Goal: Task Accomplishment & Management: Use online tool/utility

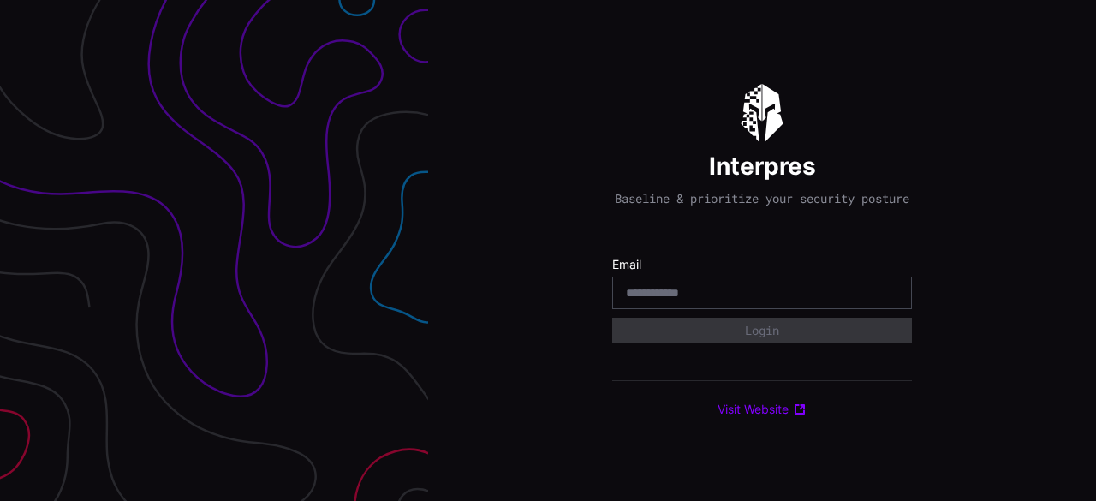
click at [718, 287] on div at bounding box center [762, 293] width 300 height 33
click at [718, 299] on input "email" at bounding box center [762, 292] width 272 height 15
type input "**********"
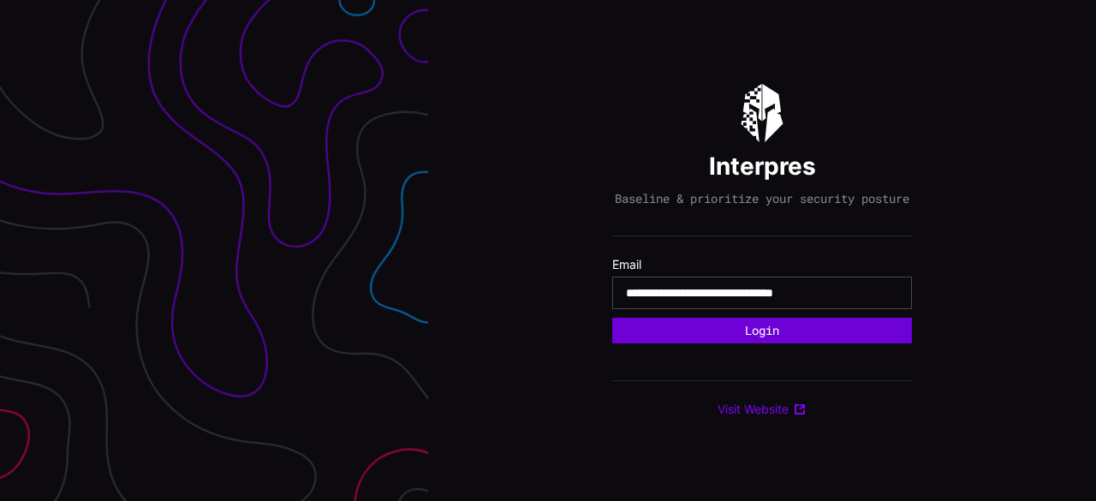
click at [778, 337] on button "Login" at bounding box center [762, 331] width 300 height 26
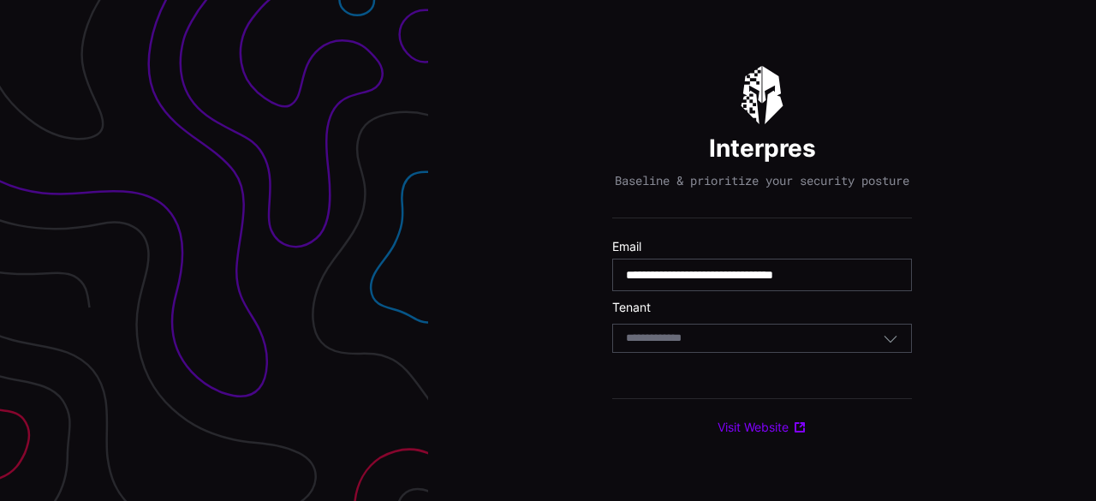
click at [772, 338] on div "Select Tenant" at bounding box center [754, 338] width 257 height 15
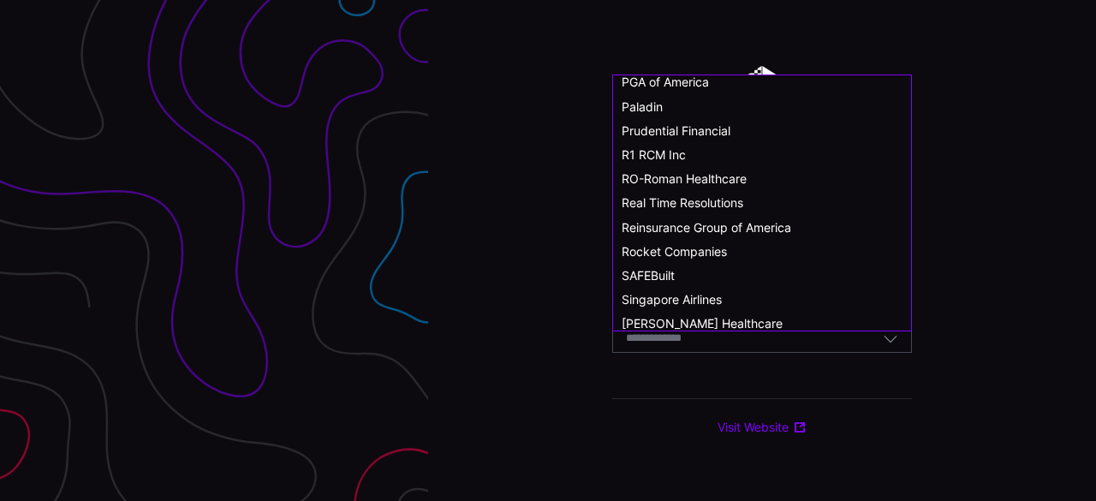
scroll to position [943, 0]
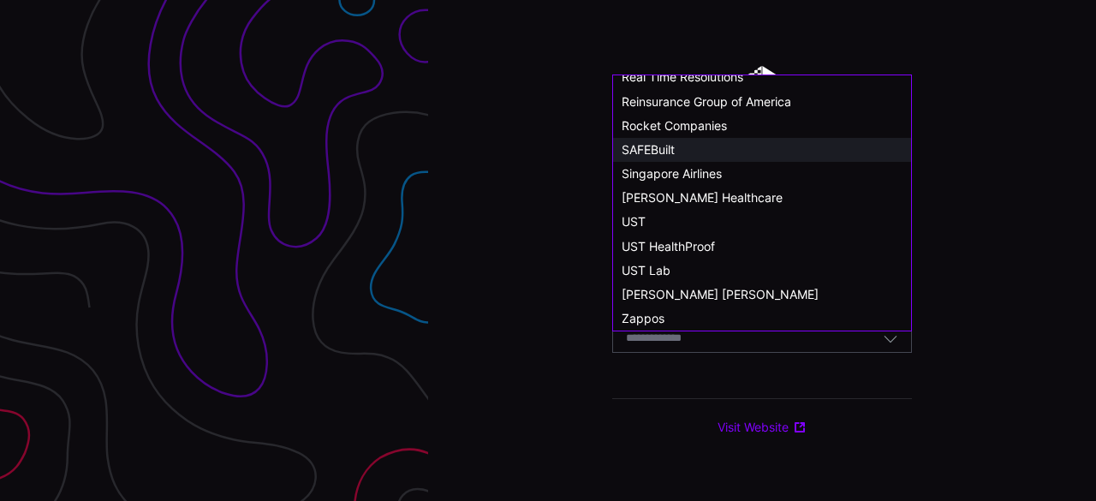
click at [693, 152] on div "SAFEBuilt" at bounding box center [762, 149] width 281 height 15
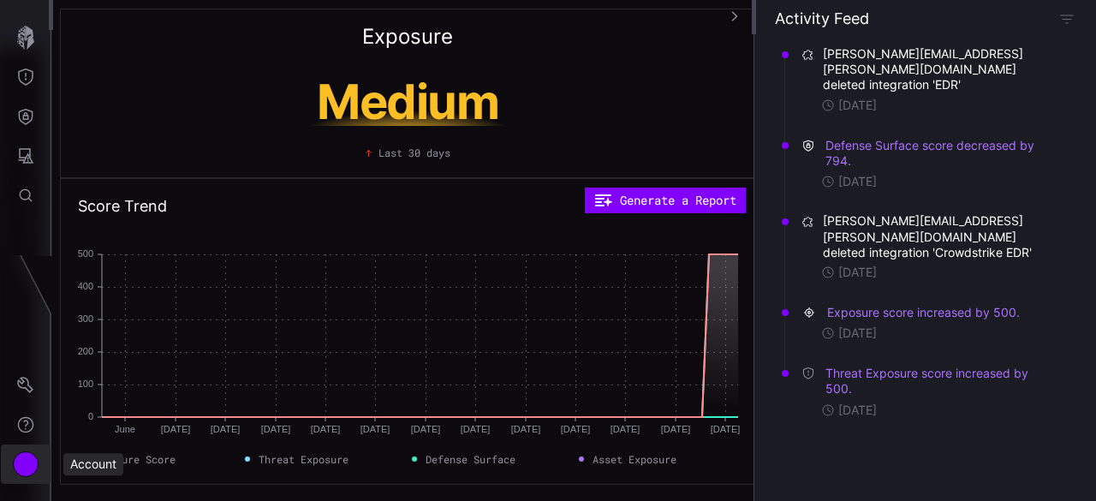
click at [35, 468] on div "Account" at bounding box center [26, 464] width 26 height 26
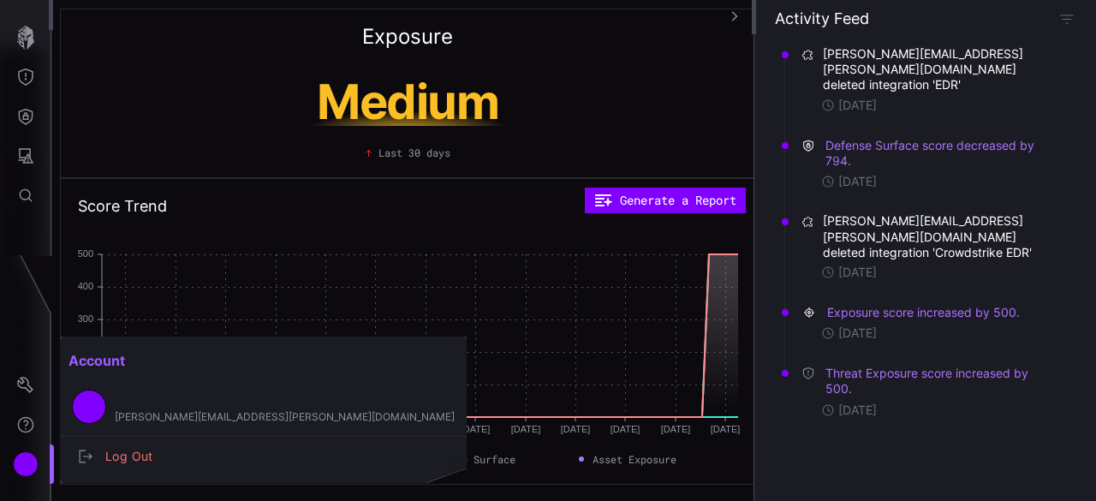
click at [31, 45] on div at bounding box center [548, 250] width 1096 height 501
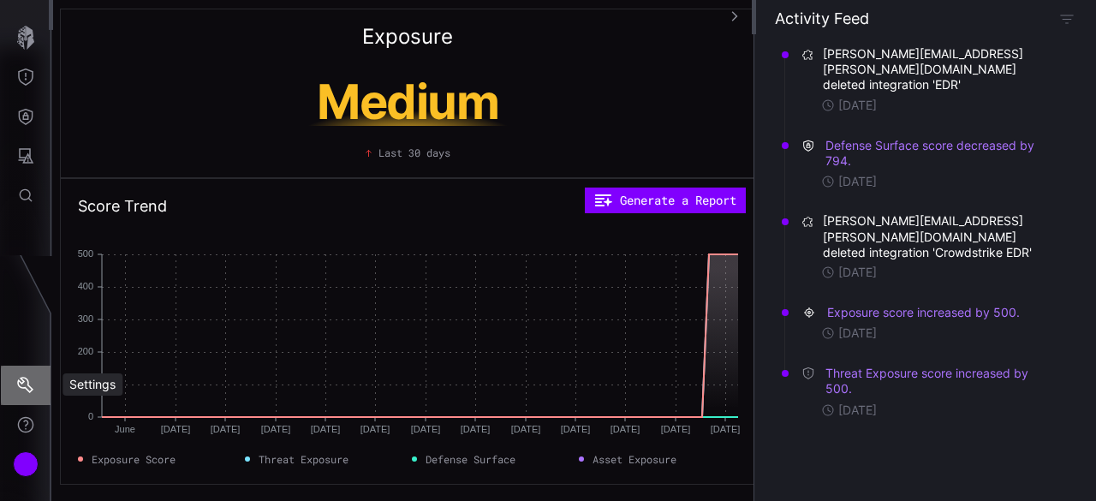
click at [26, 385] on icon "Settings" at bounding box center [25, 385] width 17 height 17
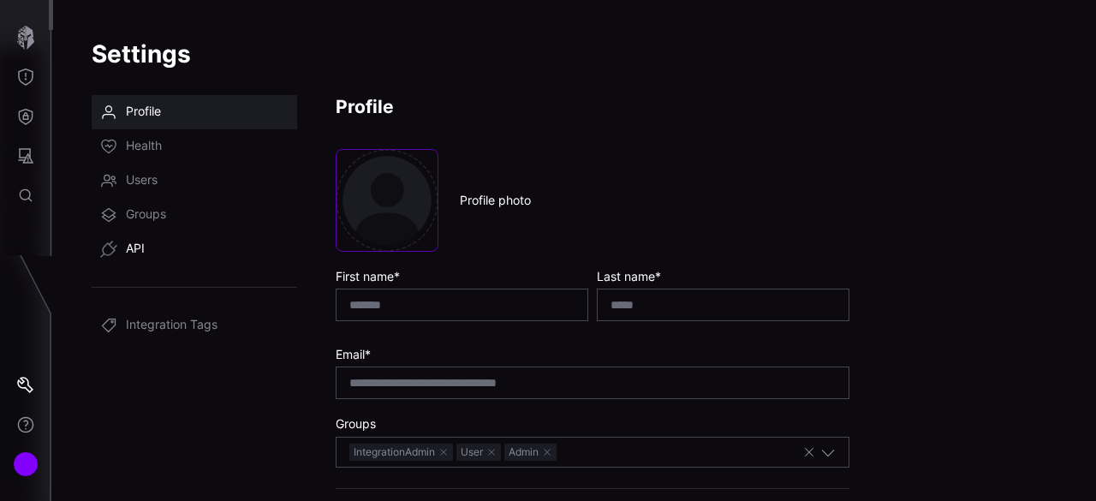
click at [134, 253] on span "API" at bounding box center [135, 249] width 19 height 17
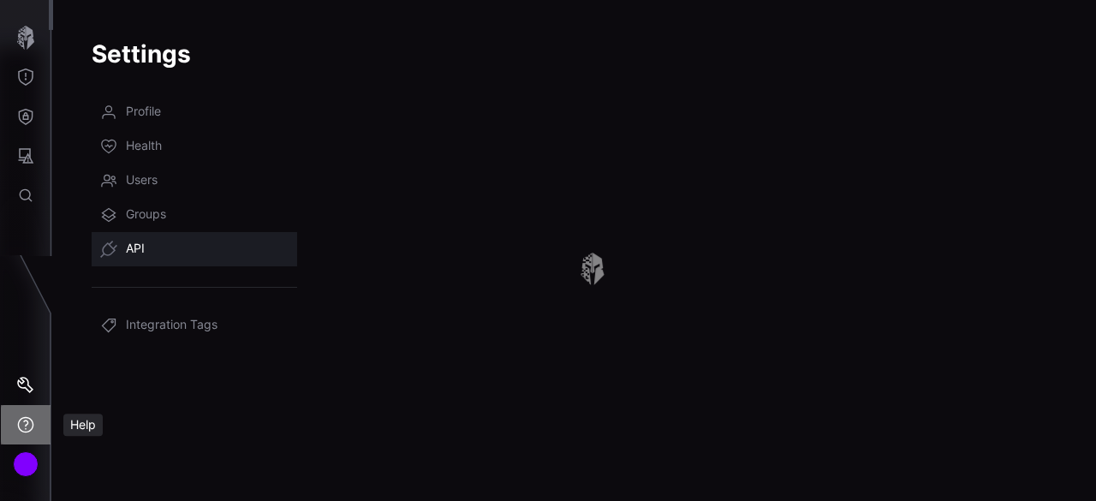
click at [26, 420] on icon "Help" at bounding box center [25, 424] width 17 height 17
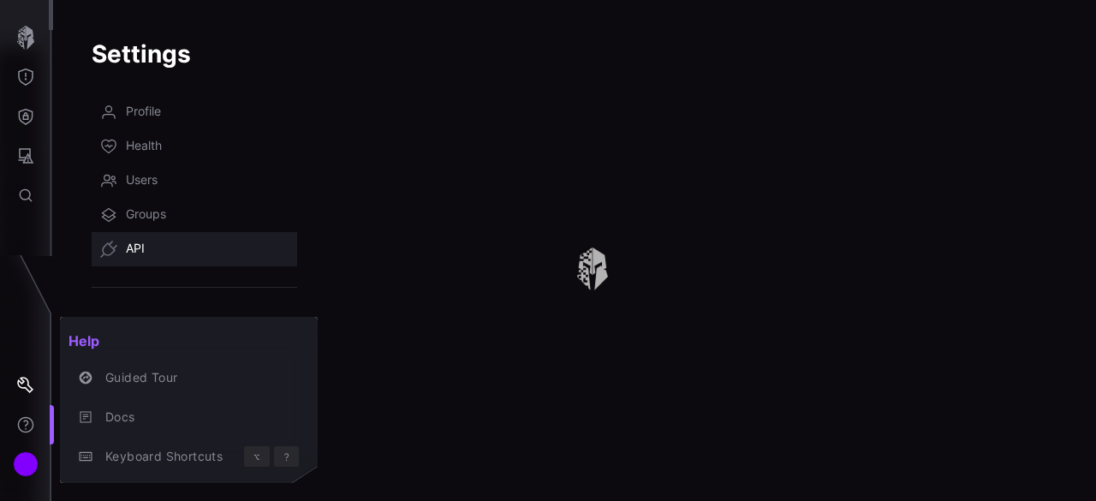
click at [23, 45] on div at bounding box center [548, 250] width 1096 height 501
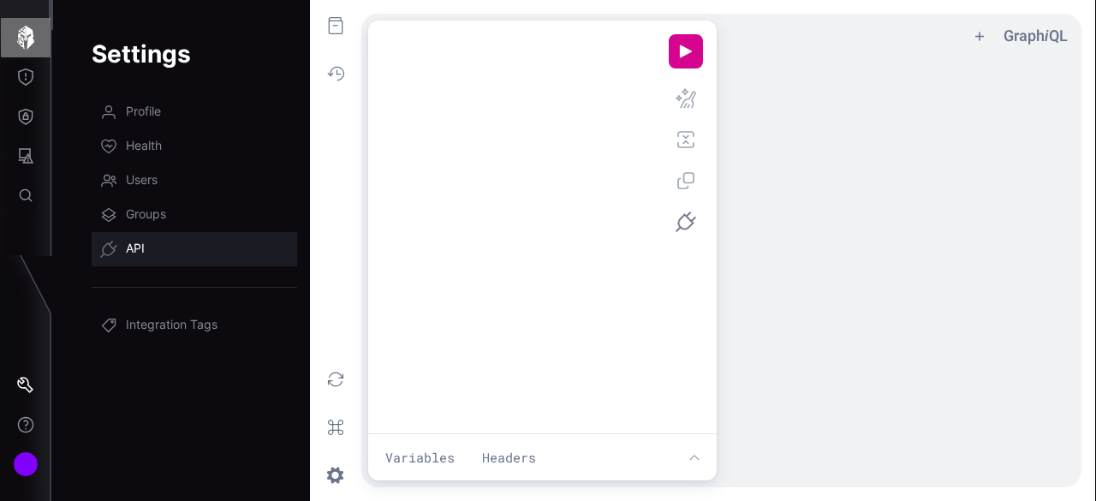
click at [27, 40] on icon "button" at bounding box center [25, 38] width 17 height 24
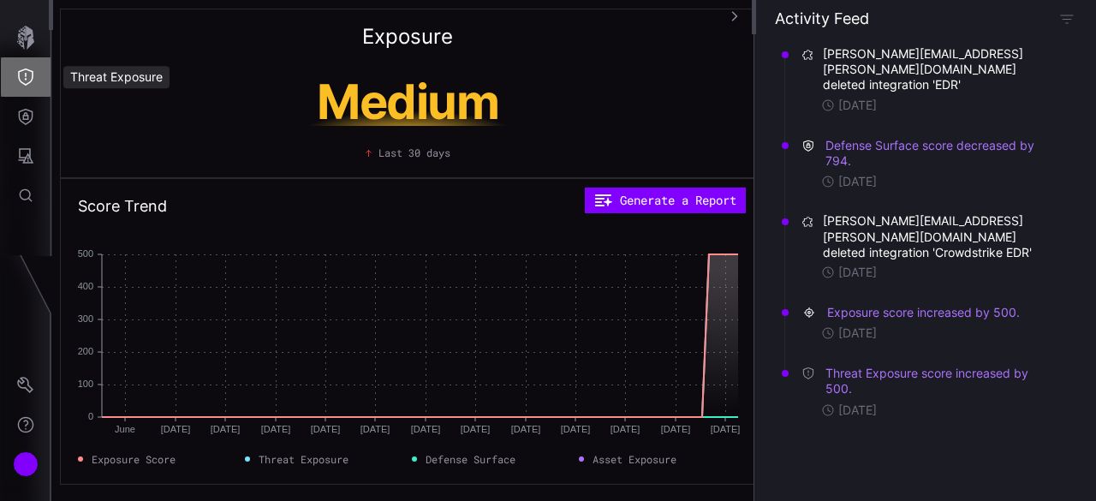
click at [26, 75] on icon "Threat Exposure" at bounding box center [25, 77] width 15 height 17
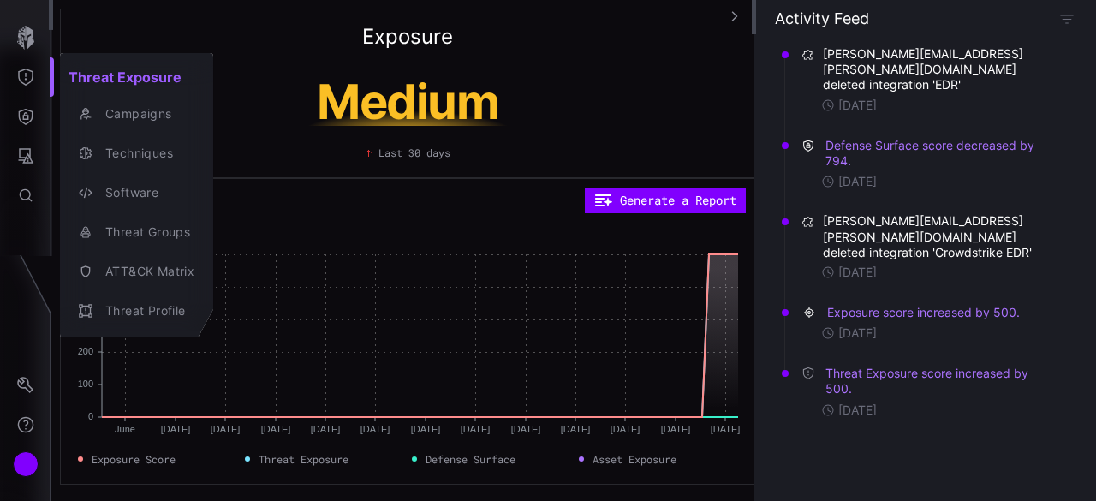
click at [27, 116] on div at bounding box center [548, 250] width 1096 height 501
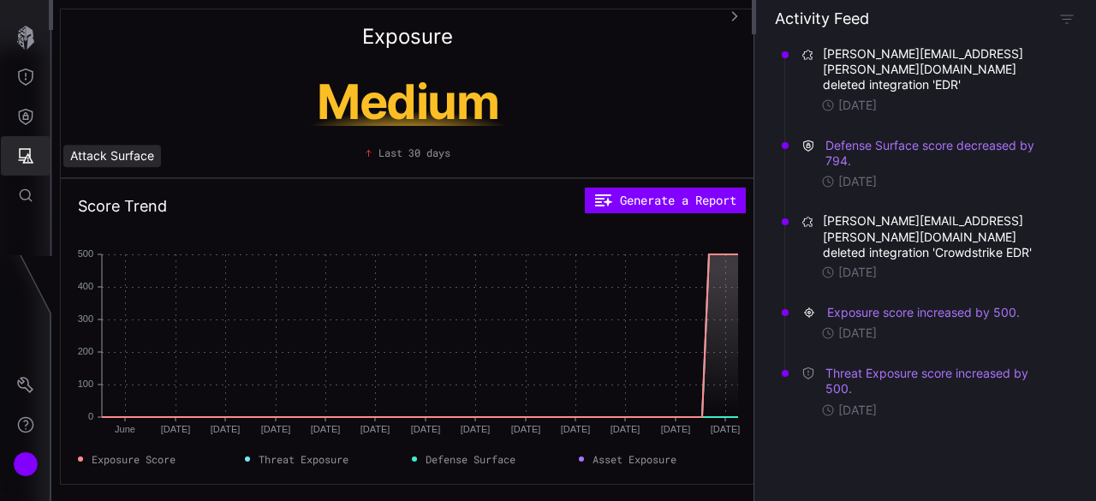
click at [22, 160] on icon "Attack Surface" at bounding box center [26, 155] width 15 height 15
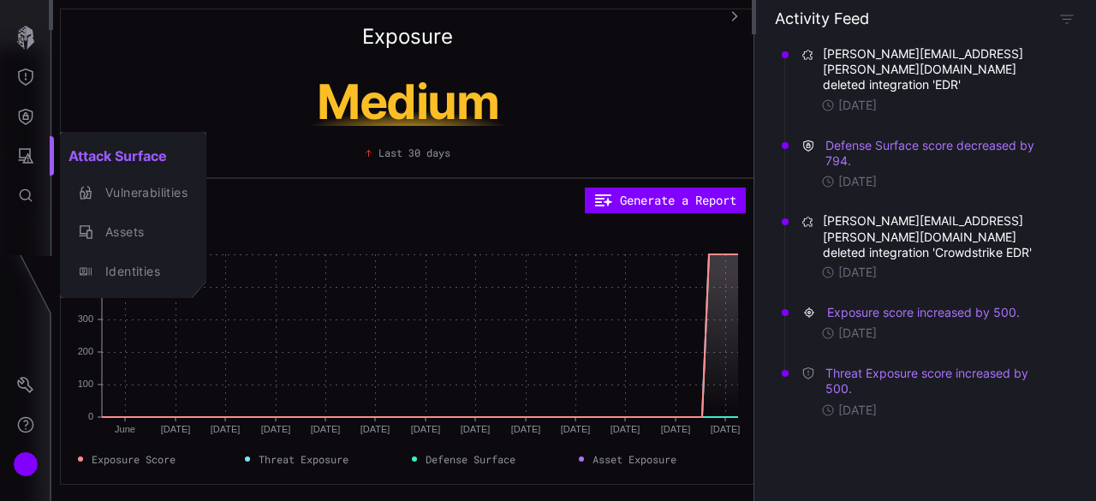
click at [26, 124] on div at bounding box center [548, 250] width 1096 height 501
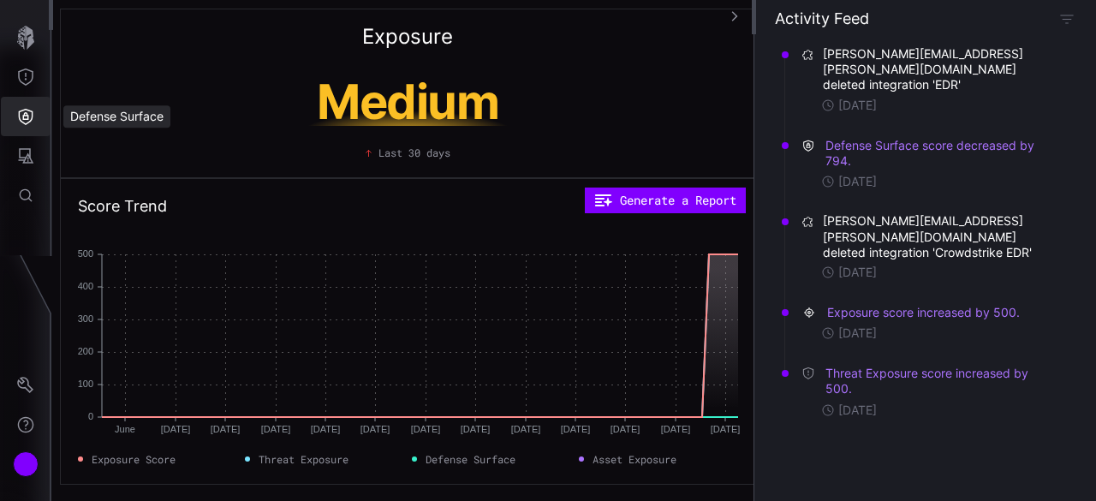
click at [24, 114] on icon "Defense Surface" at bounding box center [26, 117] width 15 height 16
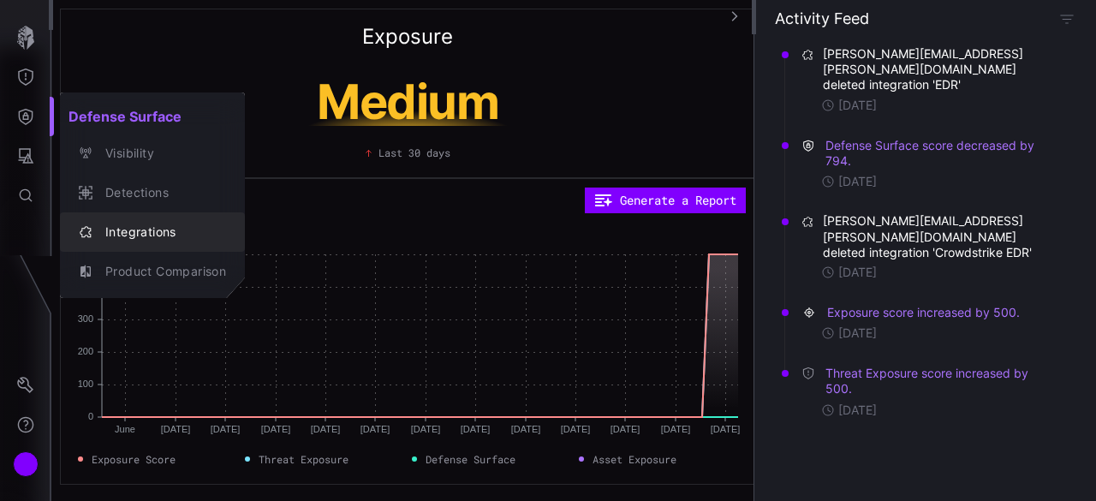
click at [140, 230] on div "Integrations" at bounding box center [161, 232] width 129 height 21
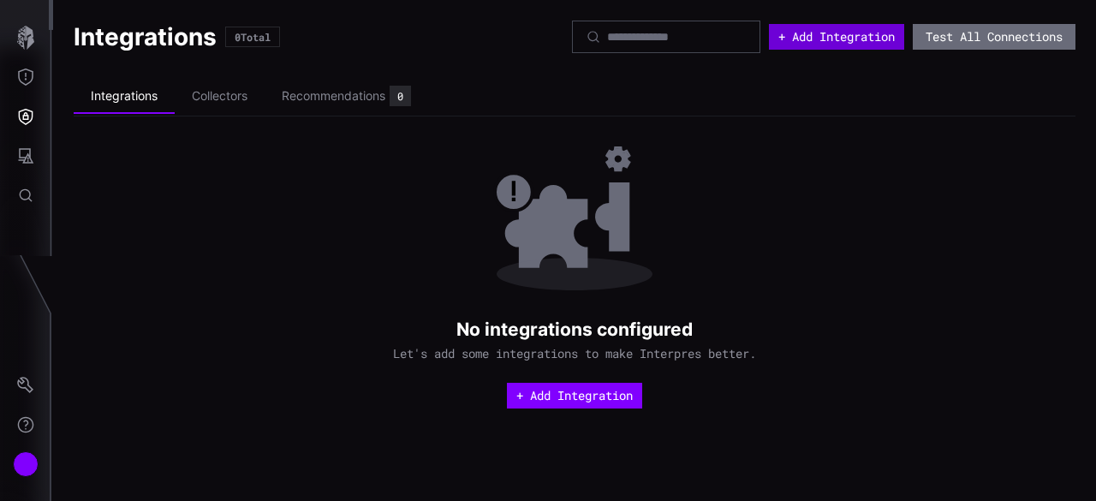
click at [855, 35] on button "+ Add Integration" at bounding box center [836, 37] width 135 height 26
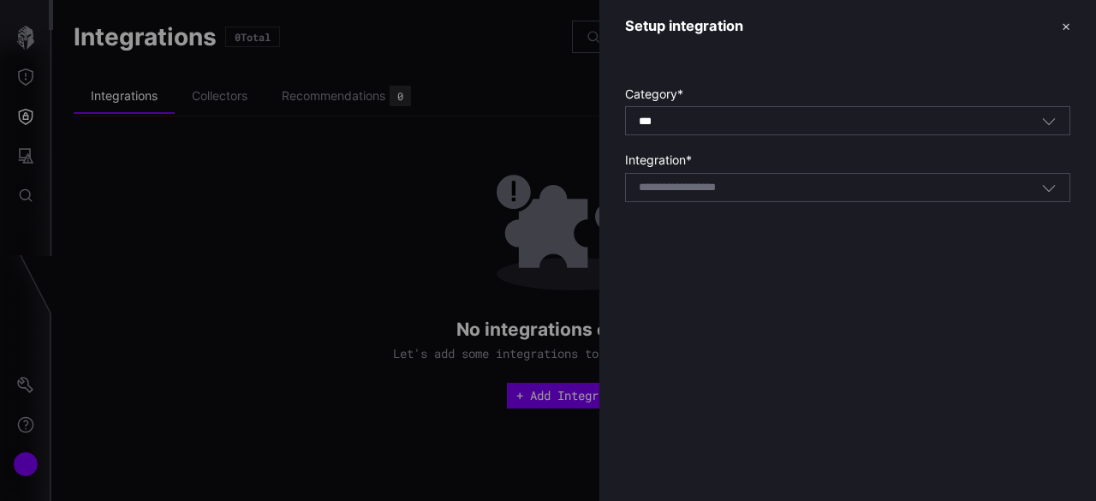
click at [792, 119] on div "*** All" at bounding box center [840, 121] width 403 height 15
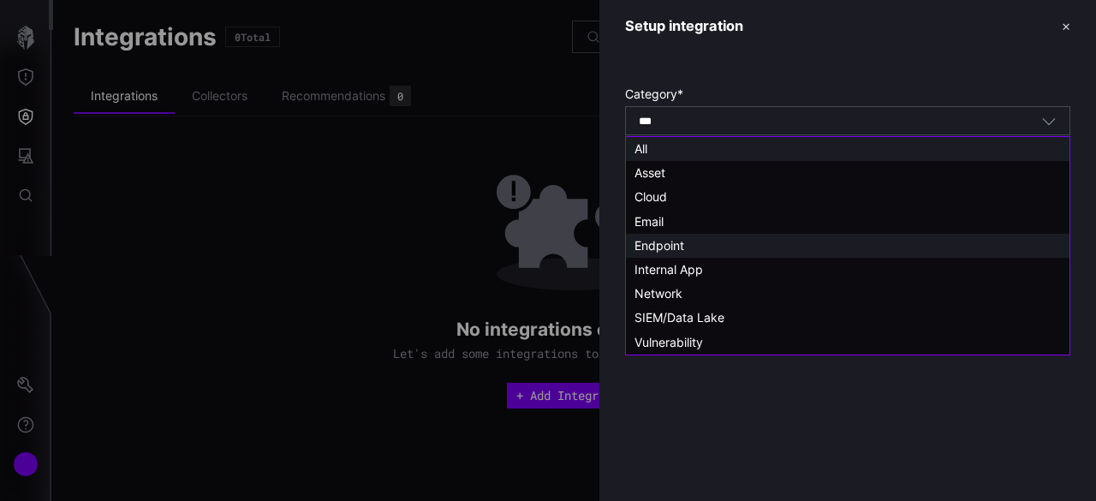
click at [716, 247] on div "Endpoint" at bounding box center [848, 245] width 426 height 15
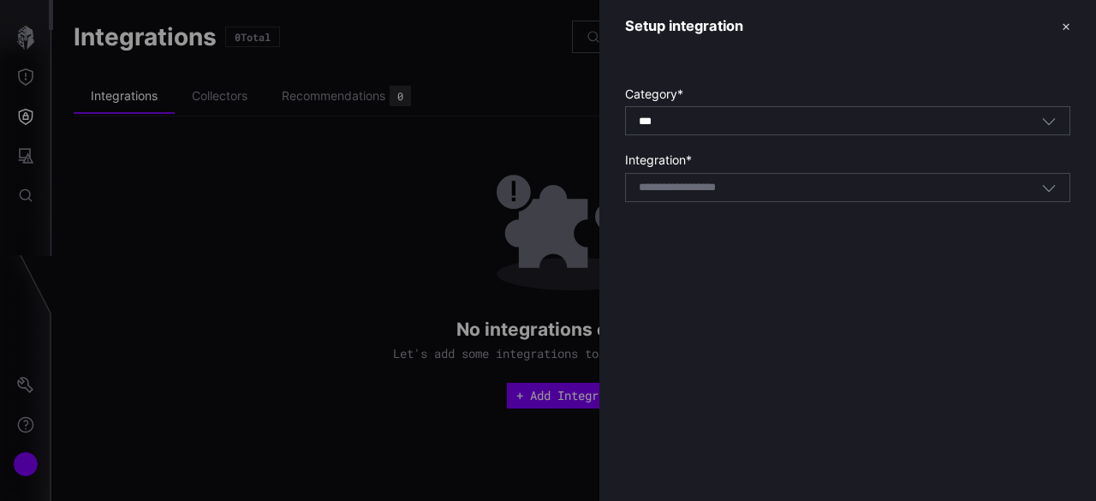
type input "********"
click at [736, 196] on div "Select integration" at bounding box center [847, 187] width 445 height 29
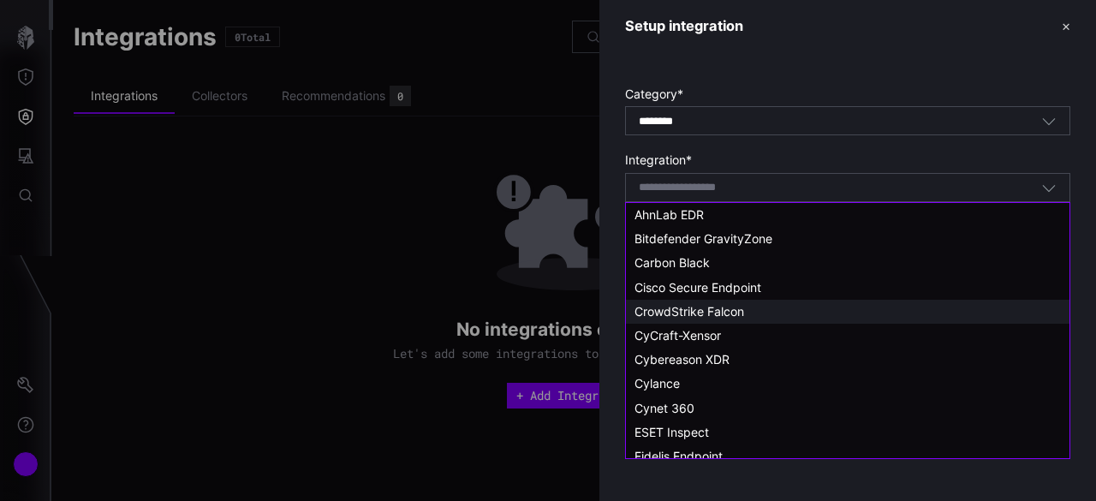
click at [753, 304] on div "CrowdStrike Falcon" at bounding box center [848, 311] width 426 height 15
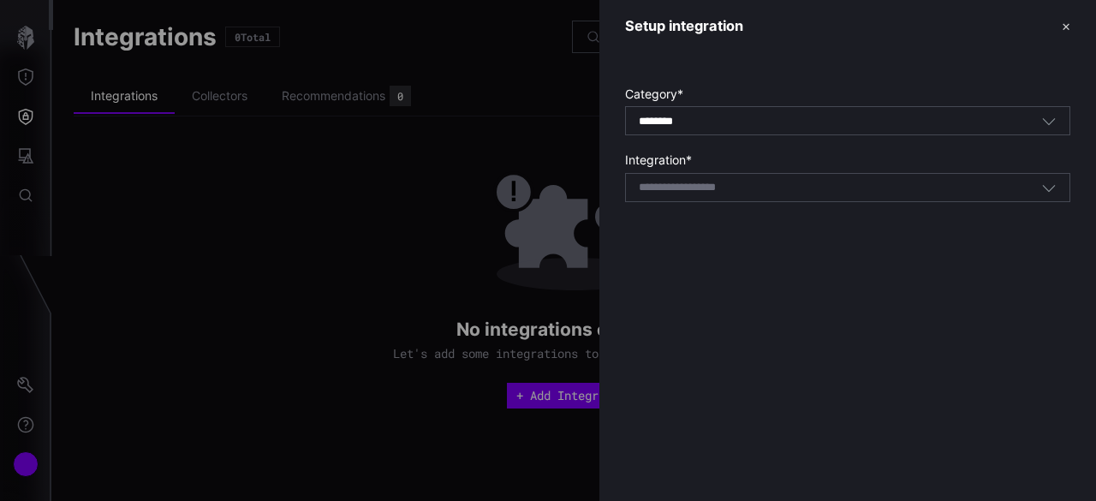
type input "**********"
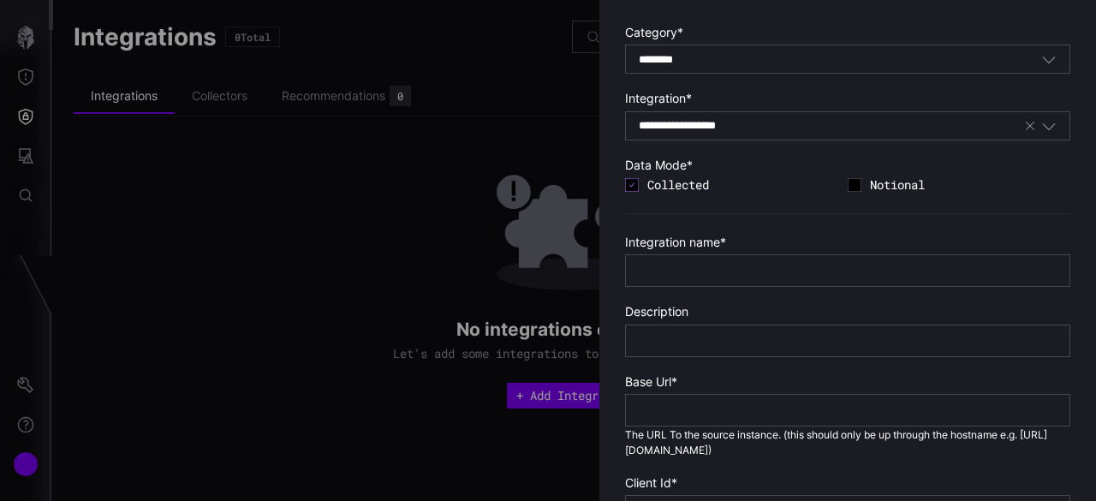
scroll to position [86, 0]
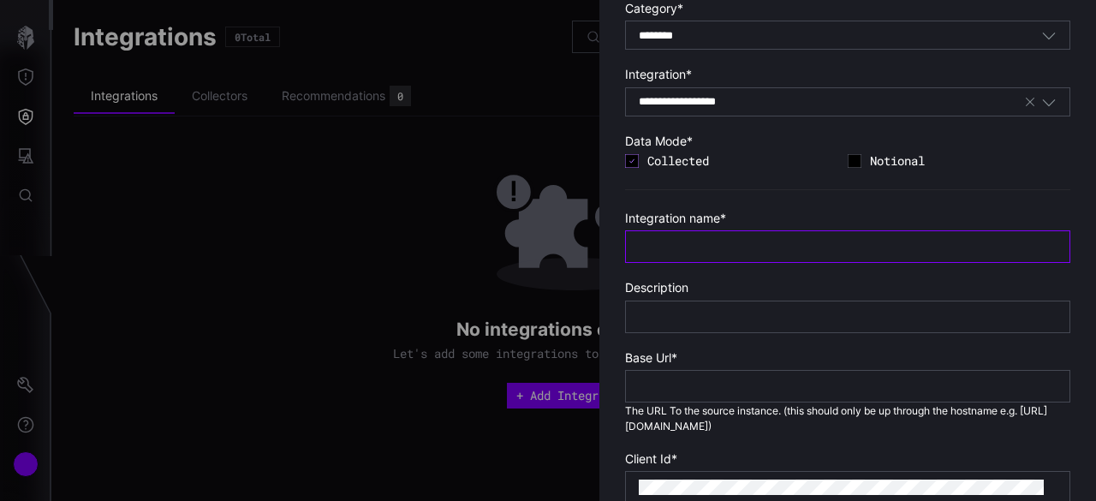
click at [685, 250] on input "text" at bounding box center [848, 246] width 418 height 15
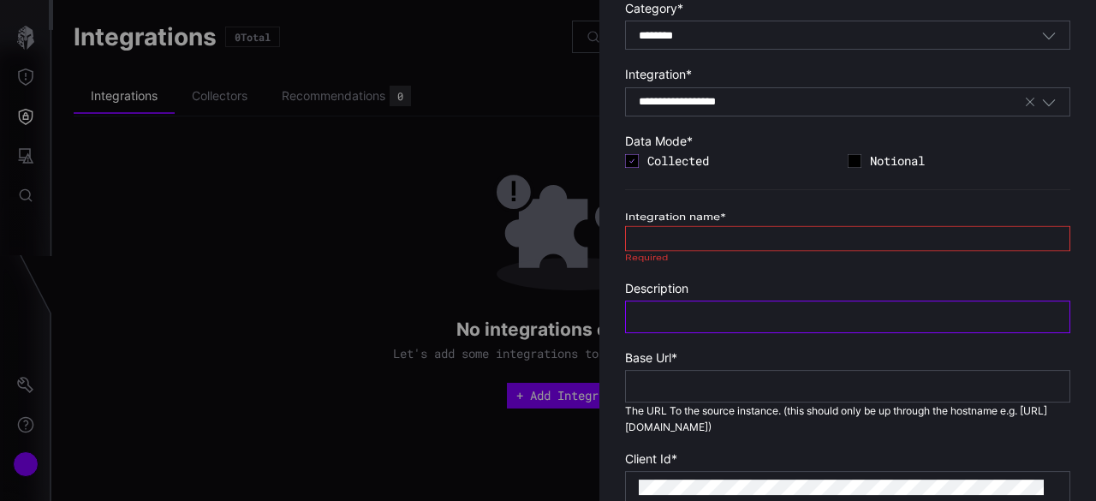
click at [687, 317] on input "text" at bounding box center [848, 316] width 418 height 15
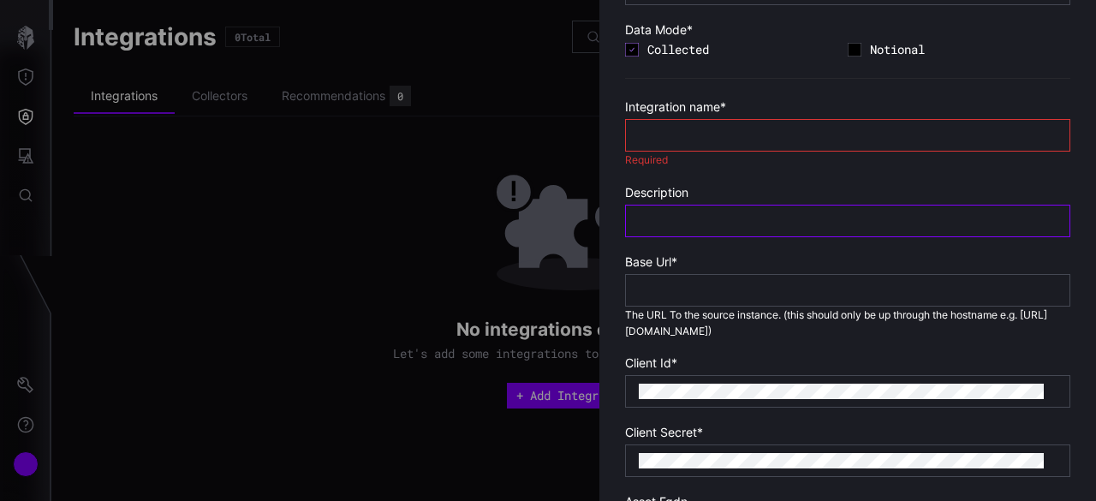
scroll to position [171, 0]
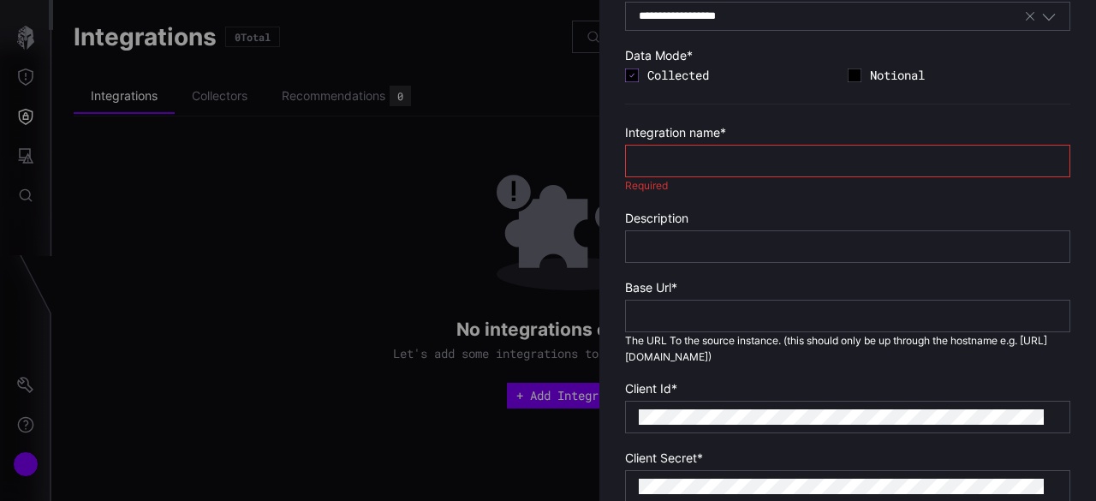
click at [725, 162] on input "text" at bounding box center [848, 160] width 418 height 15
click at [21, 475] on div at bounding box center [548, 250] width 1096 height 501
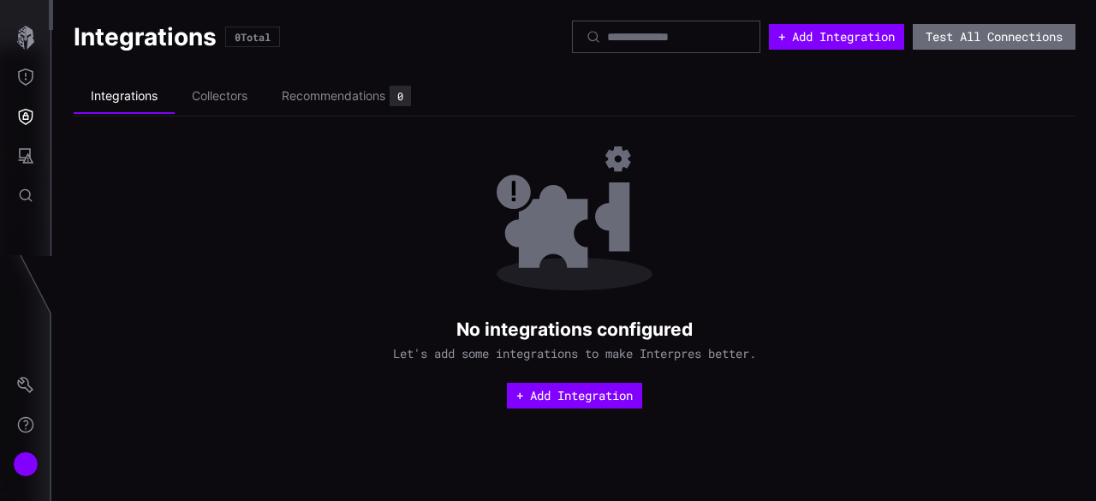
click at [21, 462] on div at bounding box center [548, 250] width 1096 height 501
click at [24, 471] on div "Account" at bounding box center [26, 464] width 26 height 26
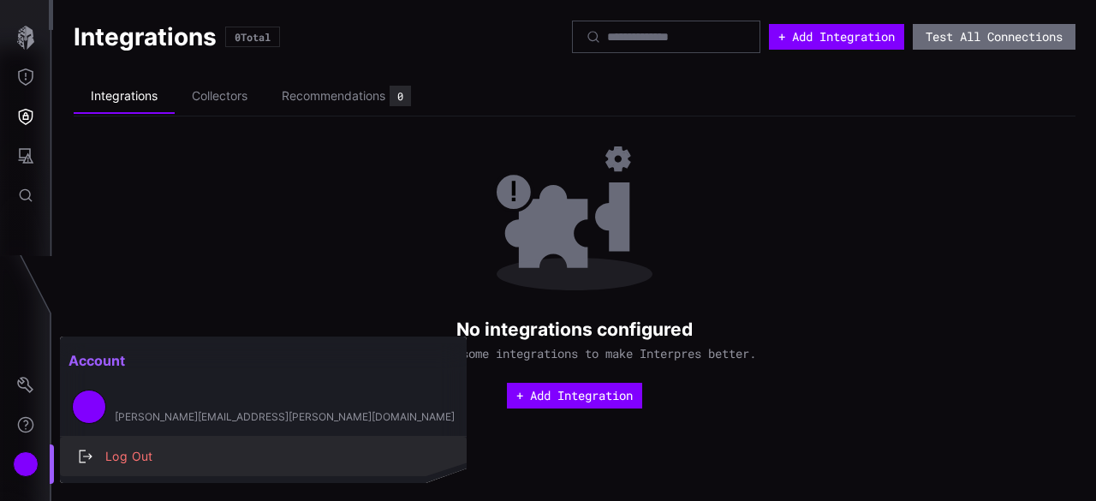
click at [144, 452] on div "Log Out" at bounding box center [272, 456] width 351 height 21
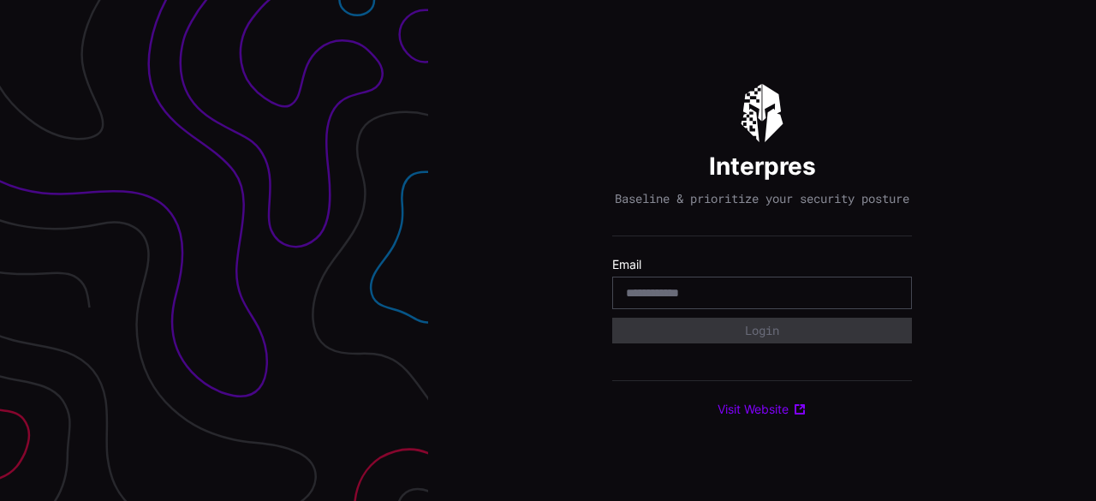
click at [665, 309] on div at bounding box center [762, 293] width 300 height 33
click at [667, 301] on input "email" at bounding box center [762, 292] width 272 height 15
type input "**********"
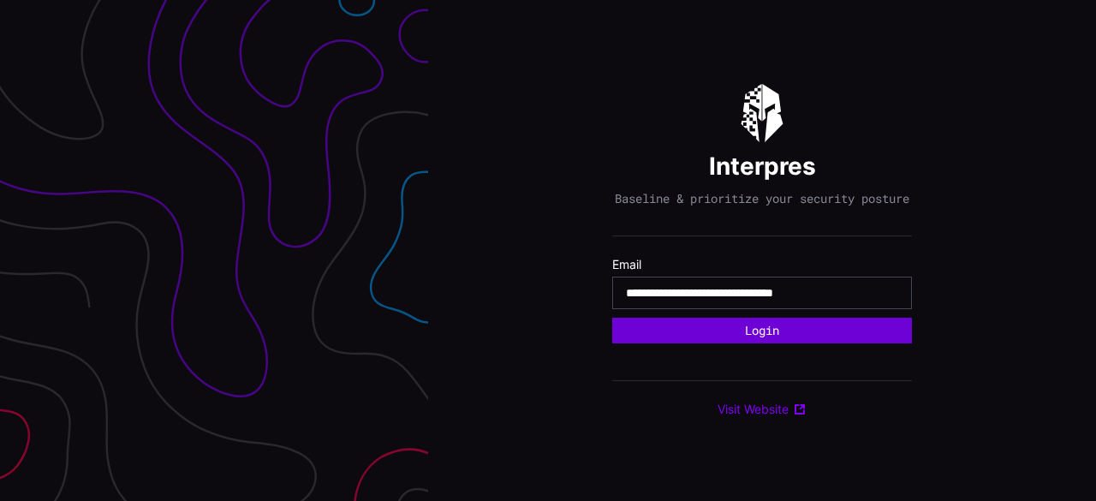
click at [770, 340] on button "Login" at bounding box center [762, 331] width 300 height 26
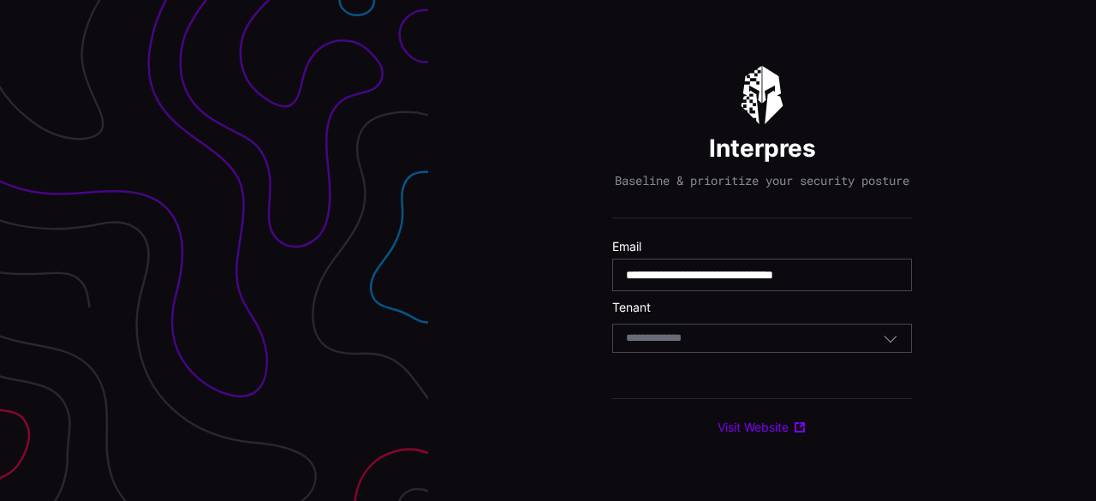
click at [767, 345] on div "Select Tenant" at bounding box center [754, 338] width 257 height 15
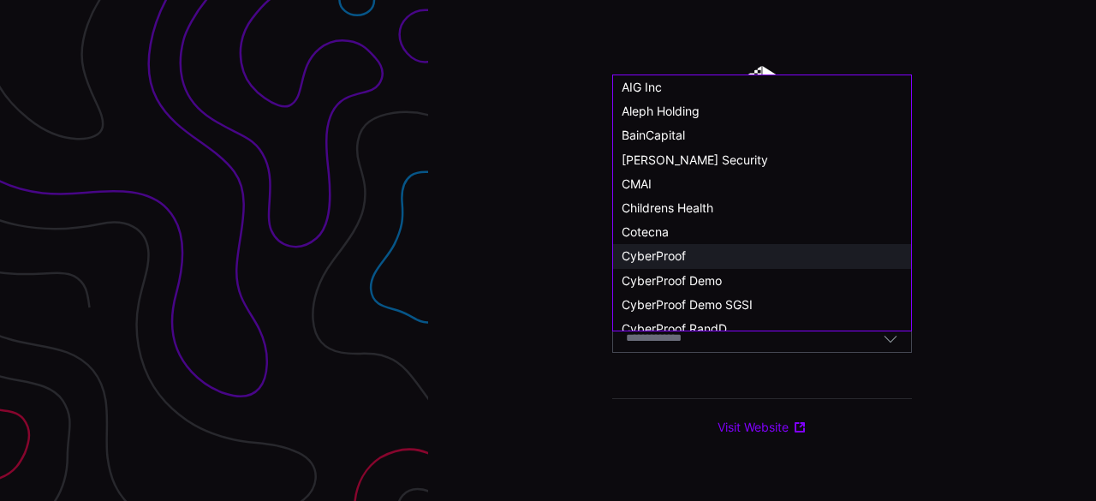
click at [721, 255] on div "CyberProof" at bounding box center [762, 255] width 281 height 15
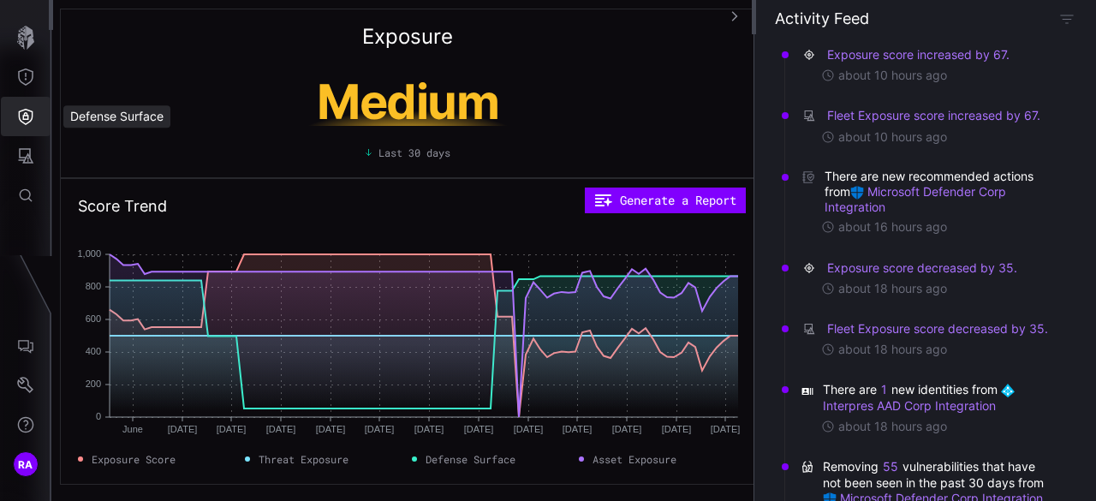
click at [33, 126] on button "Defense Surface" at bounding box center [26, 116] width 50 height 39
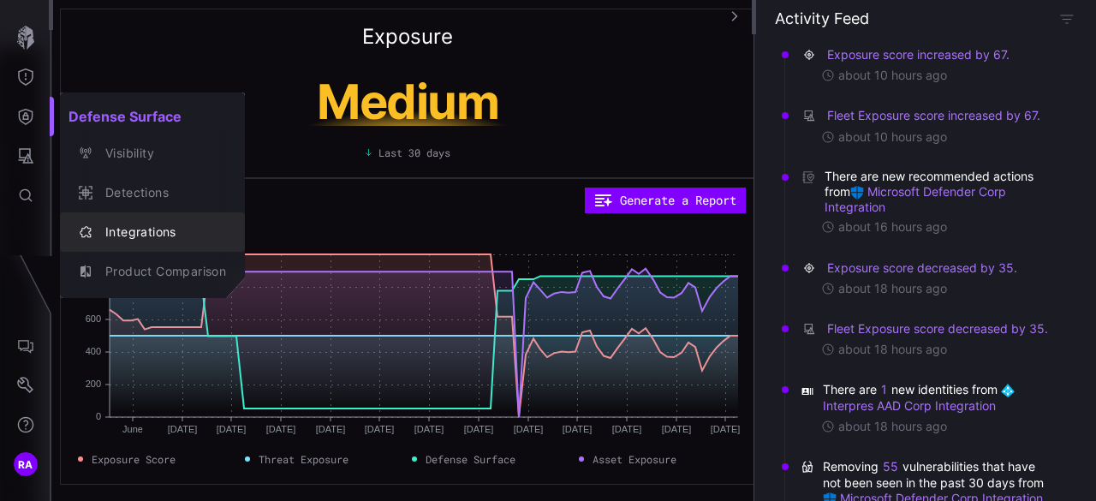
click at [142, 225] on div "Integrations" at bounding box center [161, 232] width 129 height 21
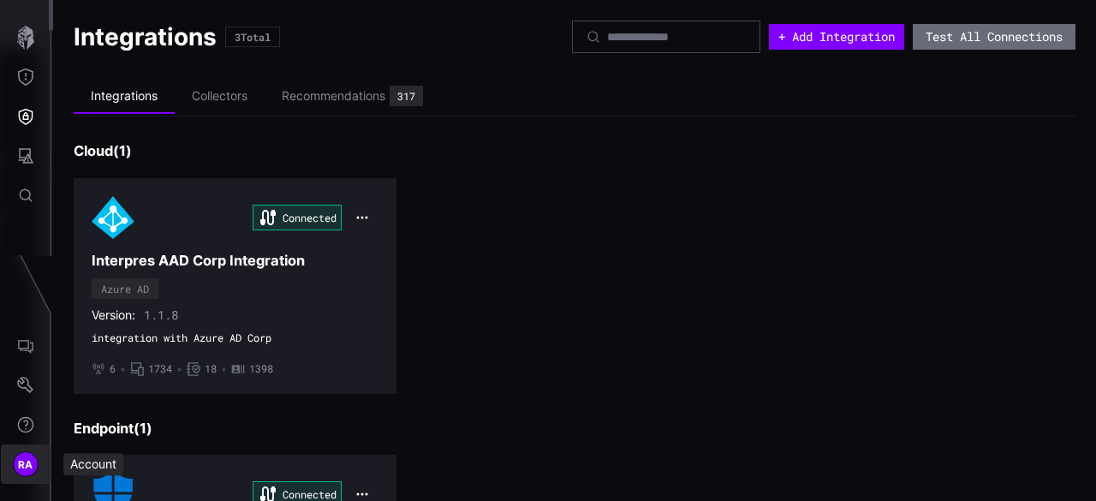
click at [22, 467] on span "RA" at bounding box center [25, 465] width 15 height 18
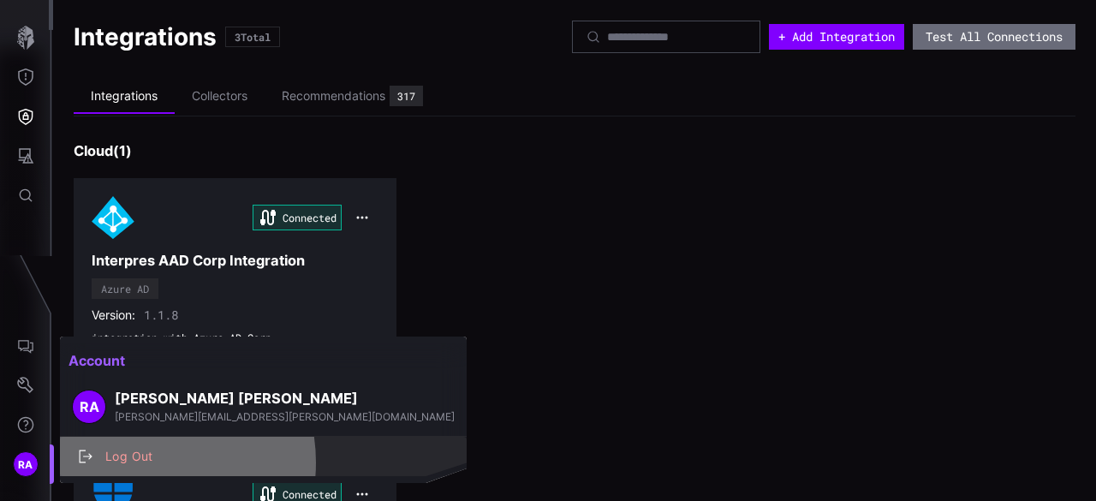
click at [134, 462] on div "Log Out" at bounding box center [272, 456] width 351 height 21
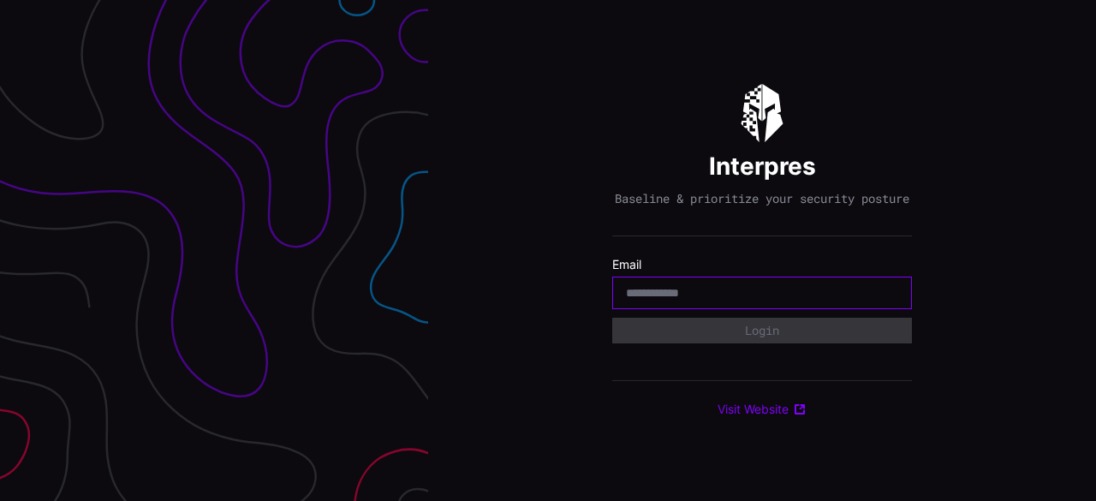
click at [695, 301] on input "email" at bounding box center [762, 292] width 272 height 15
type input "**********"
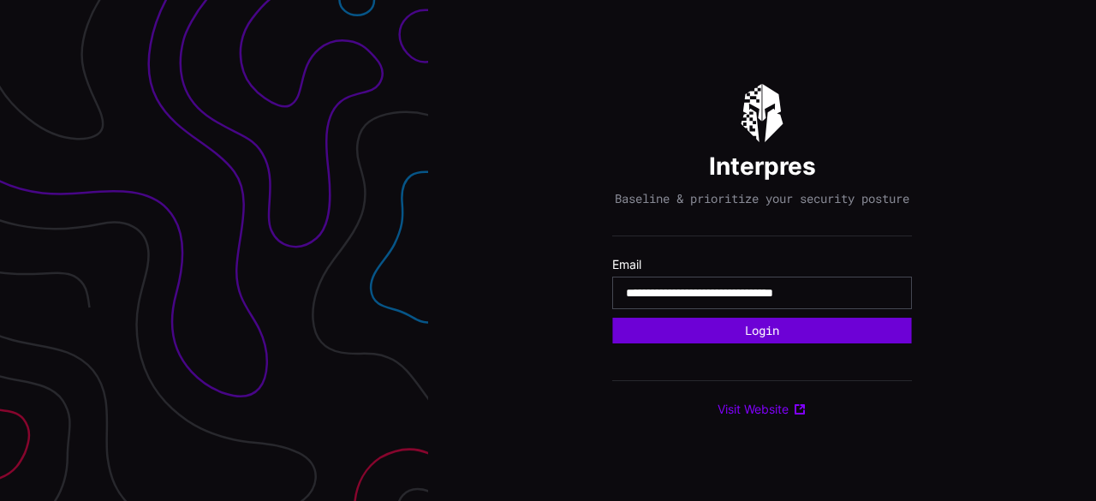
click at [795, 335] on button "Login" at bounding box center [761, 331] width 299 height 26
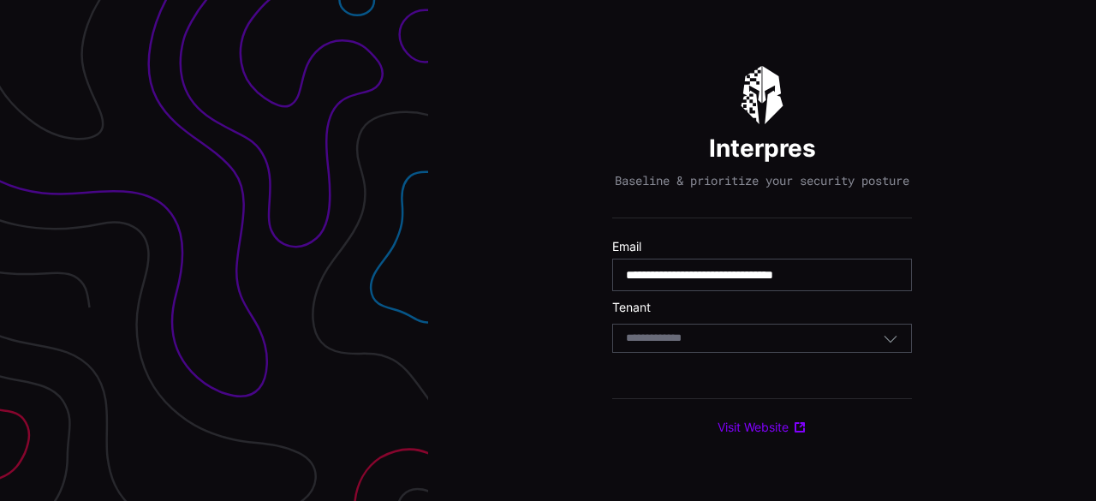
click at [664, 346] on input at bounding box center [670, 338] width 88 height 15
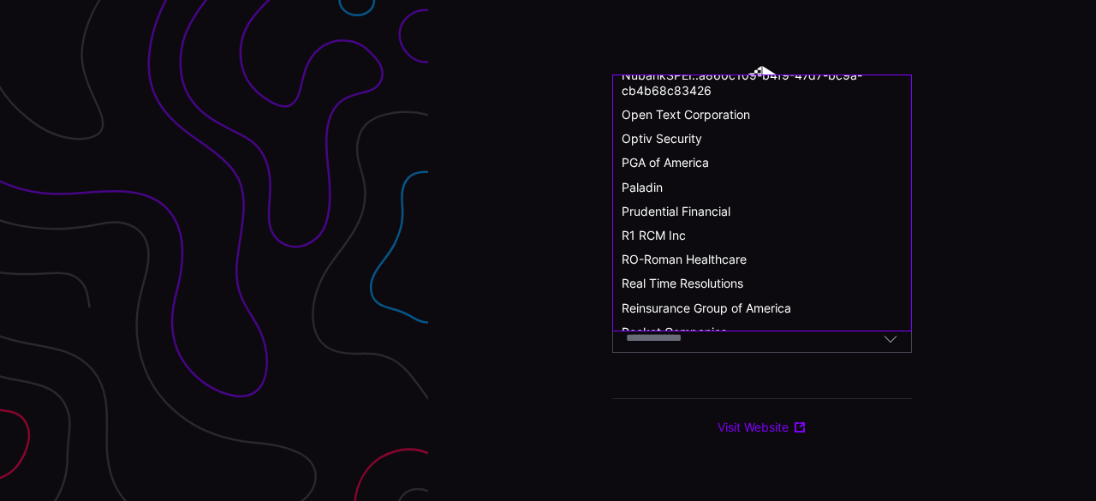
scroll to position [942, 0]
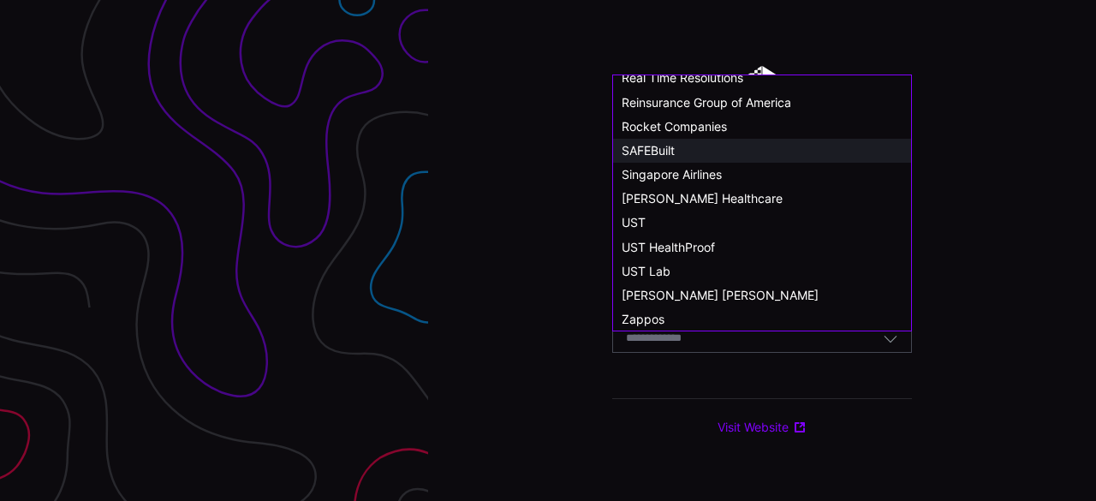
click at [718, 153] on div "SAFEBuilt" at bounding box center [762, 150] width 281 height 15
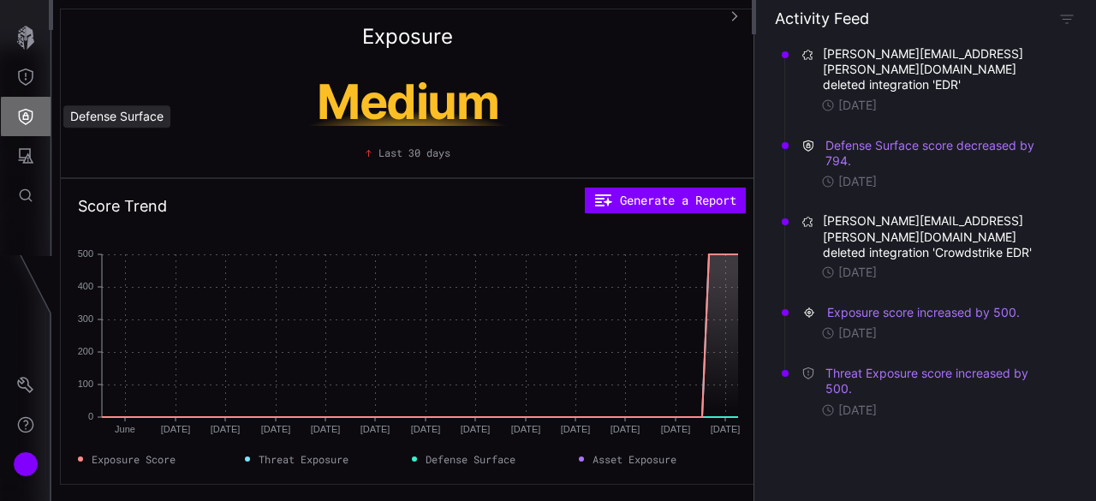
click at [29, 117] on icon "Defense Surface" at bounding box center [25, 116] width 17 height 17
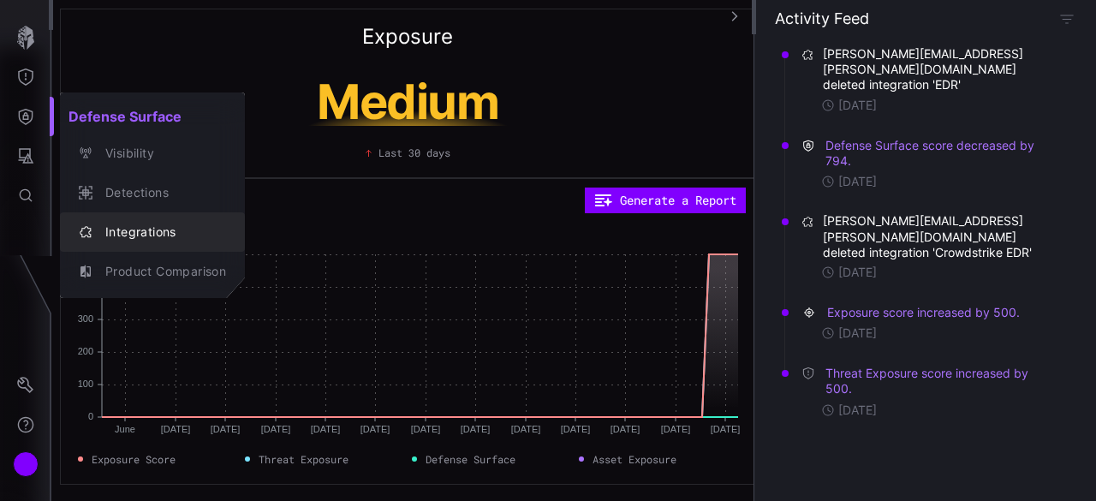
click at [144, 224] on div "Integrations" at bounding box center [161, 232] width 129 height 21
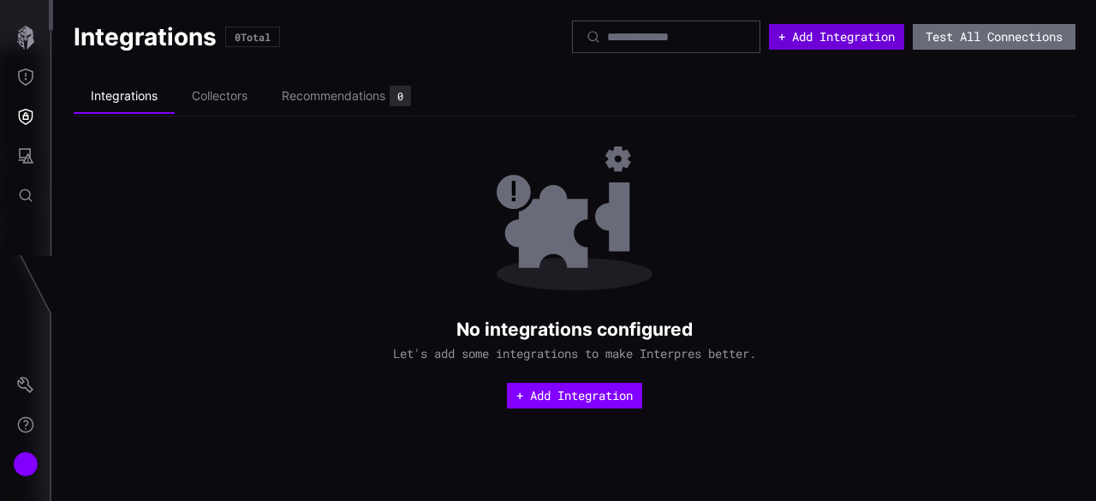
click at [834, 33] on button "+ Add Integration" at bounding box center [836, 37] width 135 height 26
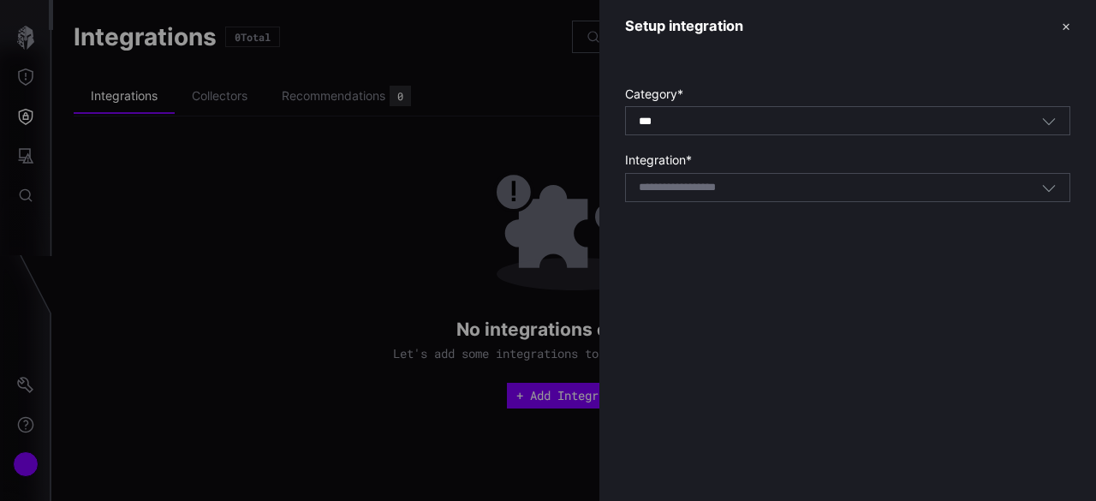
click at [725, 121] on div "*** All" at bounding box center [840, 121] width 403 height 15
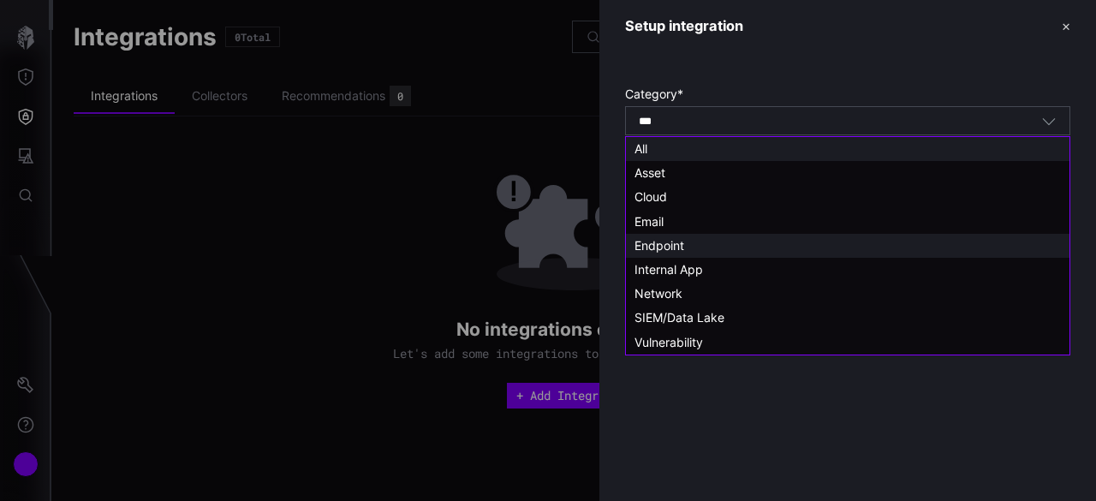
click at [709, 243] on div "Endpoint" at bounding box center [848, 245] width 426 height 15
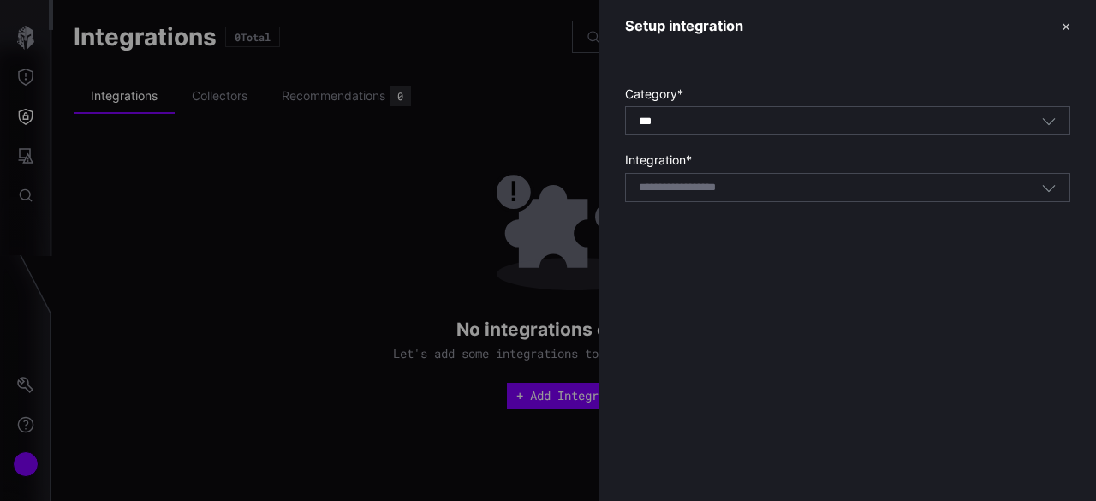
type input "********"
click at [729, 182] on input at bounding box center [700, 188] width 122 height 15
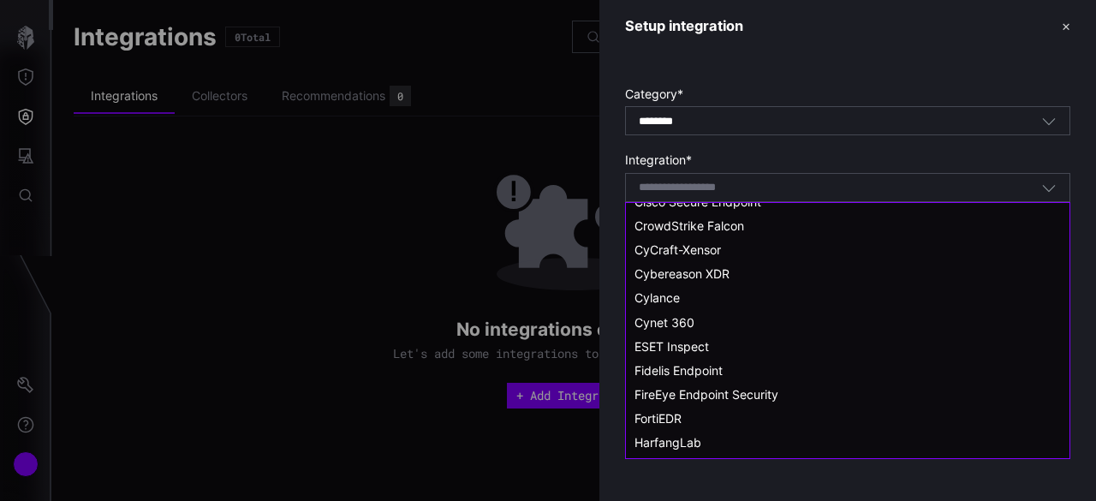
scroll to position [86, 0]
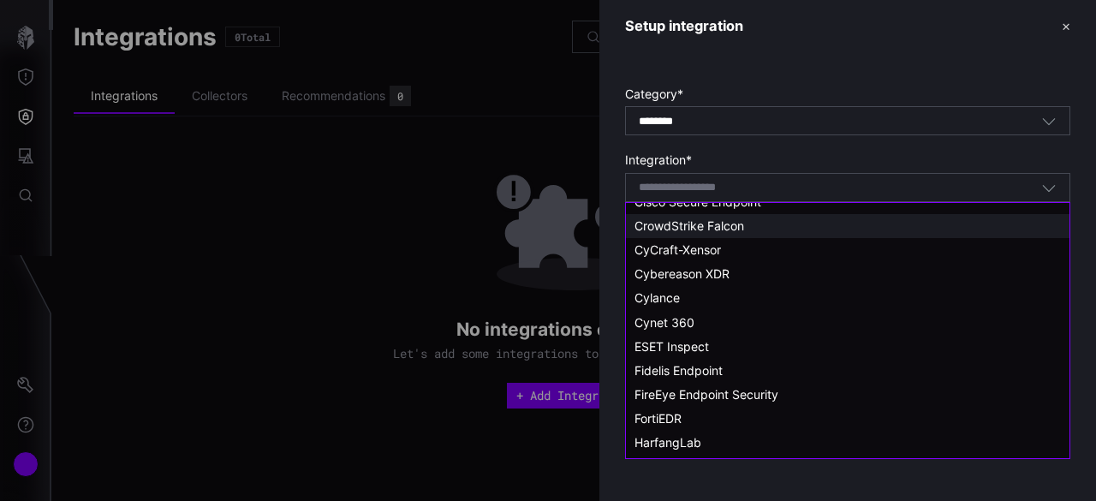
click at [744, 229] on span "CrowdStrike Falcon" at bounding box center [690, 225] width 110 height 15
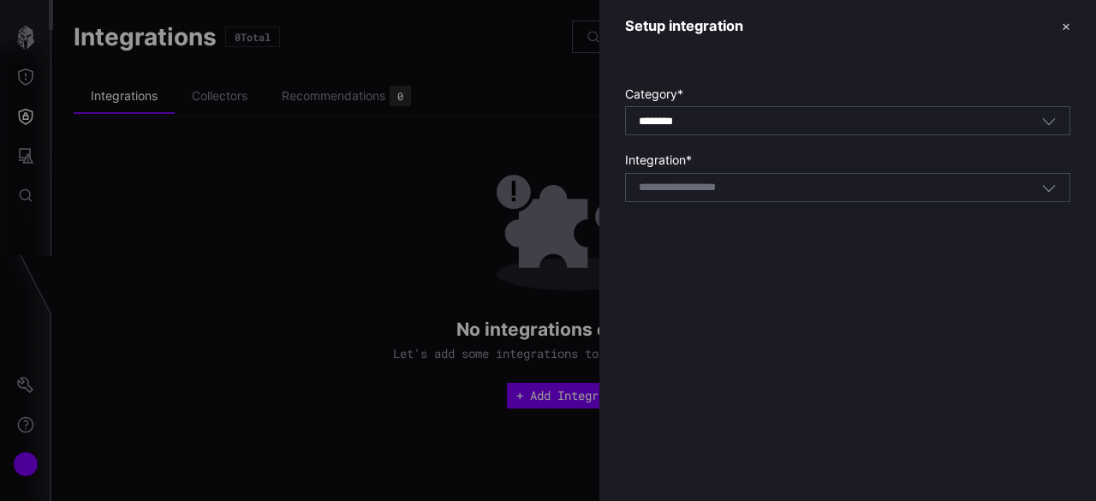
type input "**********"
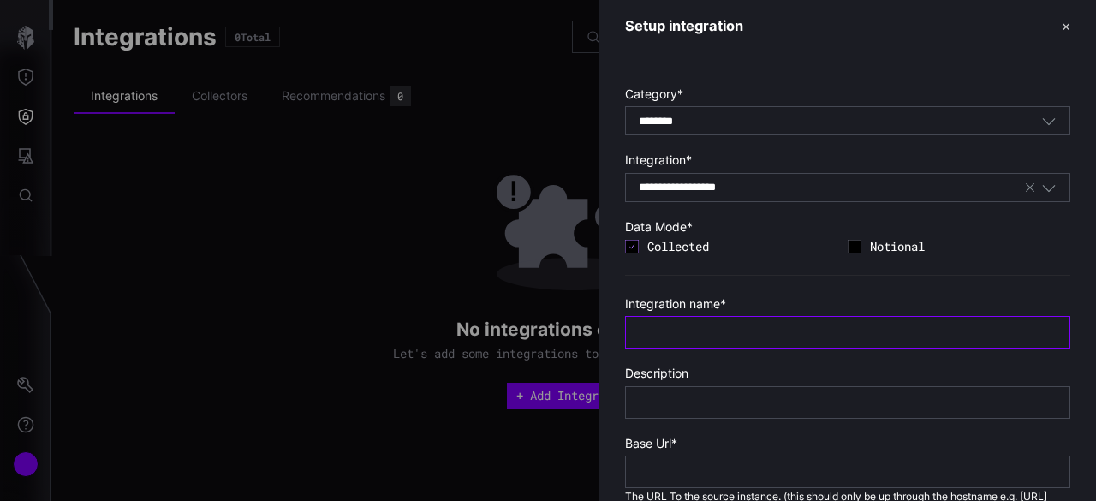
click at [785, 326] on input "text" at bounding box center [848, 332] width 418 height 15
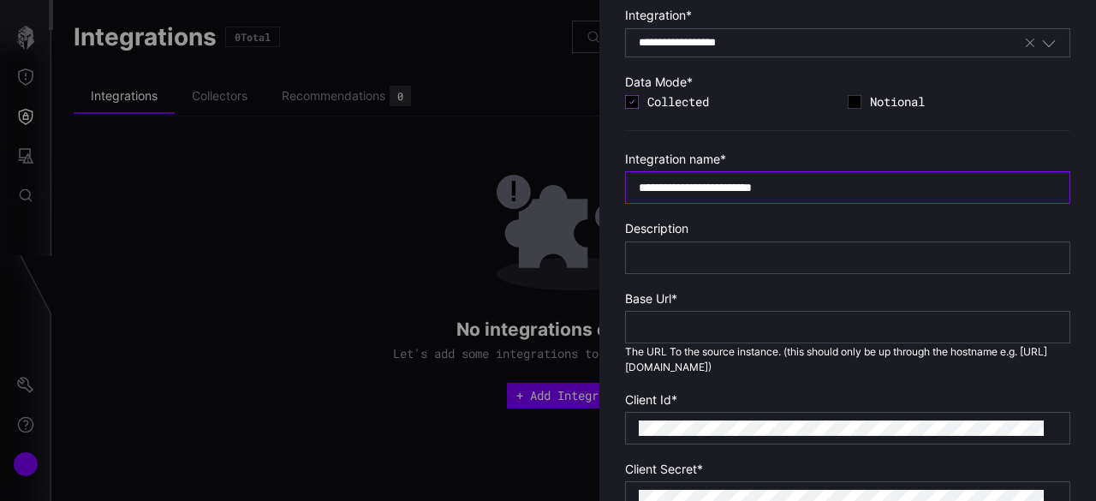
scroll to position [171, 0]
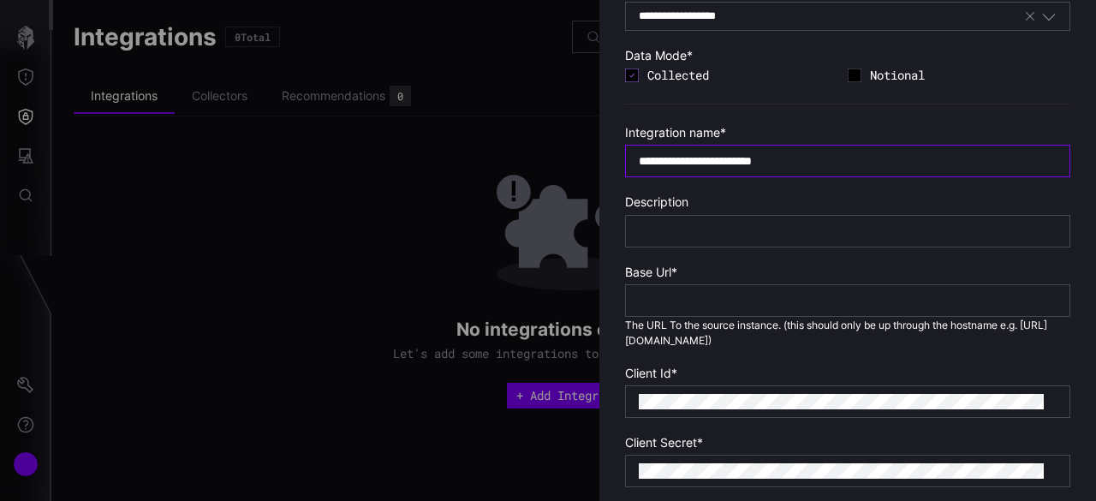
type input "**********"
click at [784, 388] on div at bounding box center [847, 401] width 445 height 33
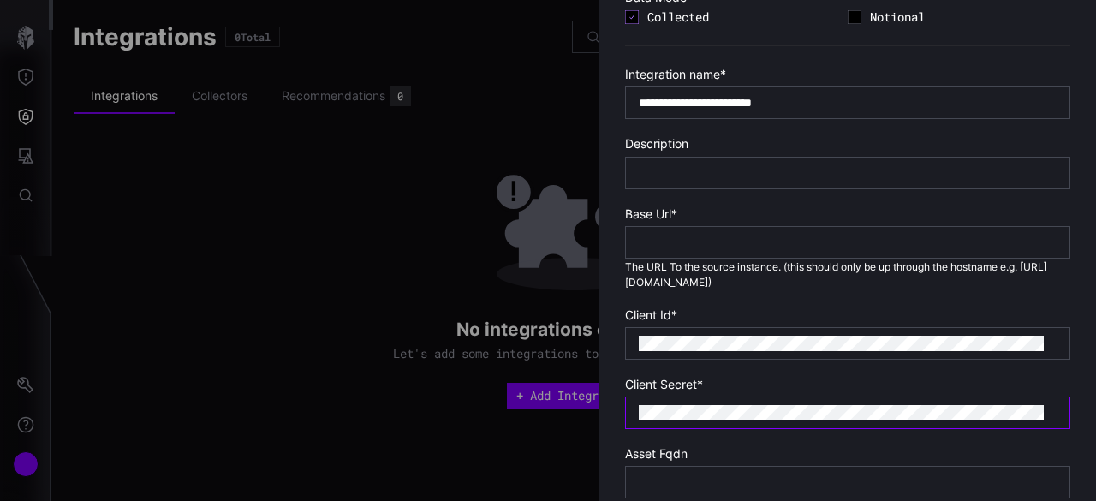
scroll to position [228, 0]
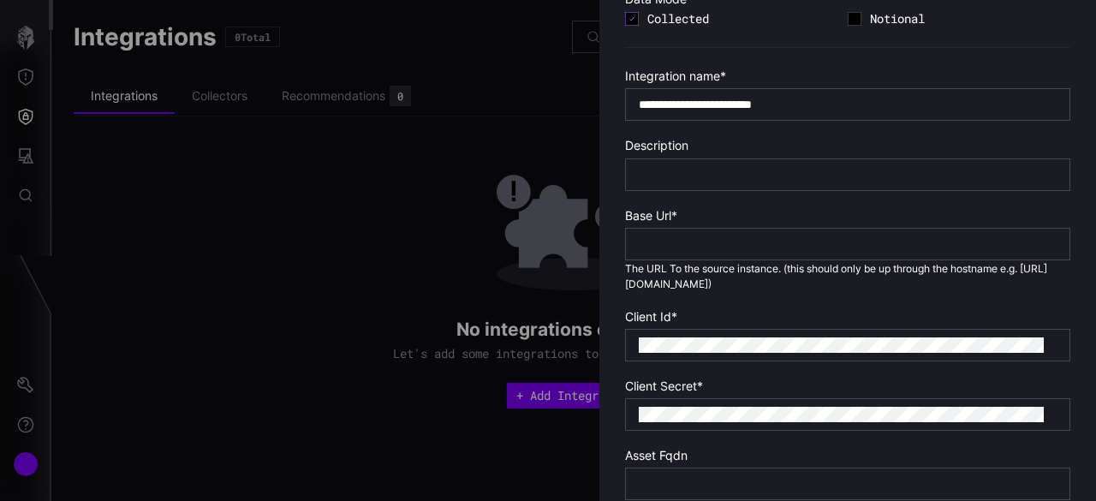
click at [711, 218] on label "Base Url *" at bounding box center [847, 215] width 445 height 15
click at [711, 228] on div at bounding box center [847, 244] width 445 height 33
click at [714, 241] on input "text" at bounding box center [848, 243] width 418 height 15
paste input "**********"
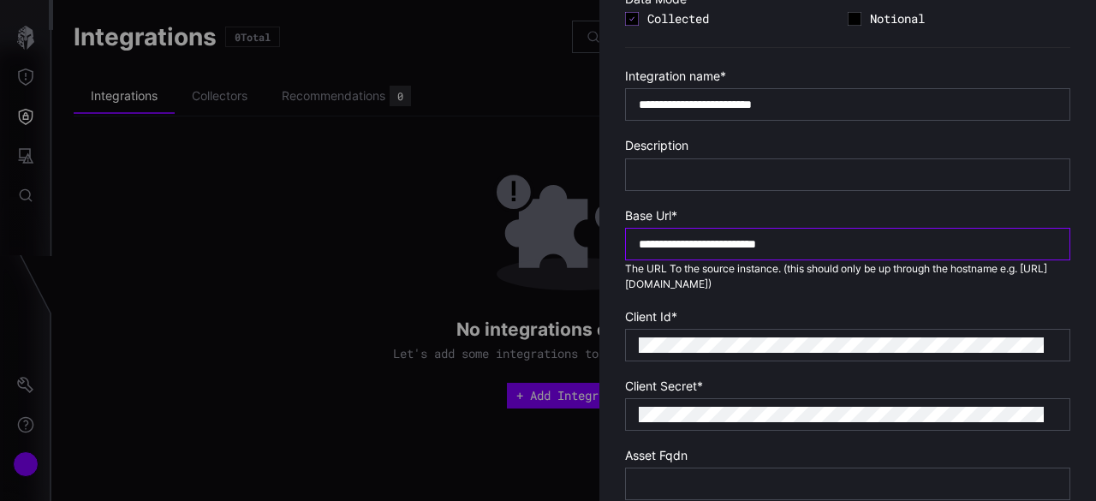
click at [641, 247] on input "**********" at bounding box center [848, 243] width 418 height 15
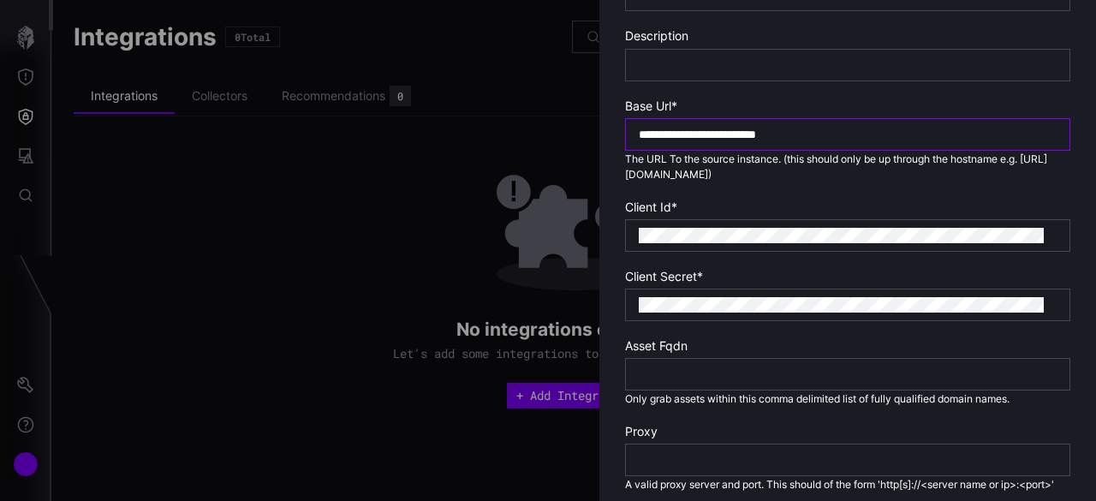
scroll to position [399, 0]
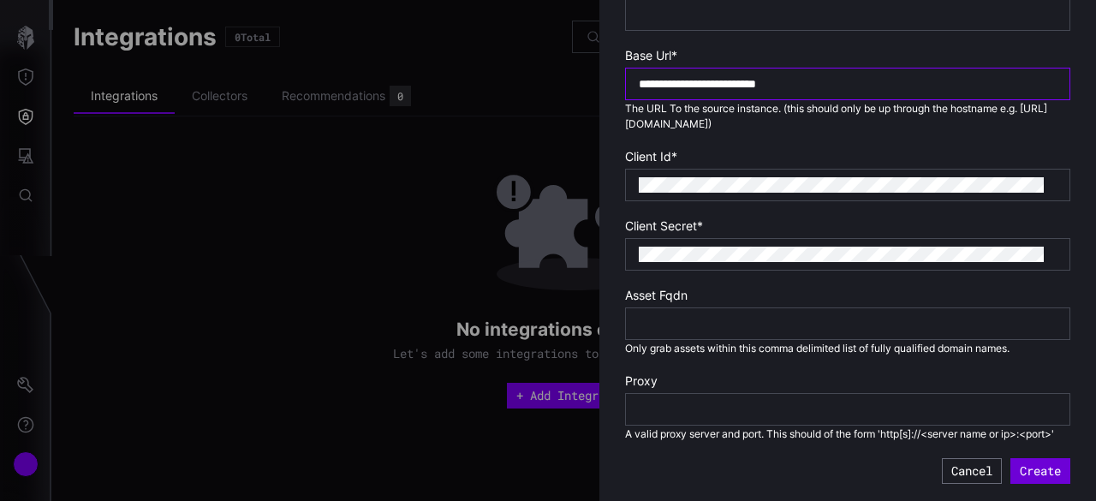
type input "**********"
click at [1032, 471] on button "Create" at bounding box center [1041, 471] width 60 height 26
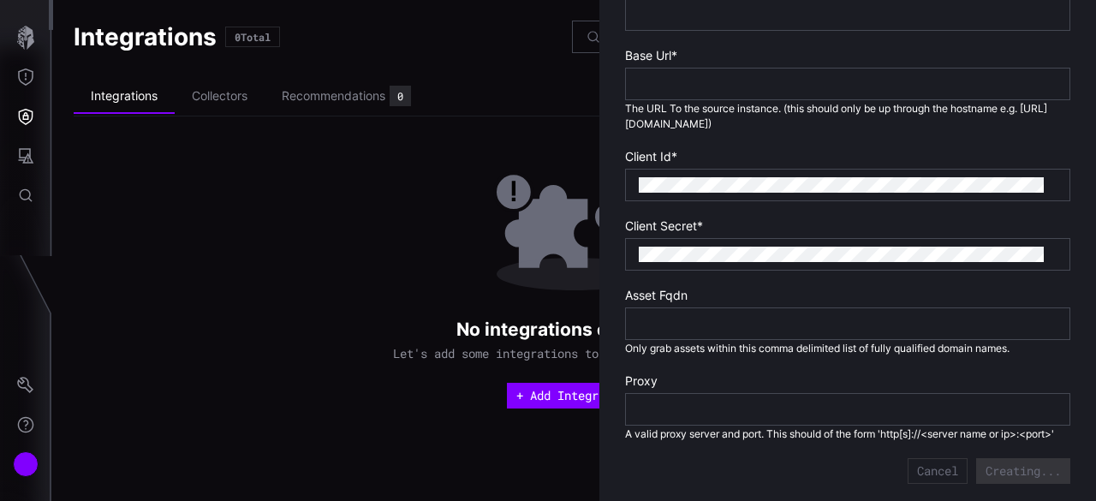
type input "***"
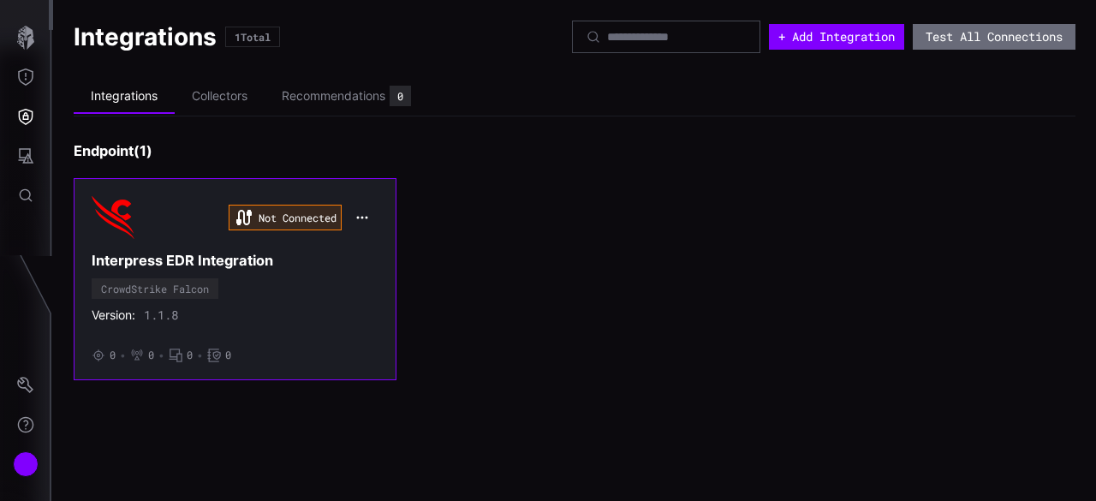
click at [353, 218] on button "button" at bounding box center [362, 218] width 33 height 24
click at [271, 222] on div "Not Connected" at bounding box center [285, 218] width 113 height 26
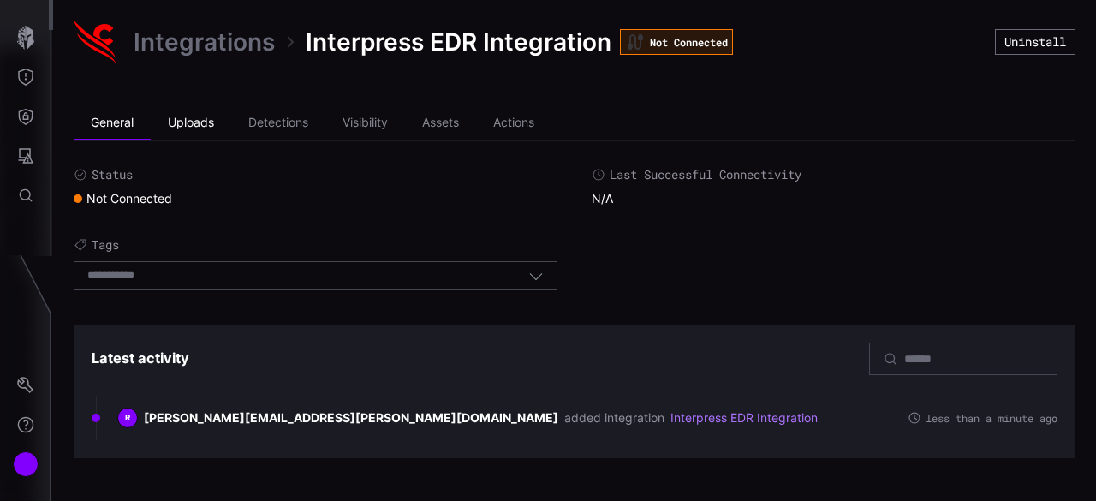
click at [208, 124] on li "Uploads" at bounding box center [191, 123] width 81 height 34
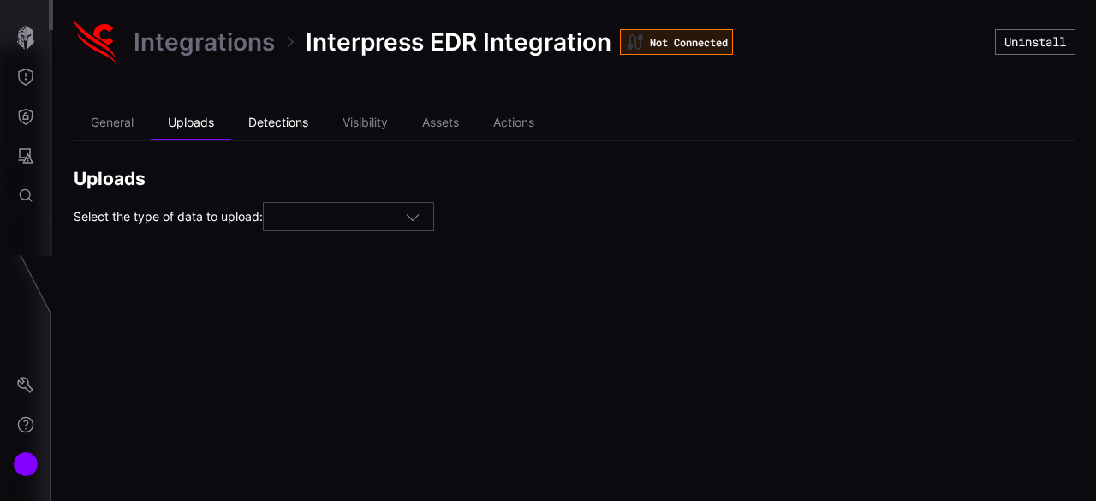
click at [293, 129] on li "Detections" at bounding box center [278, 123] width 94 height 34
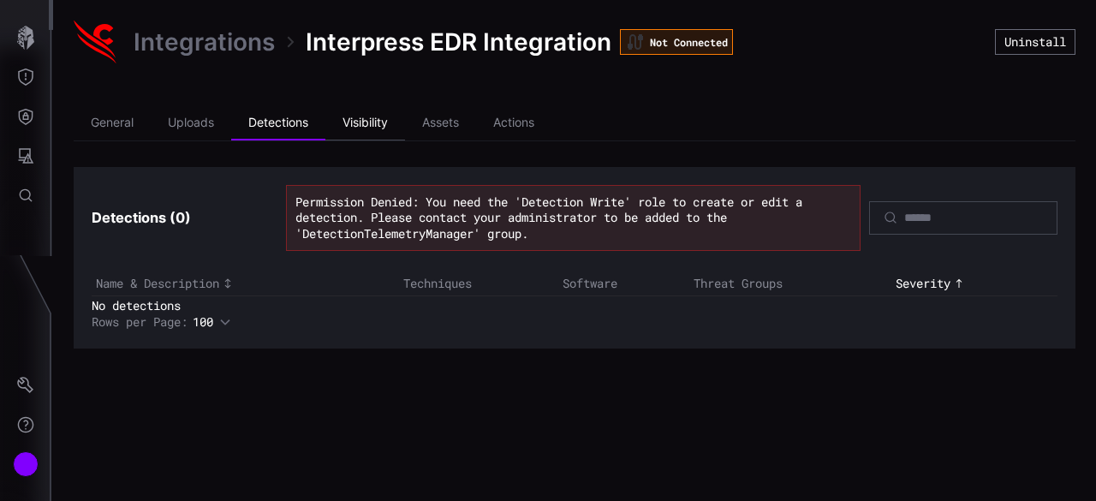
click at [379, 124] on li "Visibility" at bounding box center [365, 123] width 80 height 34
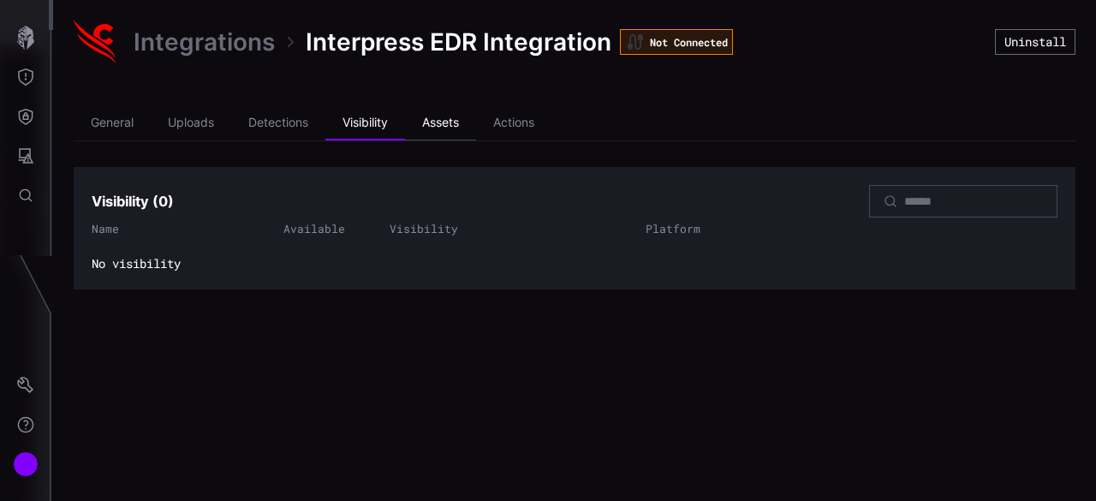
click at [435, 125] on li "Assets" at bounding box center [440, 123] width 71 height 34
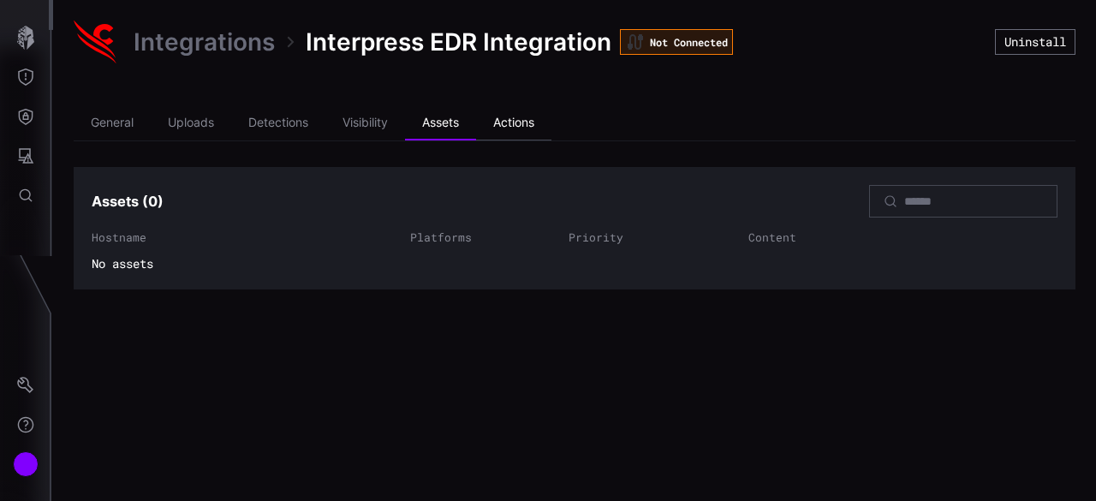
click at [520, 126] on li "Actions" at bounding box center [513, 123] width 75 height 34
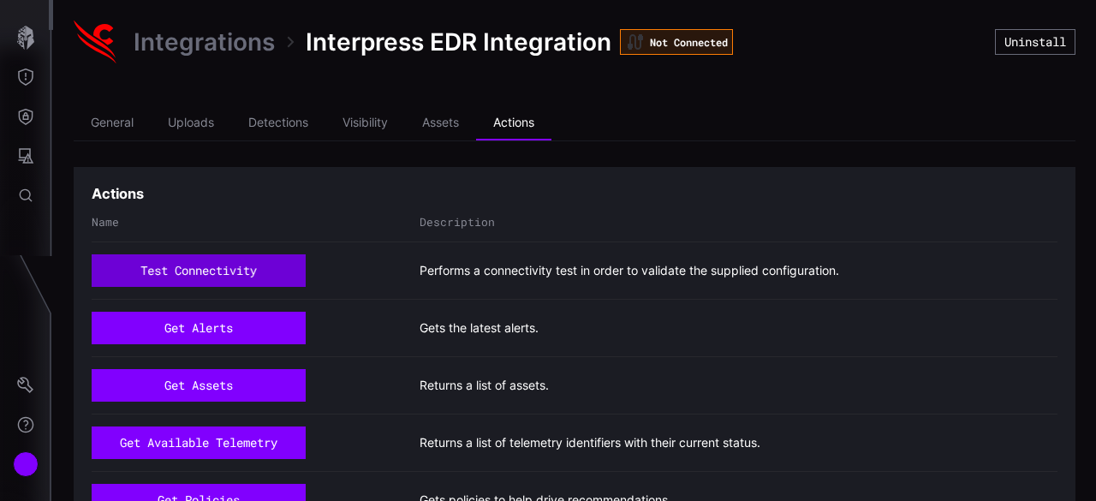
click at [248, 270] on button "test connectivity" at bounding box center [198, 270] width 213 height 33
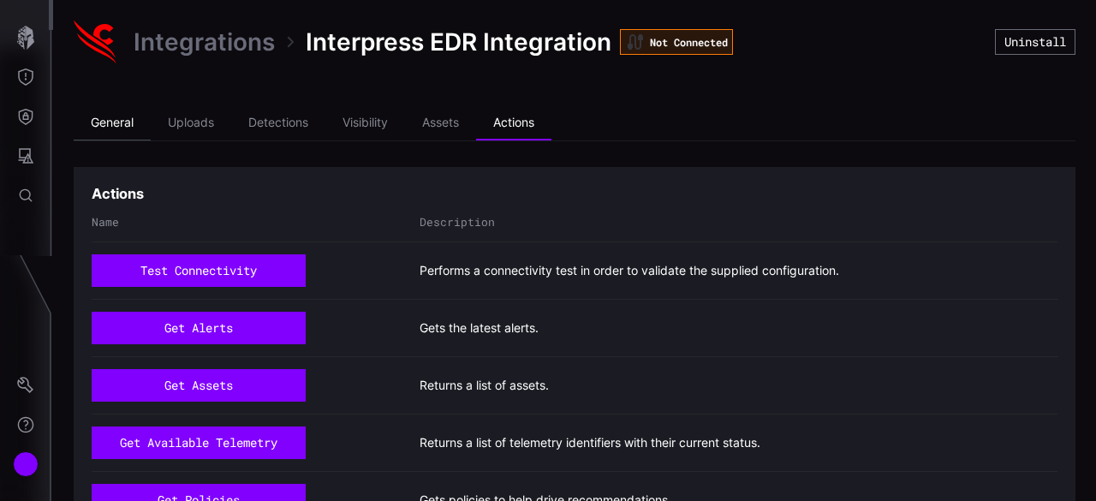
click at [128, 128] on li "General" at bounding box center [112, 123] width 77 height 34
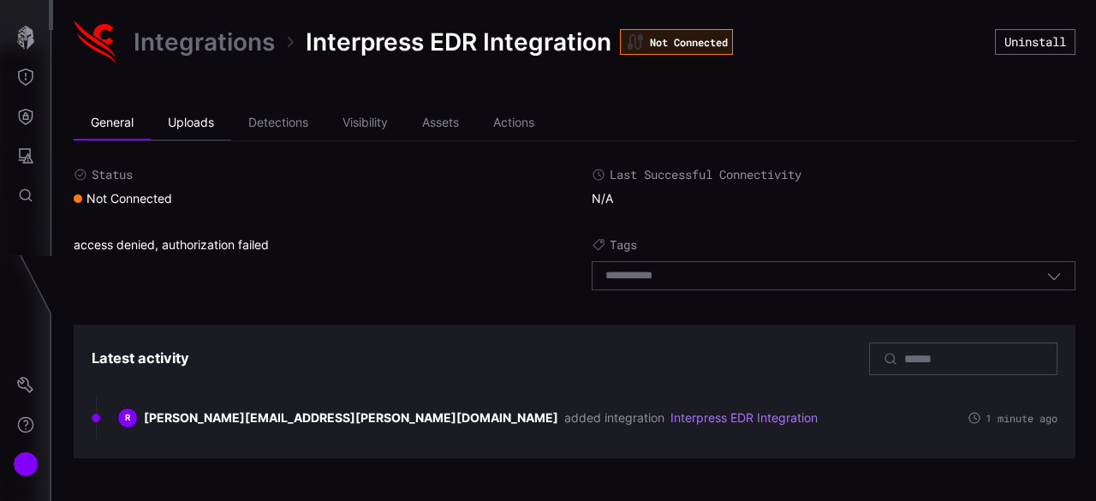
click at [208, 123] on li "Uploads" at bounding box center [191, 123] width 81 height 34
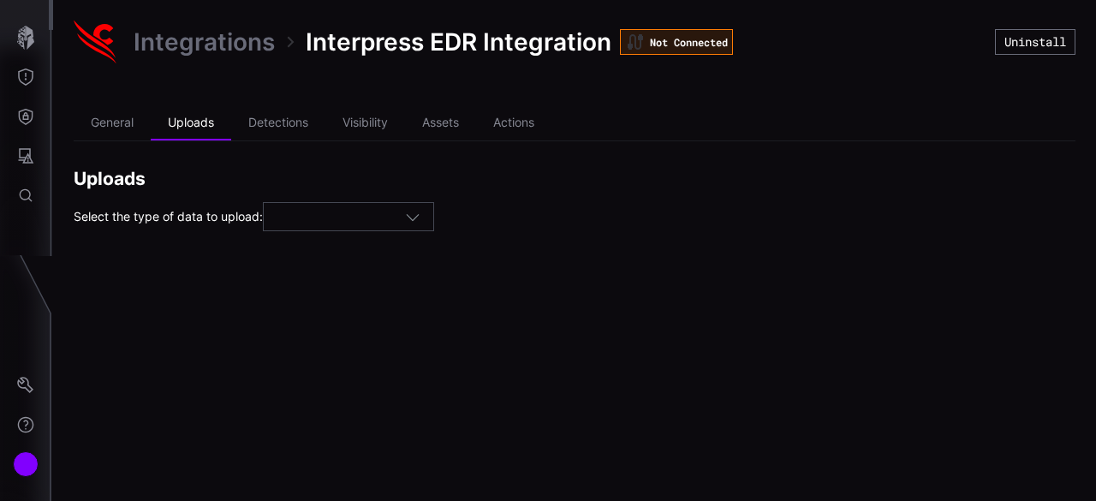
click at [344, 226] on div at bounding box center [348, 216] width 171 height 29
click at [278, 110] on li "Detections" at bounding box center [278, 123] width 94 height 34
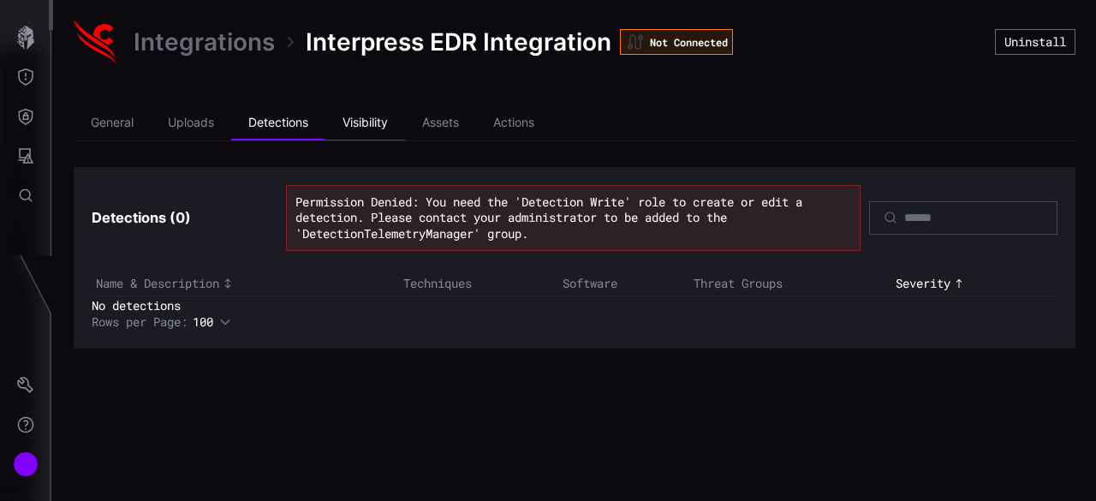
click at [387, 126] on li "Visibility" at bounding box center [365, 123] width 80 height 34
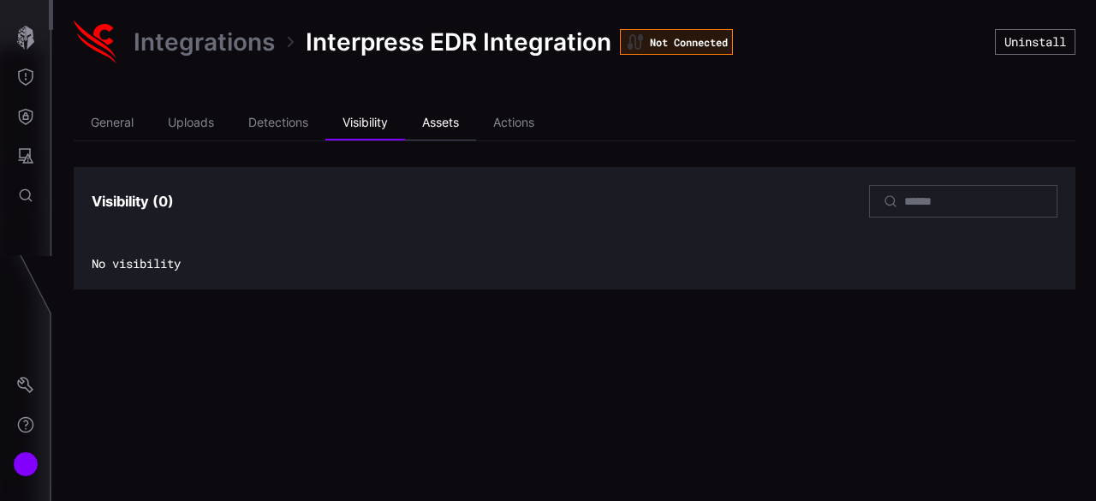
click at [461, 126] on li "Assets" at bounding box center [440, 123] width 71 height 34
click at [507, 126] on li "Actions" at bounding box center [513, 123] width 75 height 34
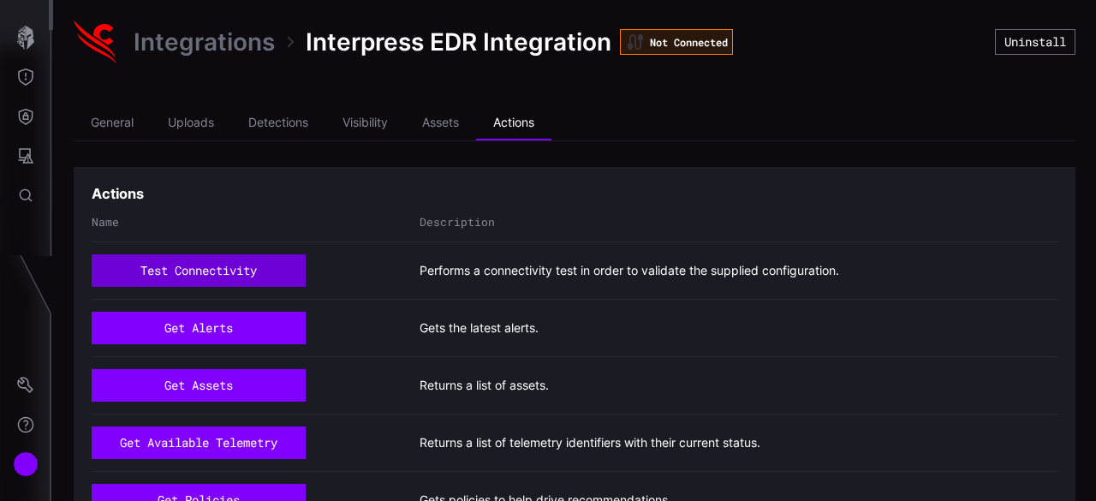
click at [250, 270] on button "test connectivity" at bounding box center [199, 270] width 214 height 33
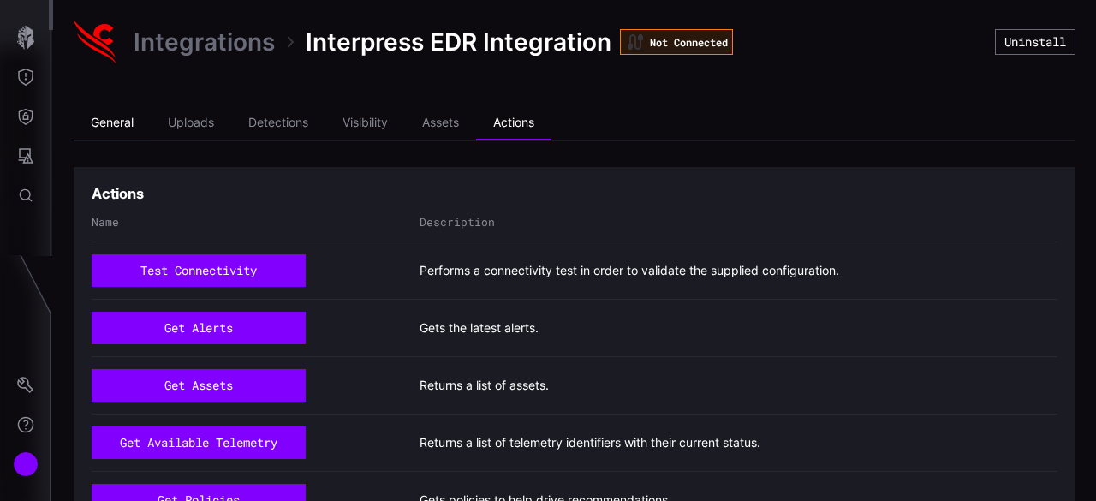
click at [128, 120] on li "General" at bounding box center [112, 123] width 77 height 34
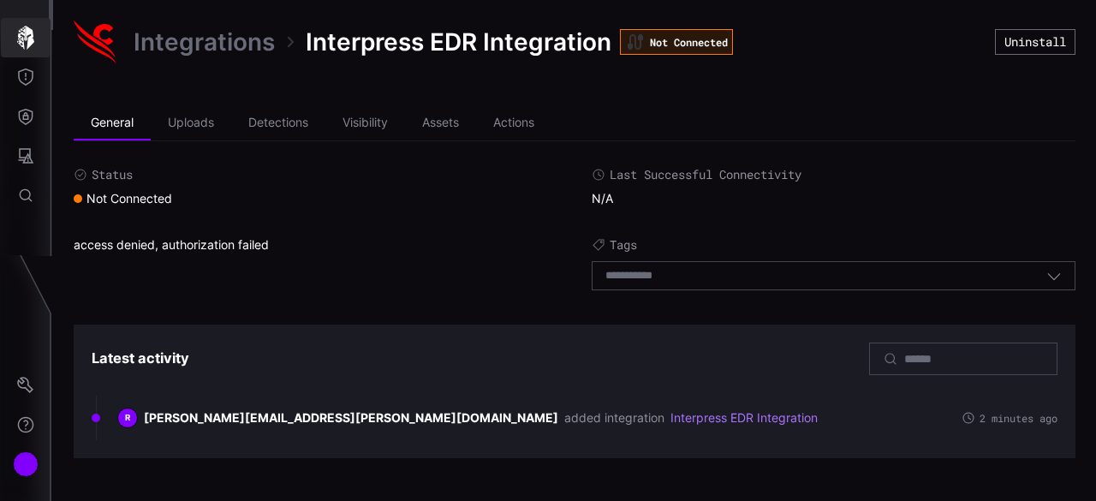
click at [31, 37] on icon "button" at bounding box center [25, 38] width 17 height 24
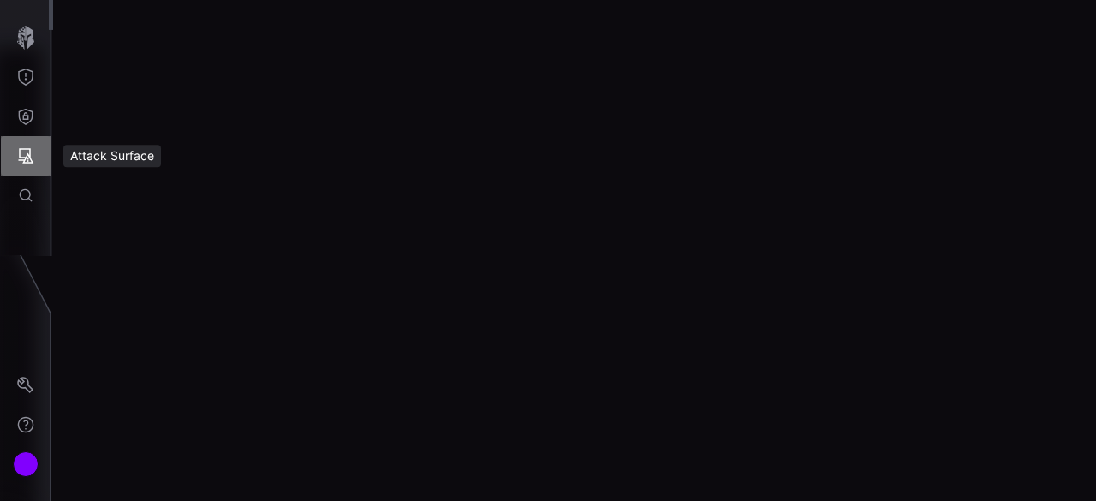
click at [33, 152] on icon "Attack Surface" at bounding box center [25, 155] width 17 height 17
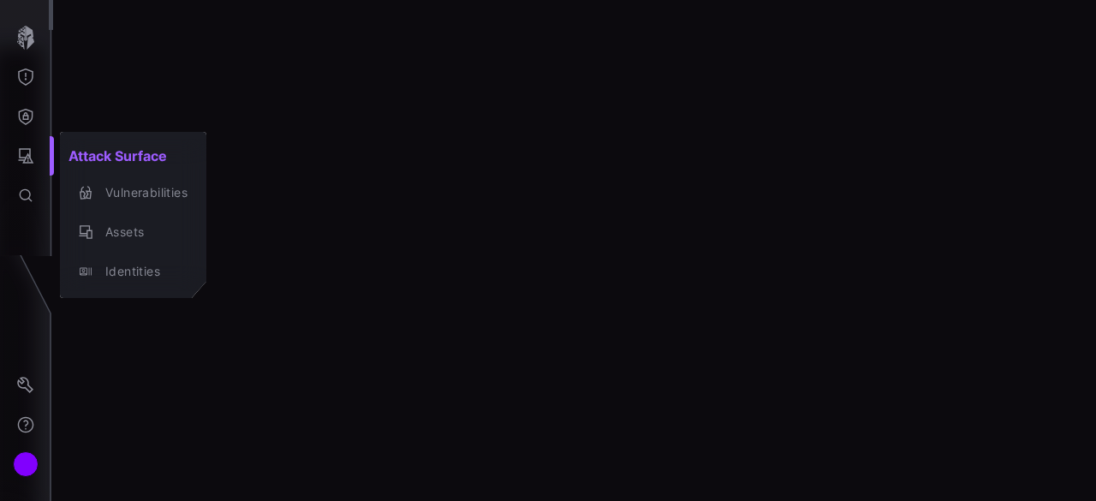
click at [25, 118] on div at bounding box center [548, 250] width 1096 height 501
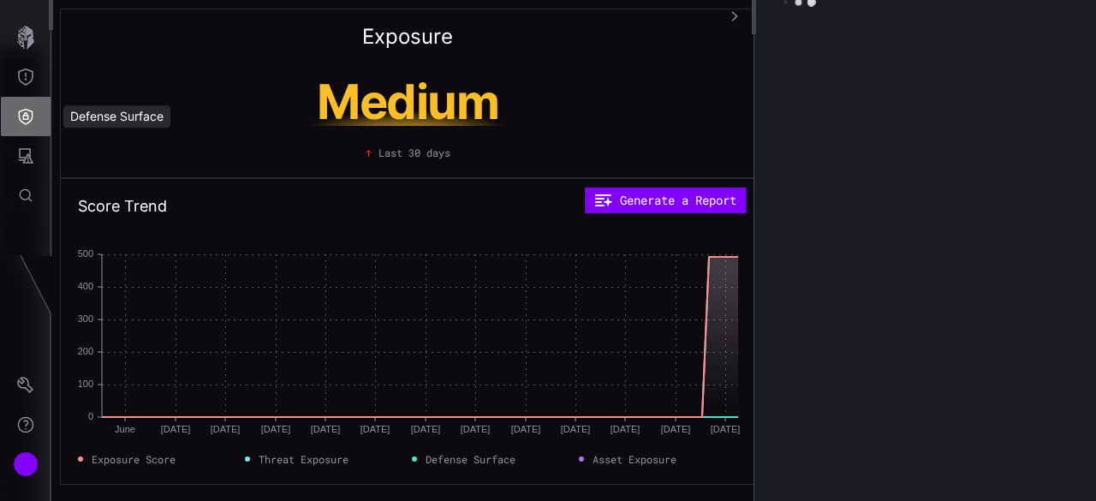
click at [31, 116] on icon "Defense Surface" at bounding box center [25, 116] width 17 height 17
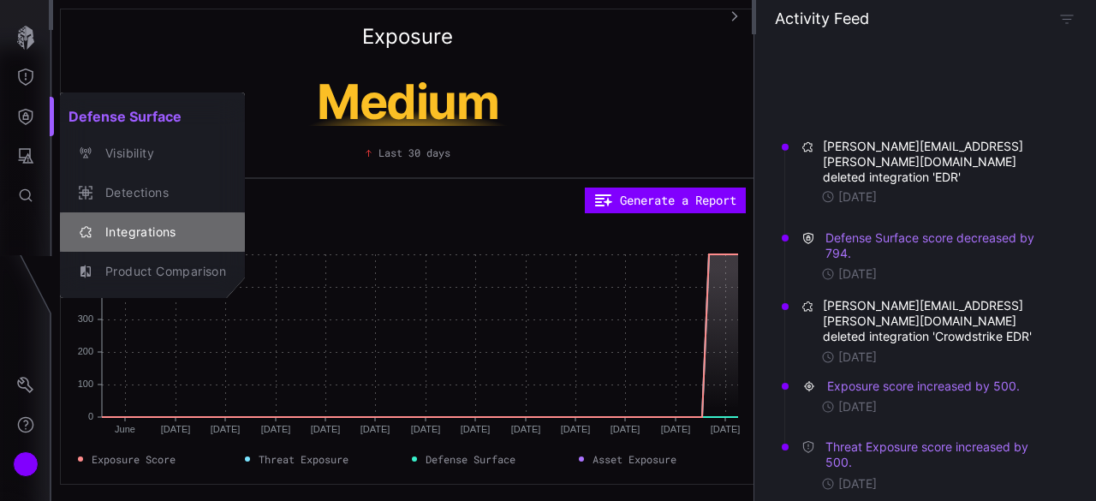
click at [158, 224] on div "Integrations" at bounding box center [161, 232] width 129 height 21
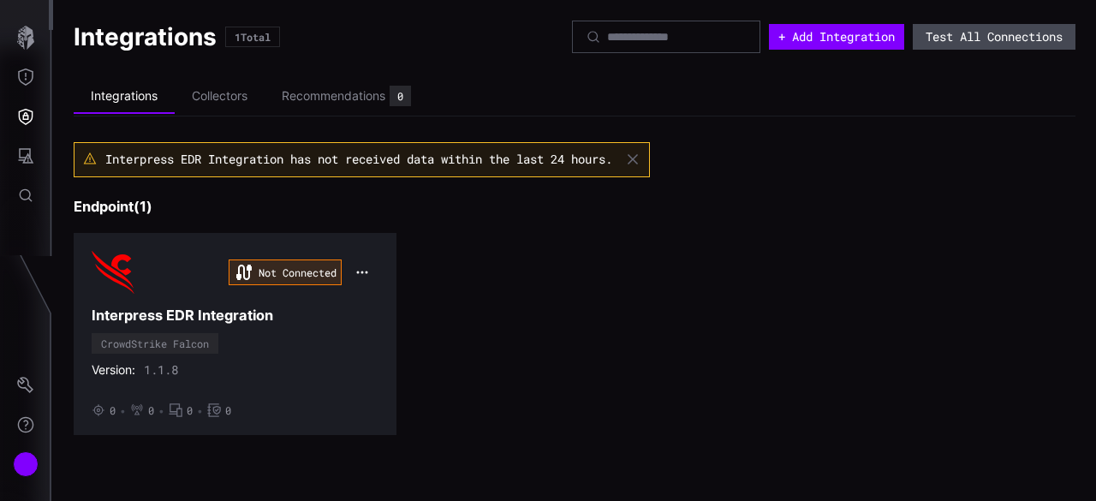
click at [965, 37] on button "Test All Connections" at bounding box center [994, 37] width 163 height 26
click at [236, 95] on li "Collectors" at bounding box center [220, 96] width 90 height 33
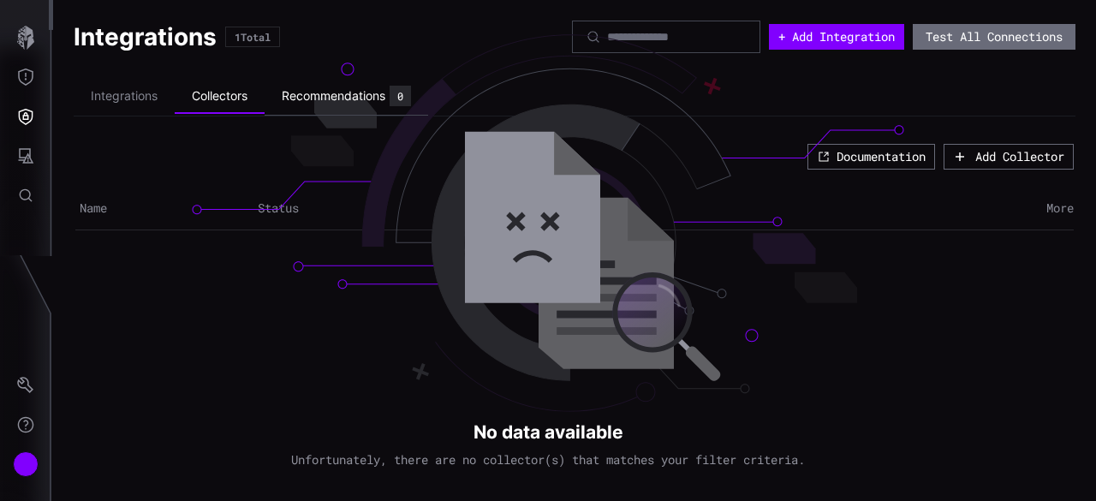
click at [363, 90] on div "Recommendations" at bounding box center [334, 95] width 104 height 15
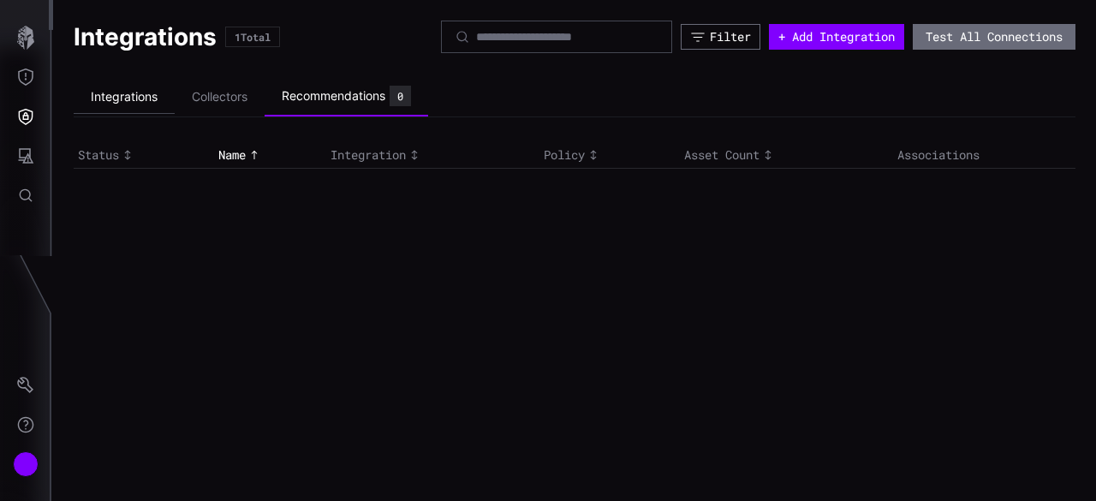
click at [141, 90] on li "Integrations" at bounding box center [124, 97] width 101 height 33
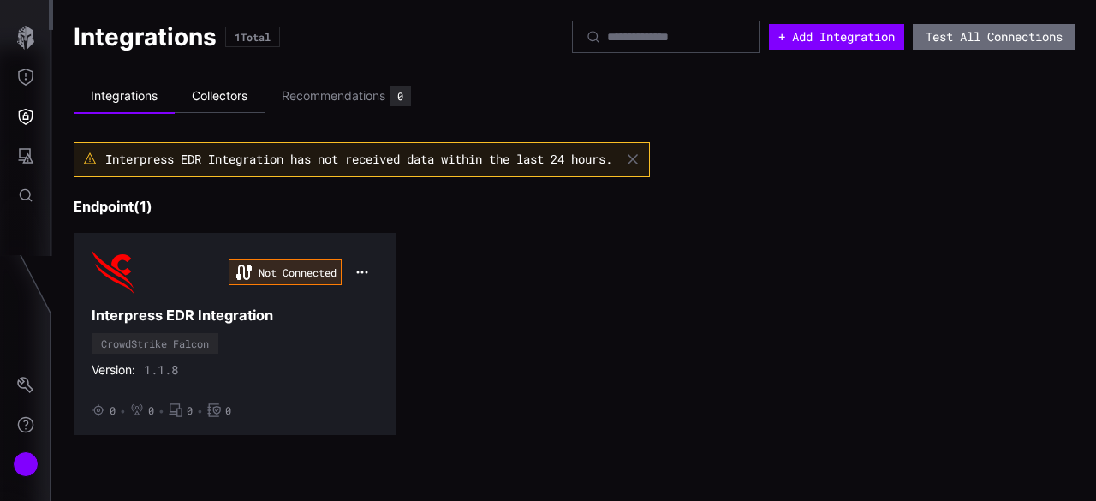
click at [199, 92] on li "Collectors" at bounding box center [220, 96] width 90 height 33
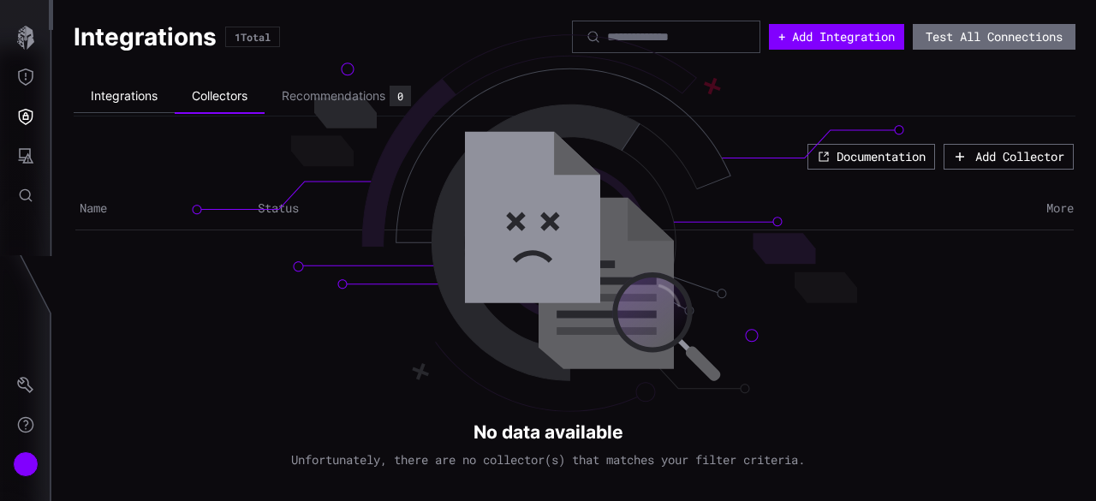
click at [115, 97] on li "Integrations" at bounding box center [124, 96] width 101 height 33
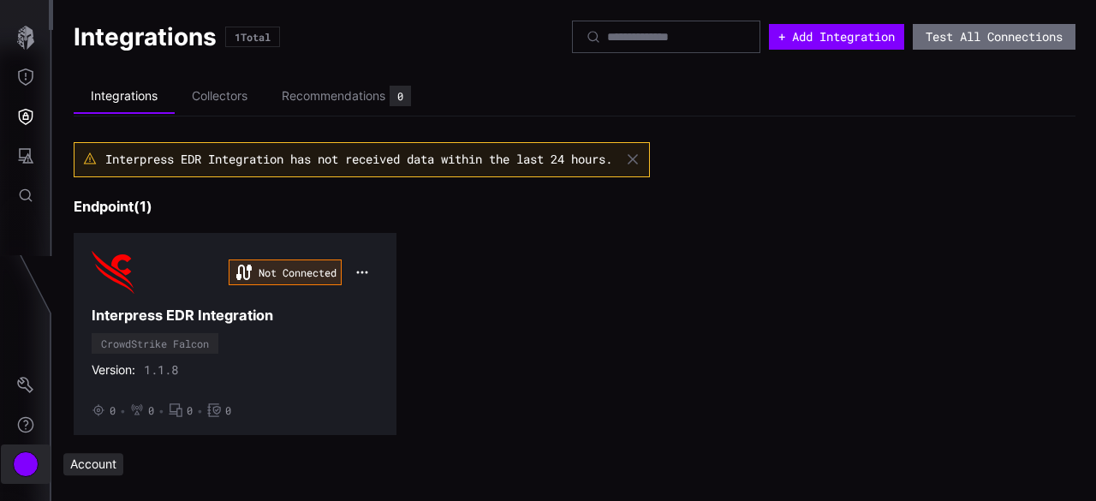
click at [22, 467] on div "Account" at bounding box center [26, 464] width 26 height 26
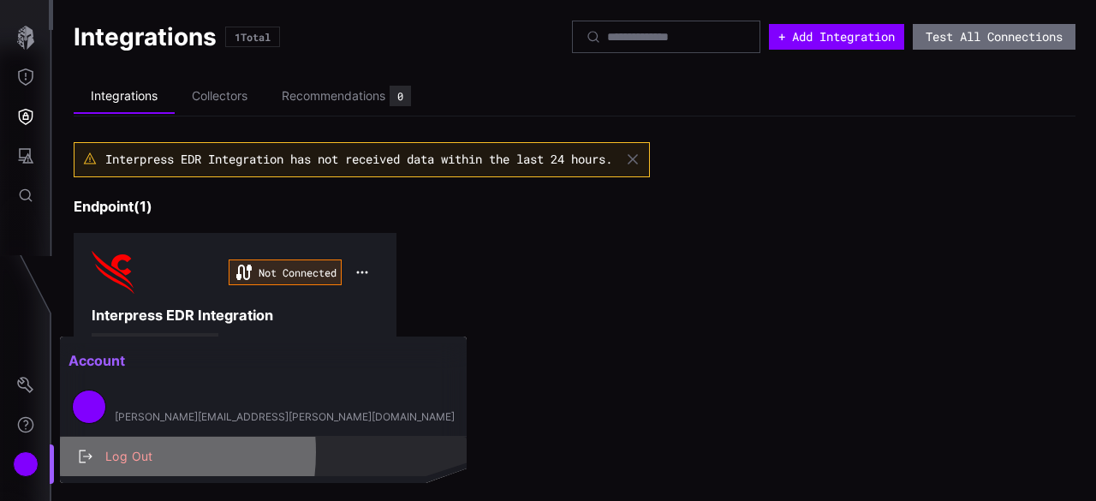
click at [108, 452] on div "Log Out" at bounding box center [272, 456] width 351 height 21
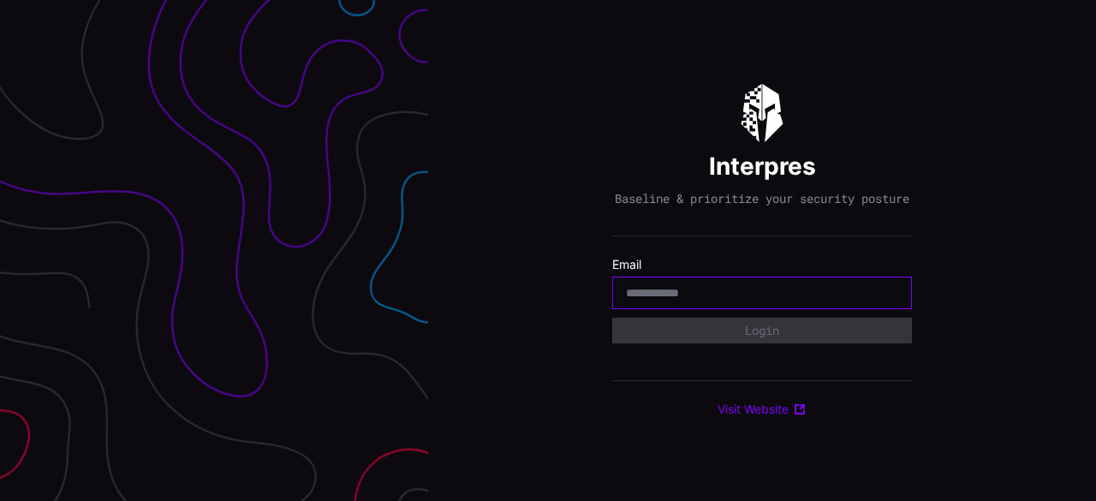
click at [729, 301] on input "email" at bounding box center [762, 292] width 272 height 15
type input "**********"
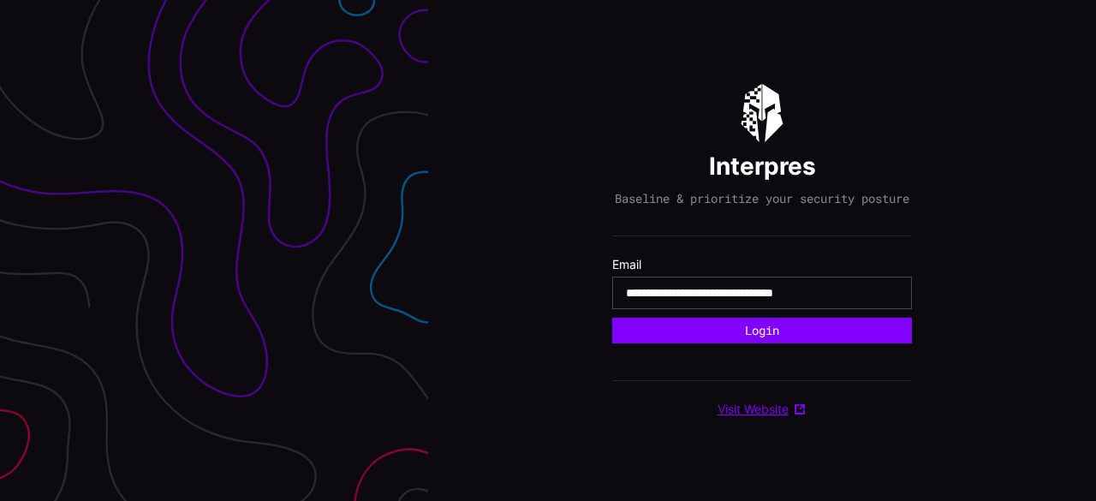
click at [786, 412] on link "Visit Website" at bounding box center [762, 409] width 89 height 15
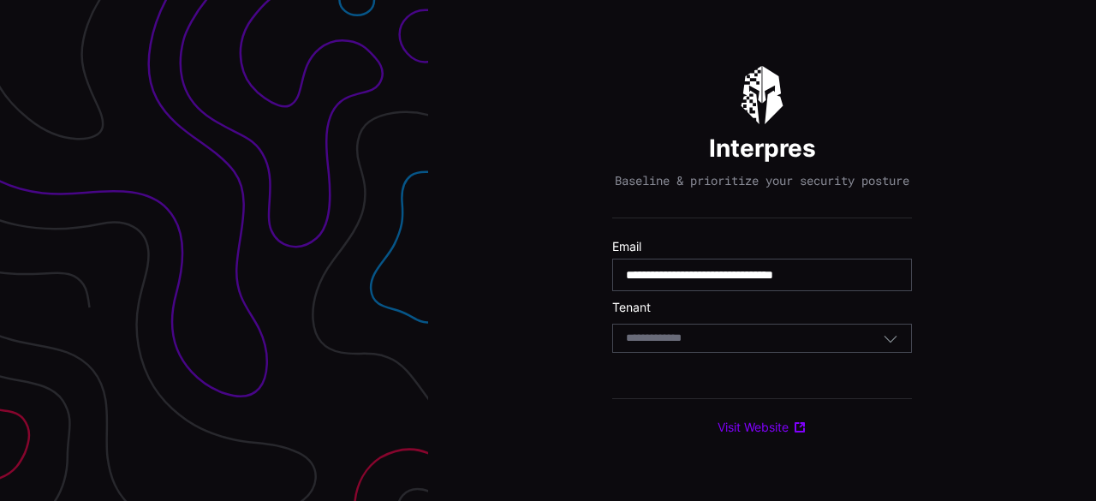
click at [757, 346] on div "Select Tenant" at bounding box center [754, 338] width 257 height 15
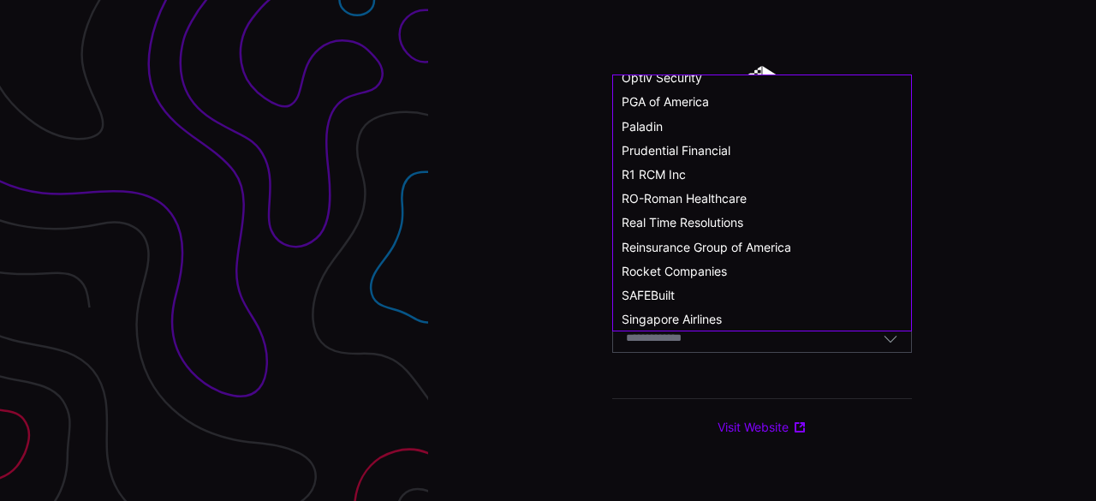
scroll to position [856, 0]
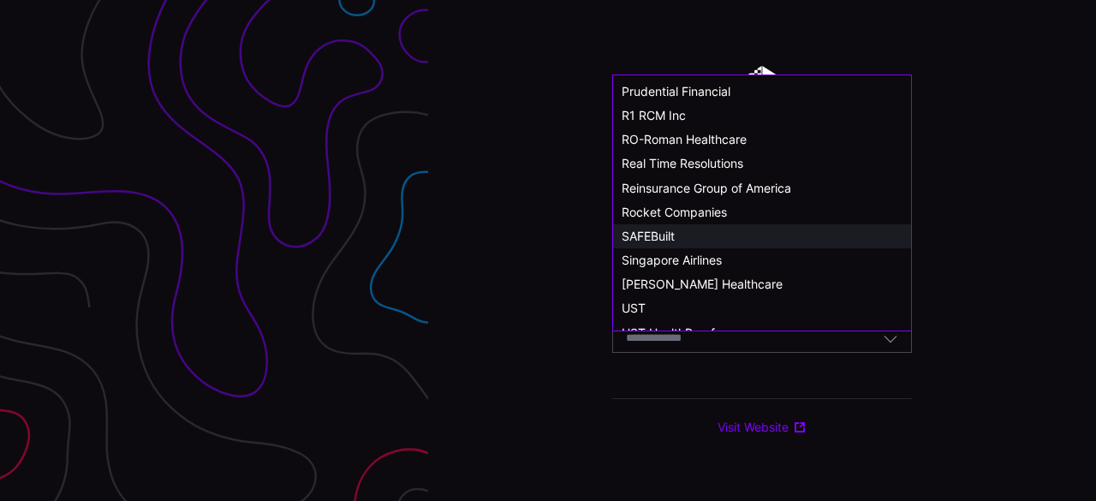
click at [702, 236] on div "SAFEBuilt" at bounding box center [762, 236] width 281 height 15
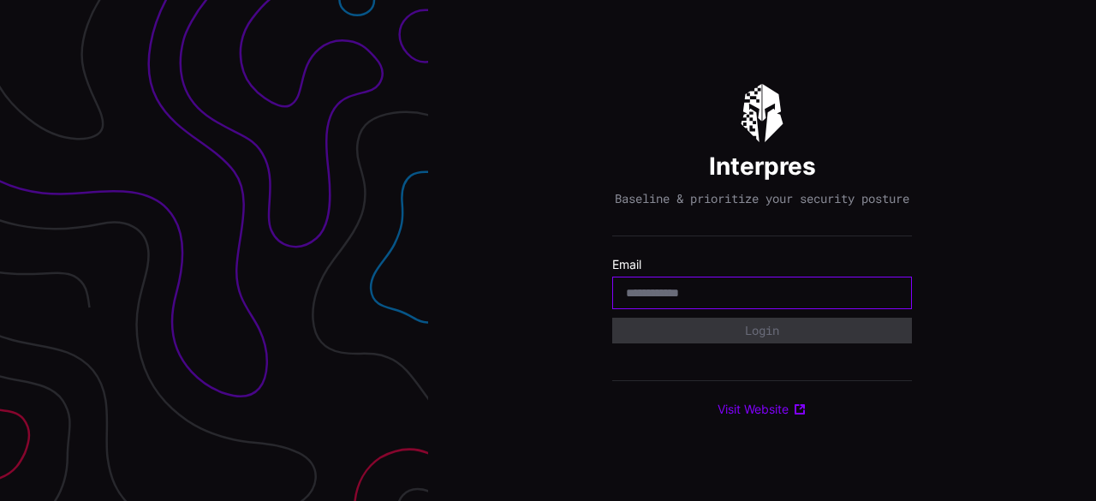
click at [705, 301] on input "email" at bounding box center [762, 292] width 272 height 15
type input "**********"
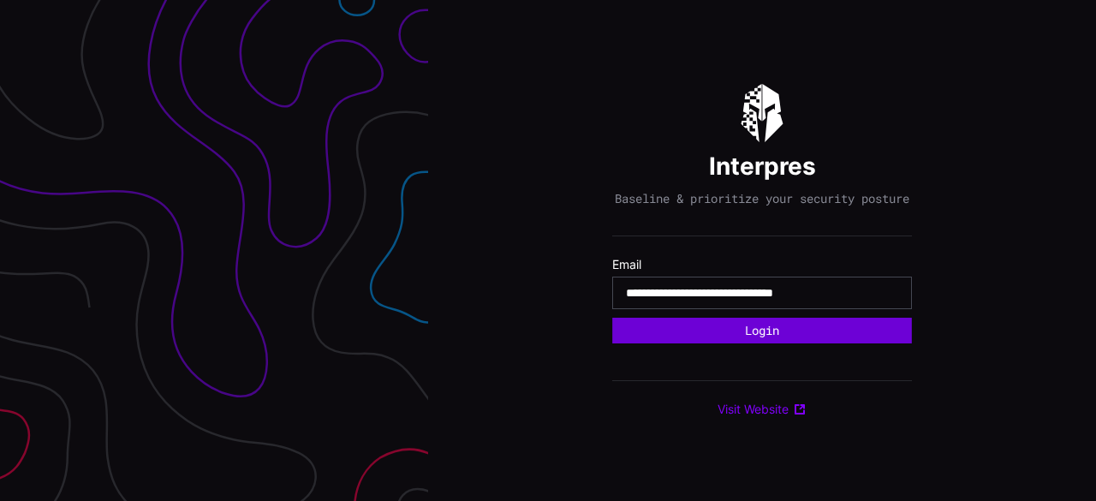
click at [807, 337] on button "Login" at bounding box center [762, 331] width 300 height 26
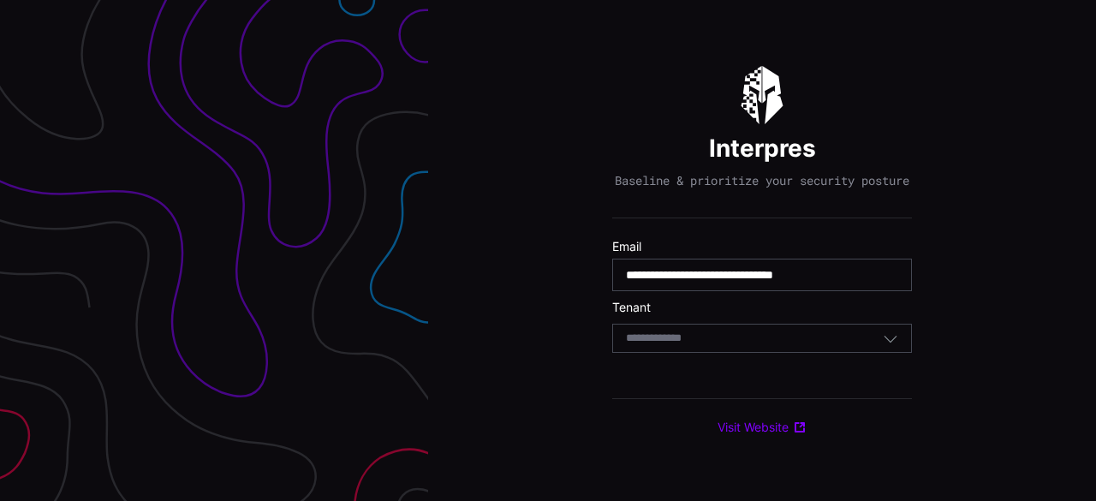
click at [798, 345] on div "Select Tenant" at bounding box center [754, 338] width 257 height 15
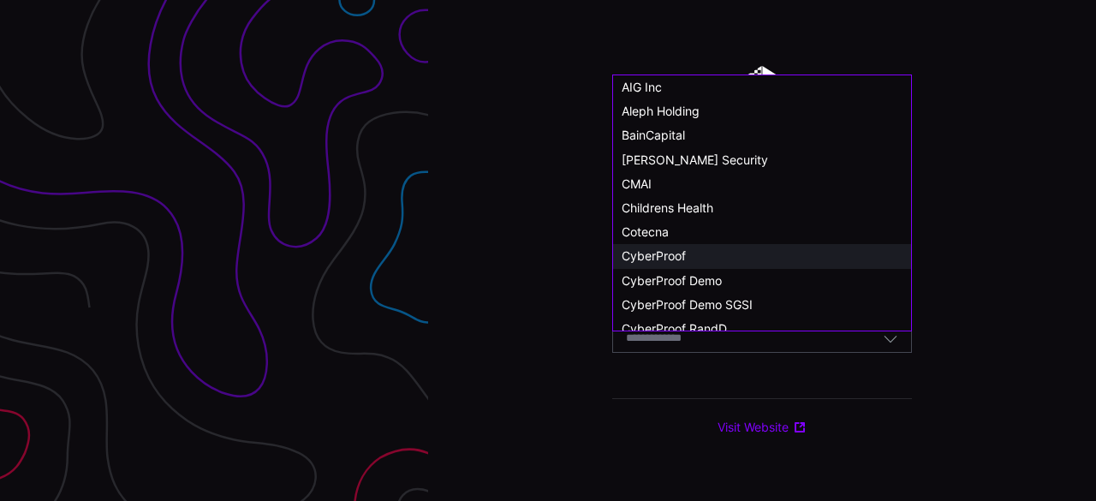
click at [749, 259] on div "CyberProof" at bounding box center [762, 255] width 281 height 15
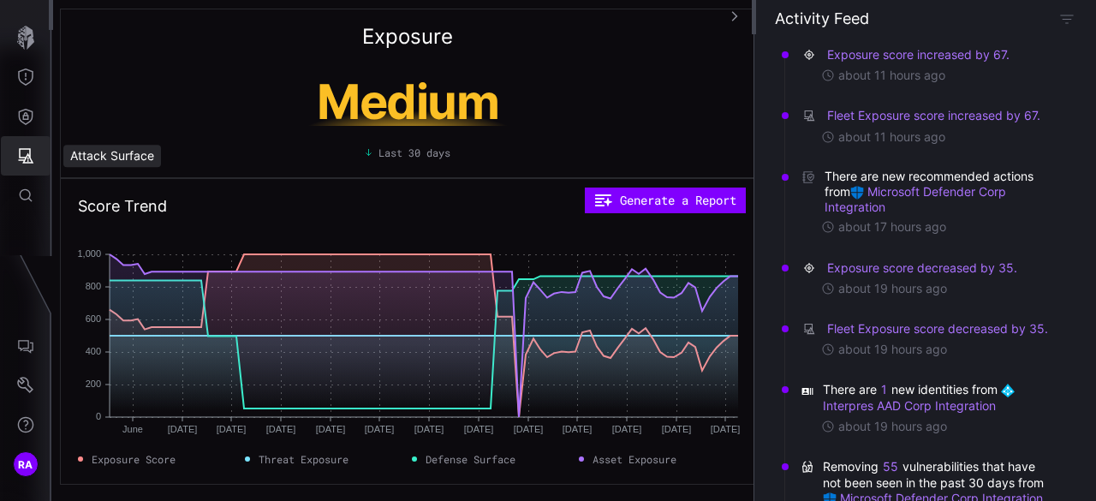
click at [27, 148] on icon "Attack Surface" at bounding box center [26, 155] width 15 height 15
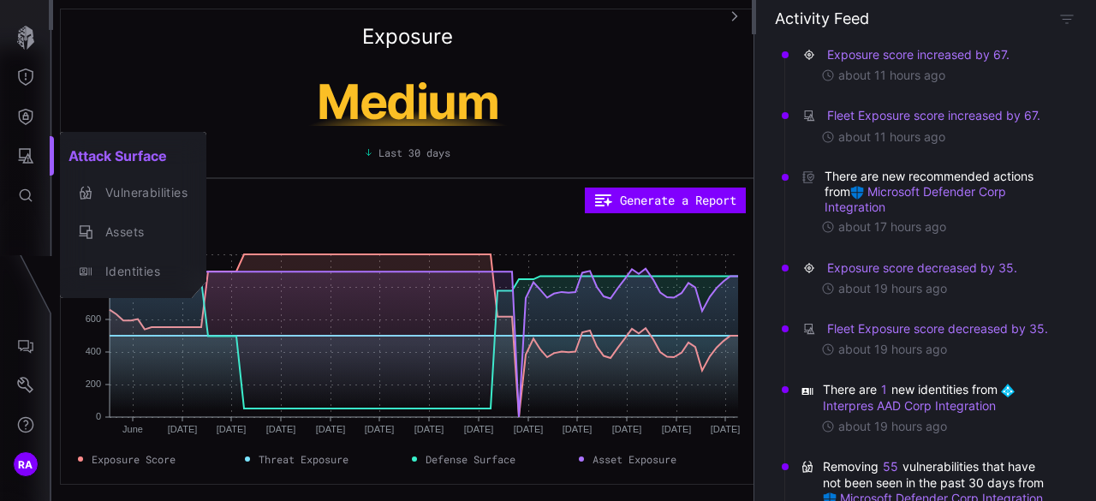
click at [27, 102] on div at bounding box center [548, 250] width 1096 height 501
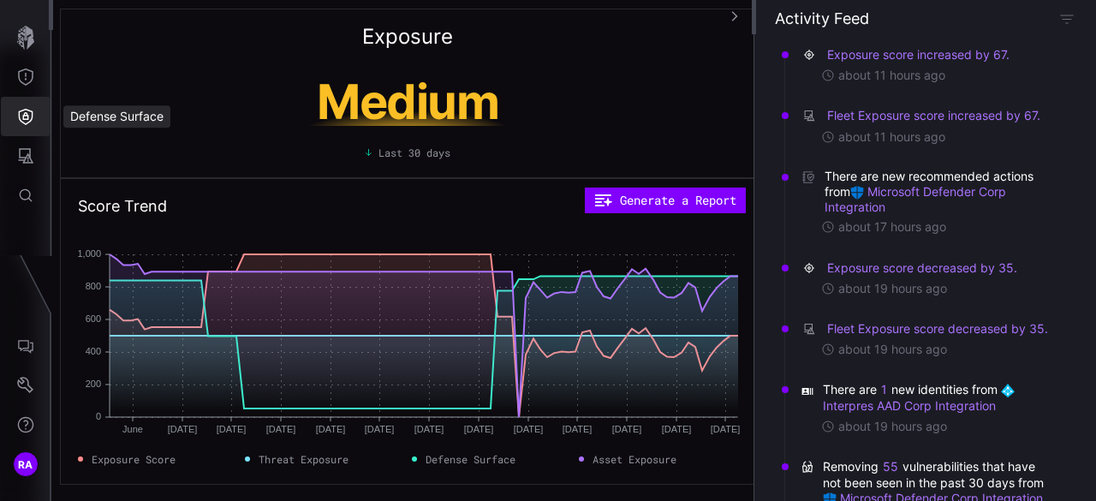
click at [28, 113] on icon "Defense Surface" at bounding box center [25, 116] width 17 height 17
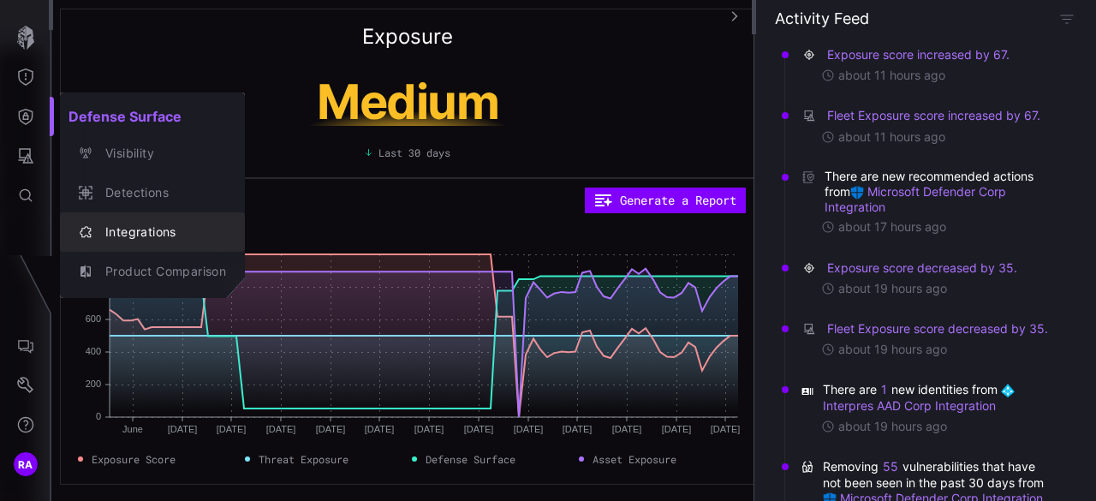
click at [144, 229] on div "Integrations" at bounding box center [161, 232] width 129 height 21
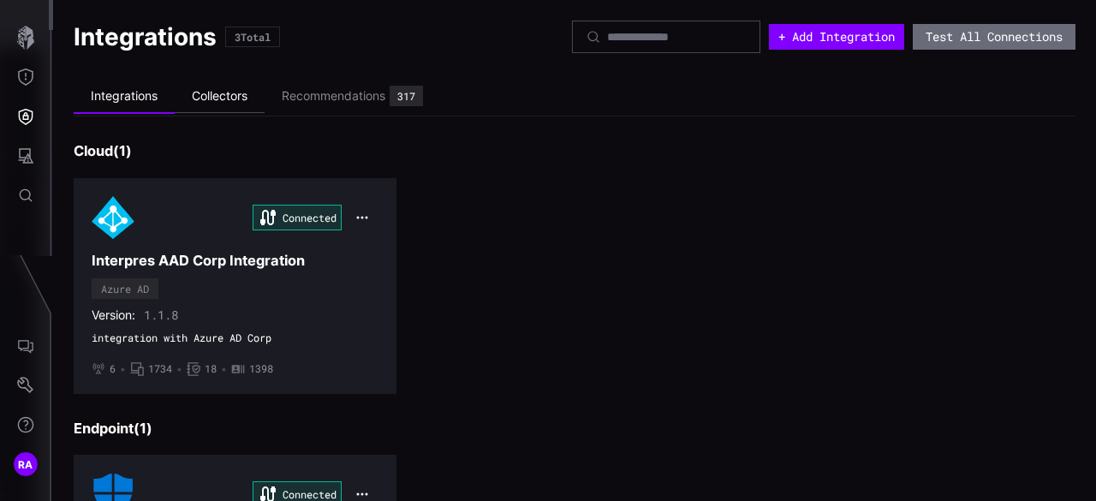
click at [234, 95] on li "Collectors" at bounding box center [220, 96] width 90 height 33
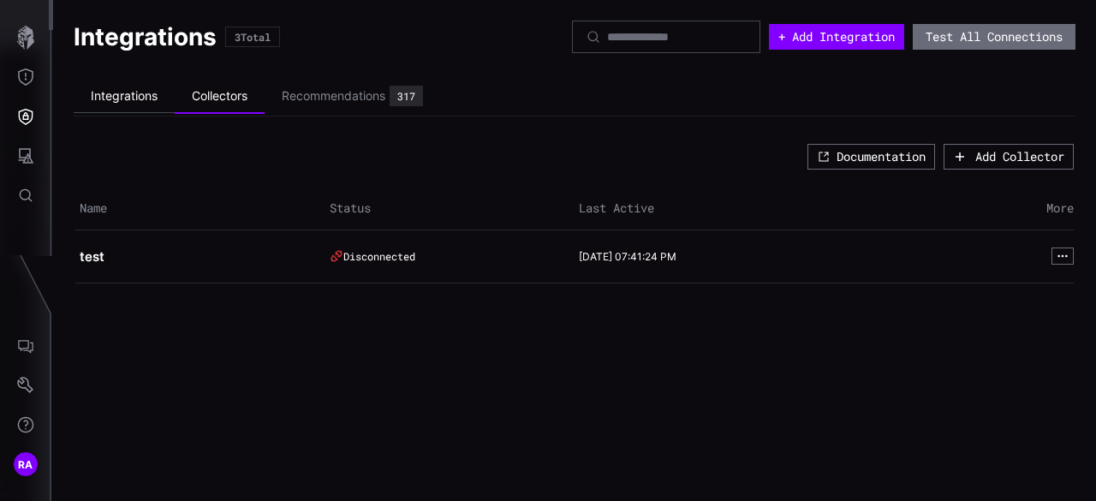
click at [115, 95] on li "Integrations" at bounding box center [124, 96] width 101 height 33
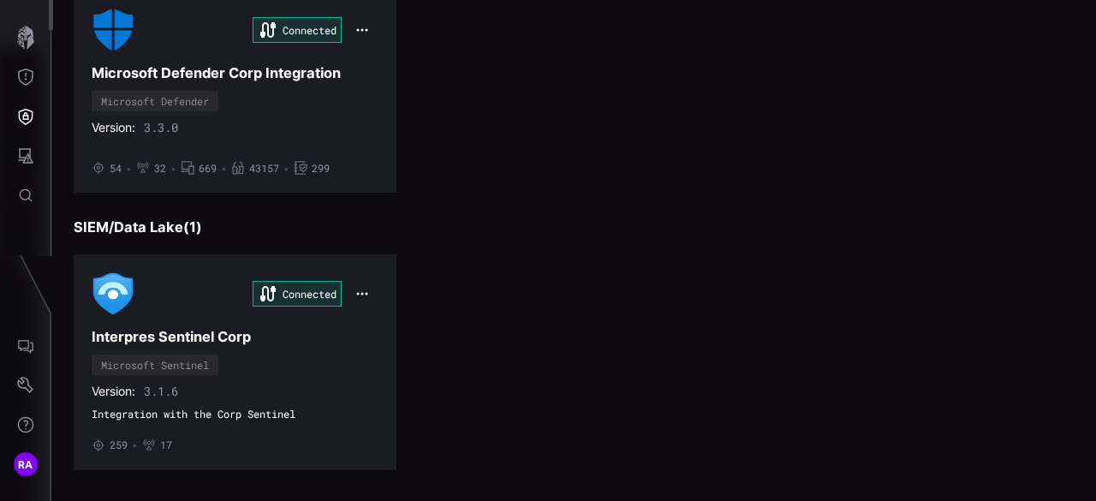
scroll to position [474, 0]
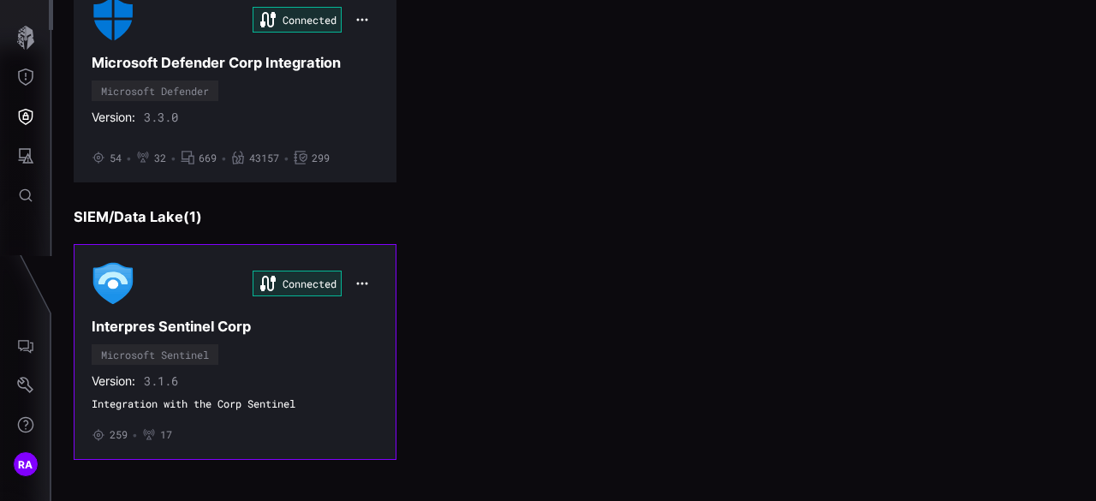
click at [156, 278] on div "Connected" at bounding box center [235, 283] width 287 height 43
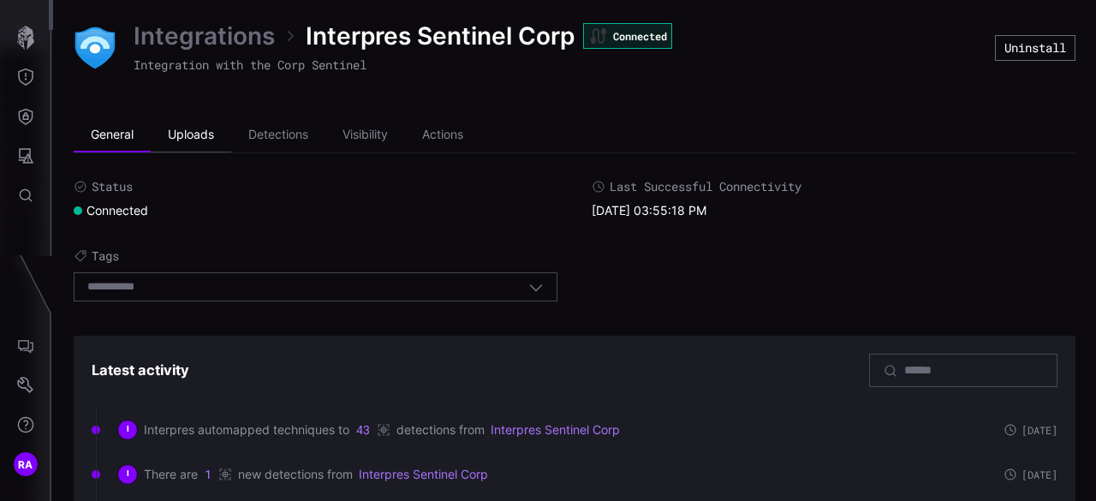
click at [182, 133] on li "Uploads" at bounding box center [191, 135] width 81 height 34
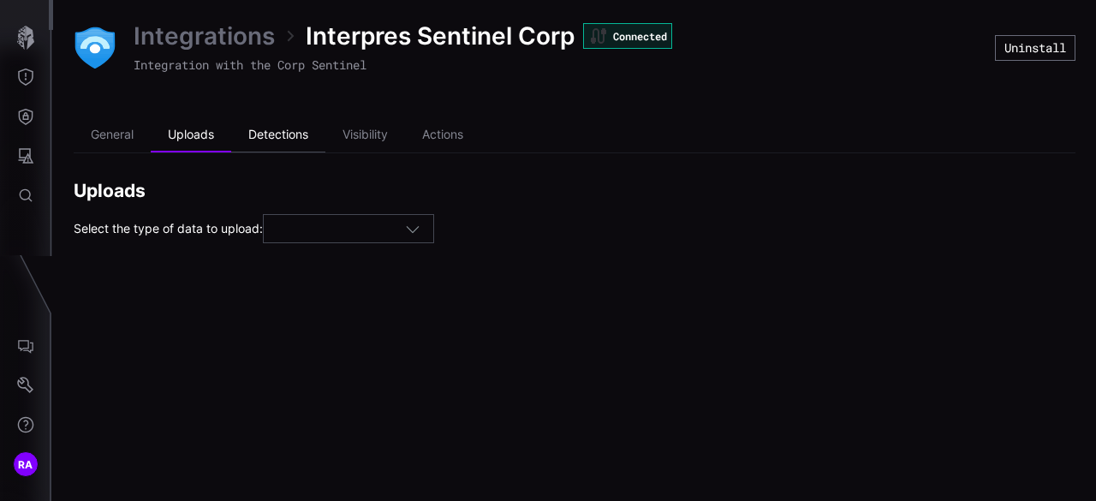
click at [279, 128] on li "Detections" at bounding box center [278, 135] width 94 height 34
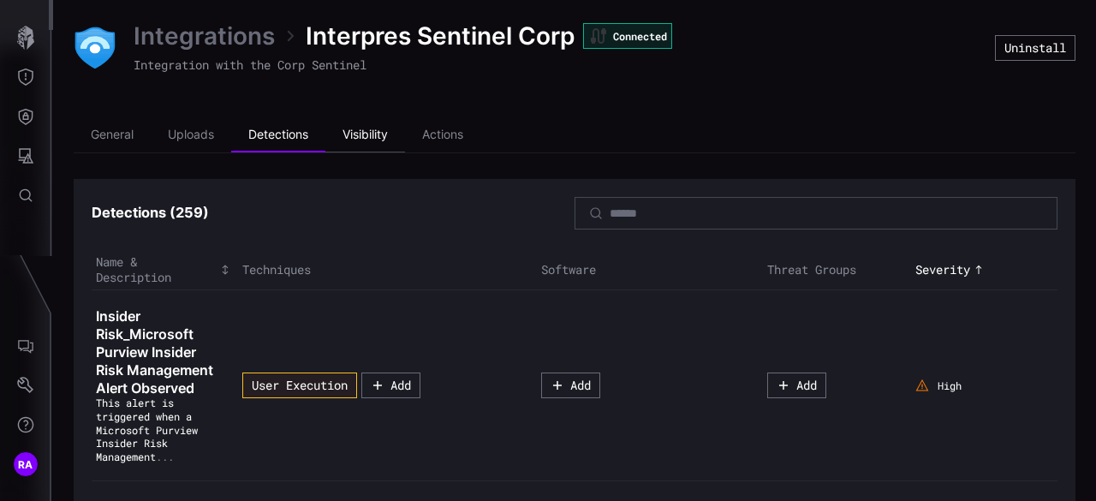
click at [377, 146] on li "Visibility" at bounding box center [365, 135] width 80 height 34
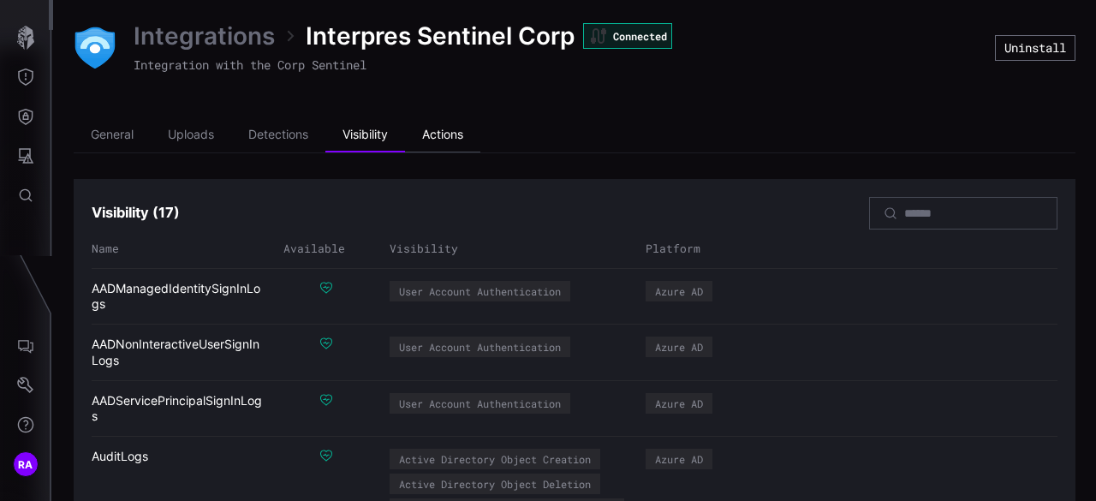
click at [454, 132] on li "Actions" at bounding box center [442, 135] width 75 height 34
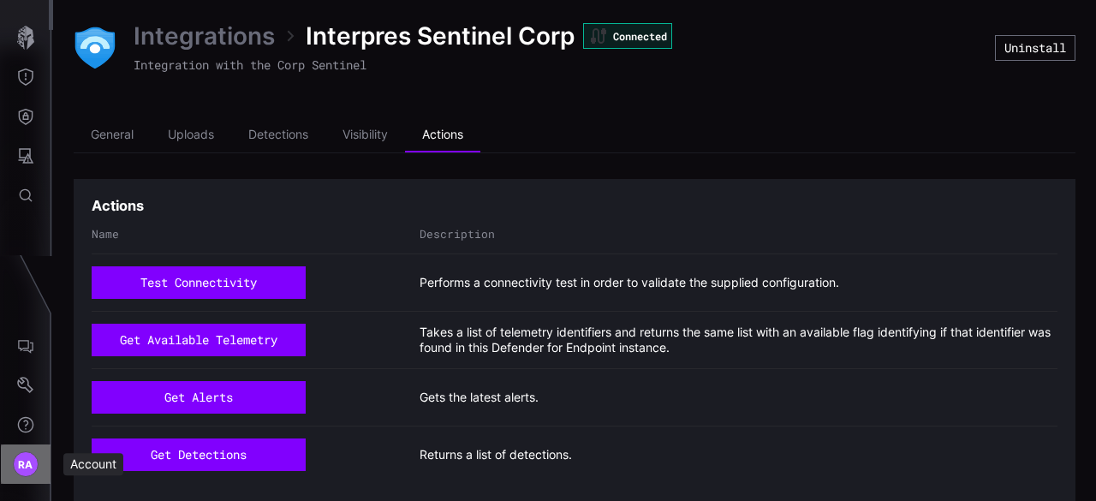
click at [17, 467] on div "RA" at bounding box center [26, 464] width 26 height 26
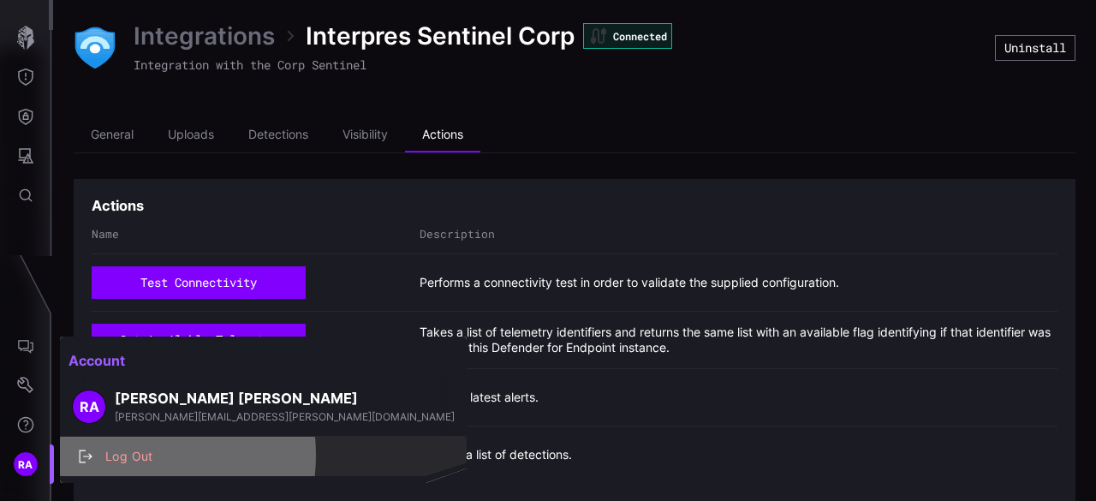
click at [122, 455] on div "Log Out" at bounding box center [272, 456] width 351 height 21
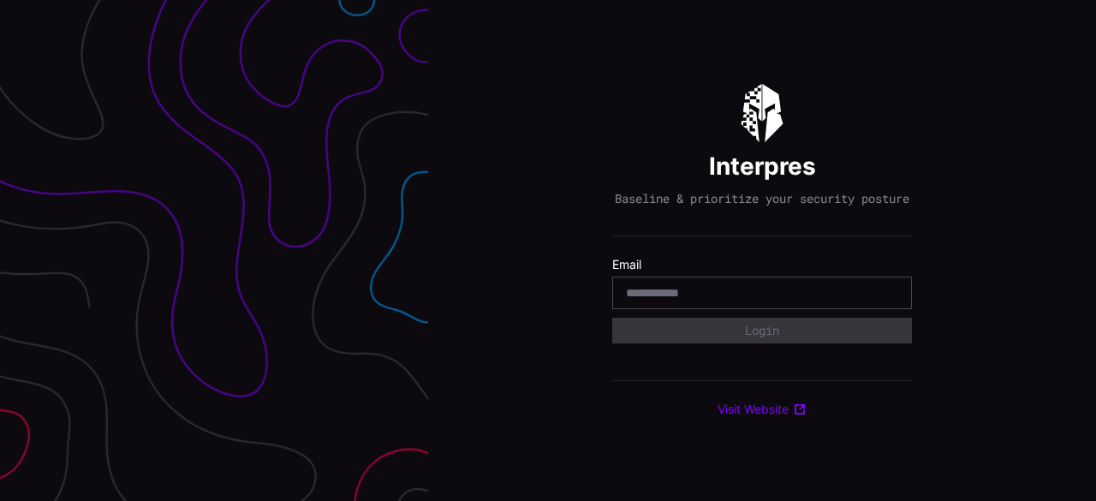
click at [680, 301] on input "email" at bounding box center [762, 292] width 272 height 15
type input "**********"
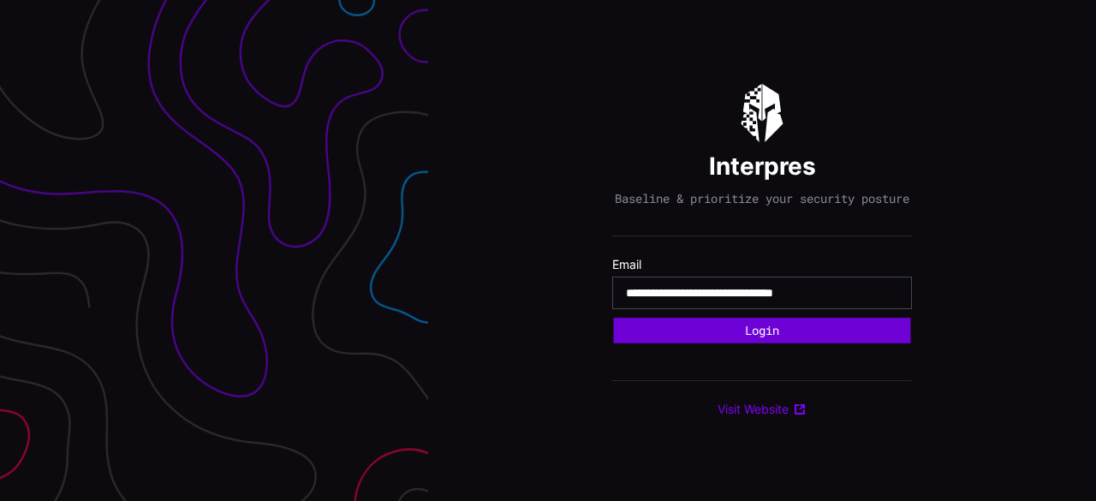
click at [750, 341] on button "Login" at bounding box center [762, 331] width 297 height 26
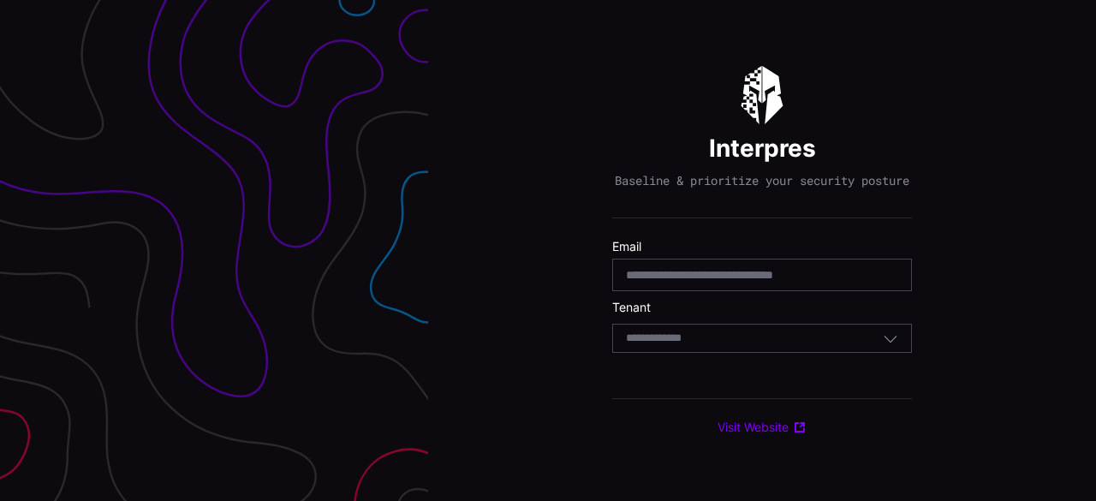
click at [750, 341] on div "Select Tenant" at bounding box center [754, 338] width 257 height 15
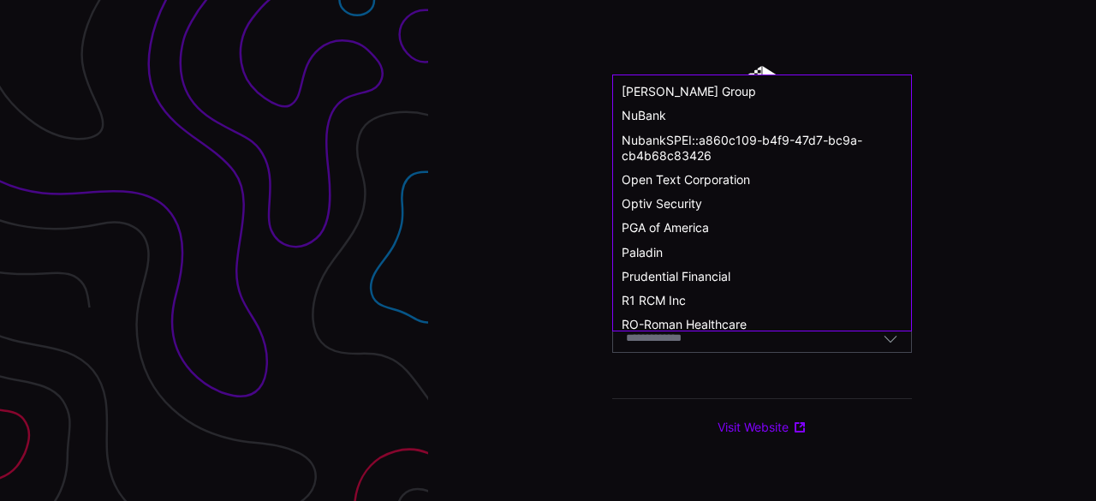
scroll to position [895, 0]
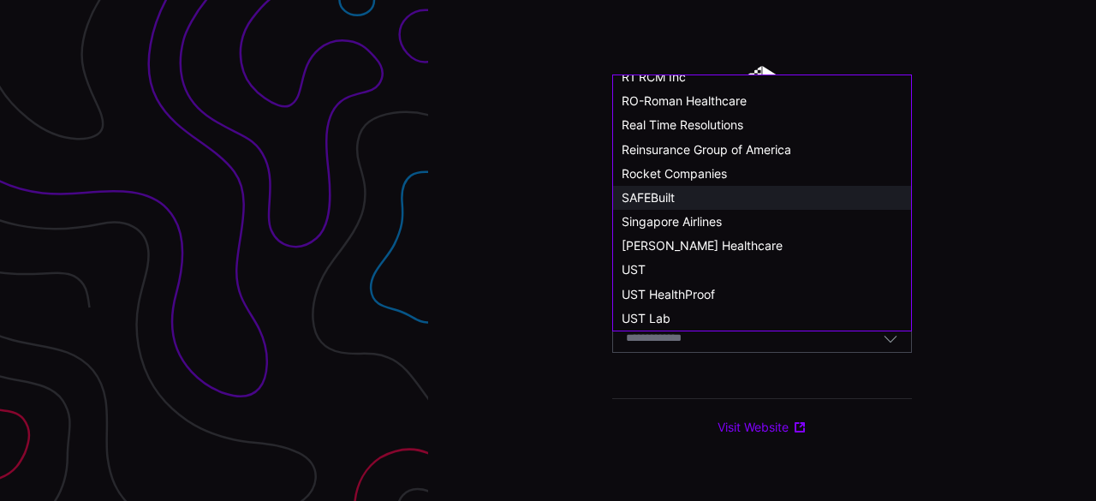
click at [666, 188] on div "SAFEBuilt" at bounding box center [762, 198] width 298 height 24
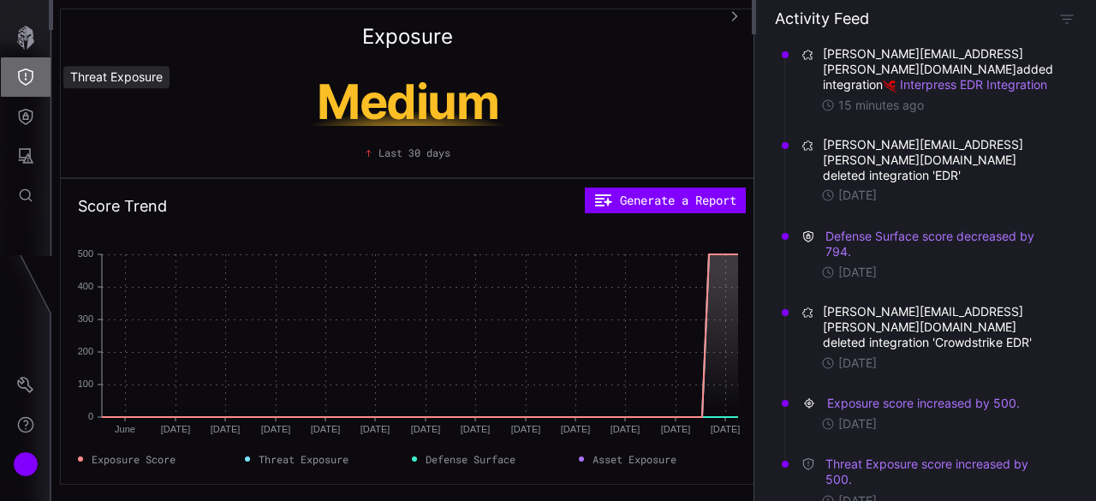
click at [33, 79] on icon "Threat Exposure" at bounding box center [25, 77] width 17 height 17
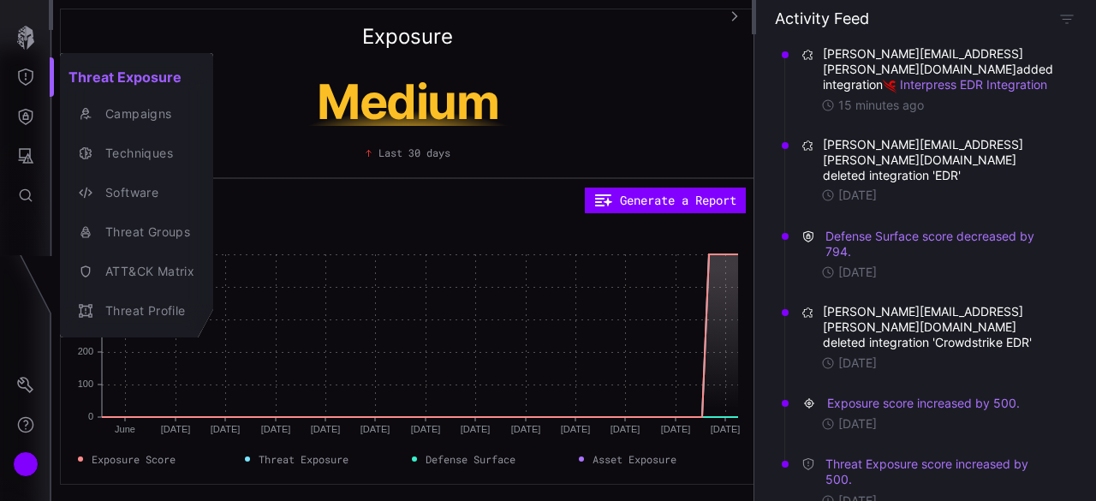
click at [22, 121] on div at bounding box center [548, 250] width 1096 height 501
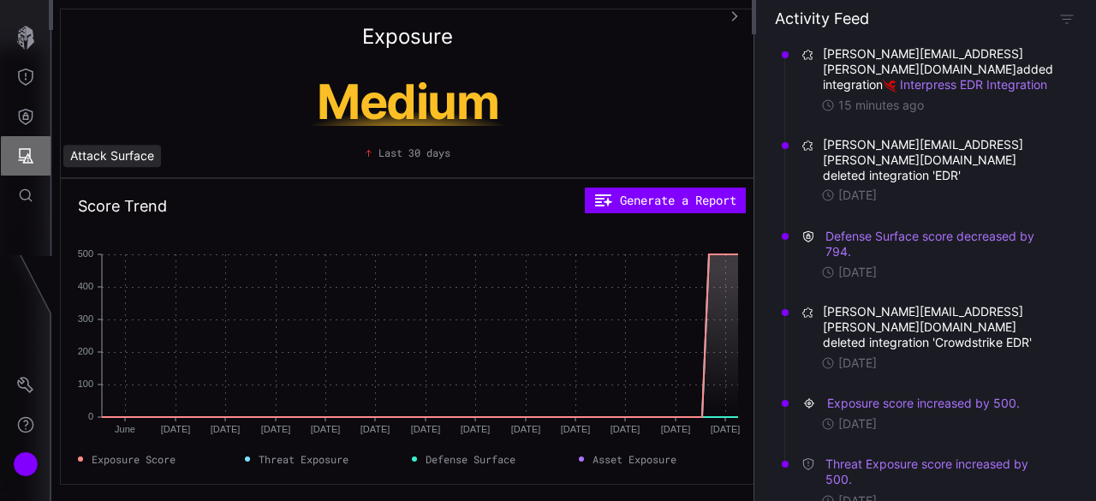
click at [23, 156] on icon "Attack Surface" at bounding box center [25, 155] width 17 height 17
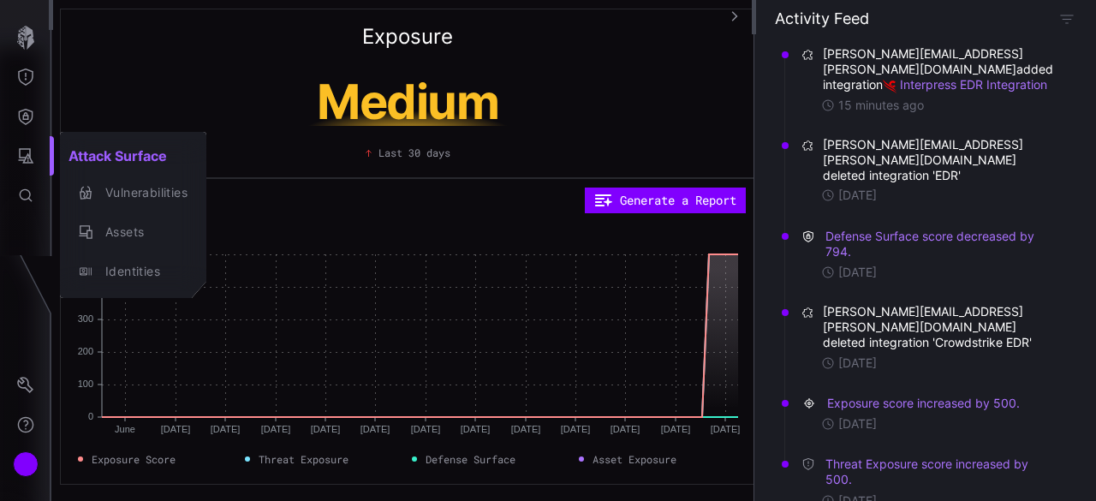
click at [24, 121] on div at bounding box center [548, 250] width 1096 height 501
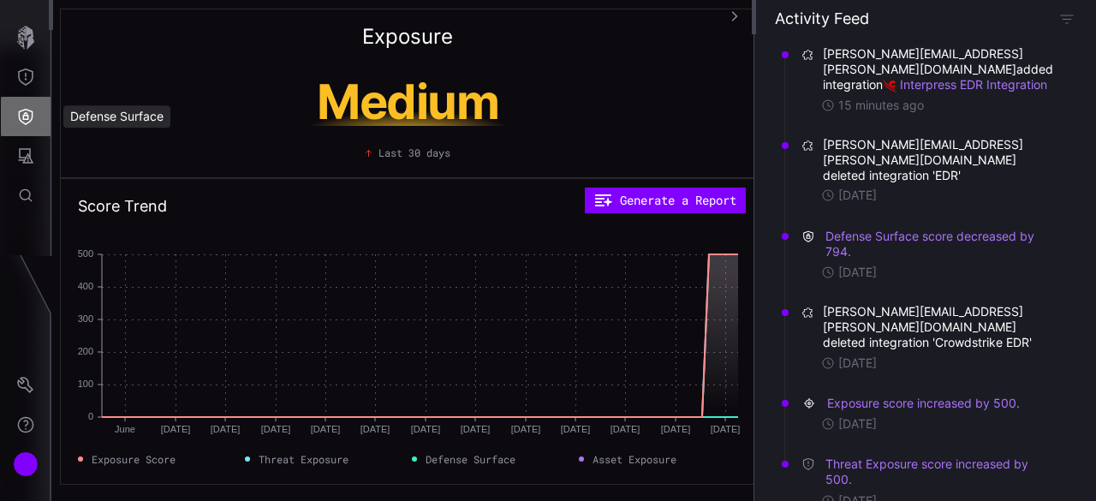
click at [31, 106] on button "Defense Surface" at bounding box center [26, 116] width 50 height 39
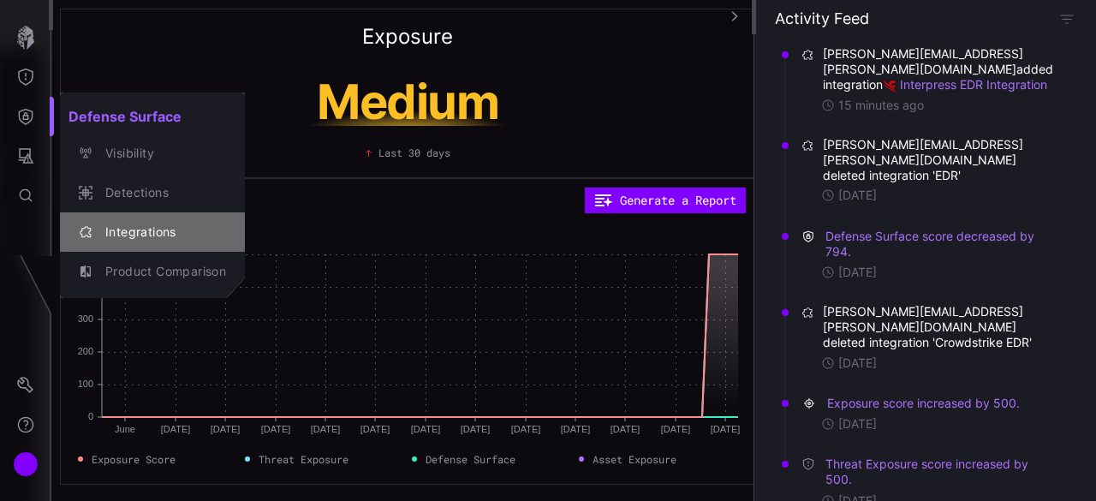
click at [142, 227] on div "Integrations" at bounding box center [161, 232] width 129 height 21
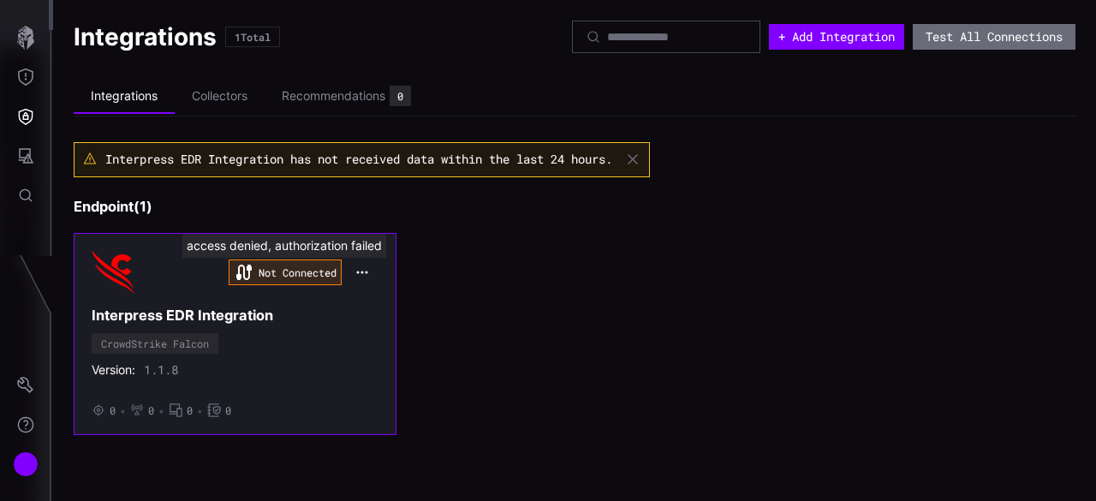
click at [331, 271] on div "Not Connected" at bounding box center [285, 272] width 113 height 26
